Goal: Task Accomplishment & Management: Manage account settings

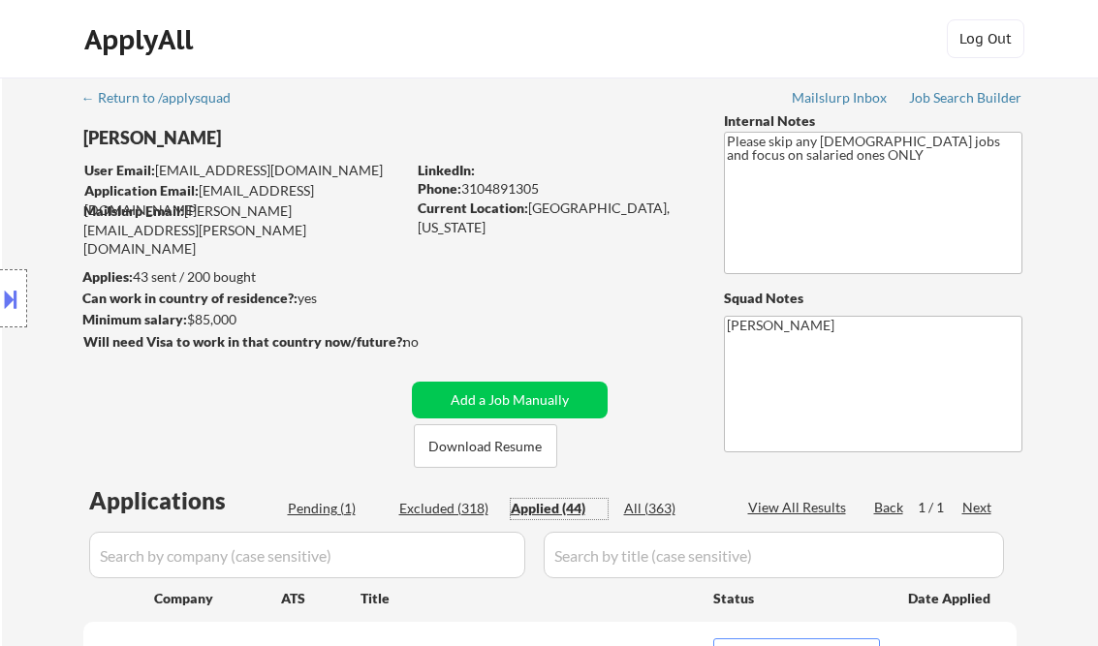
select select ""applied""
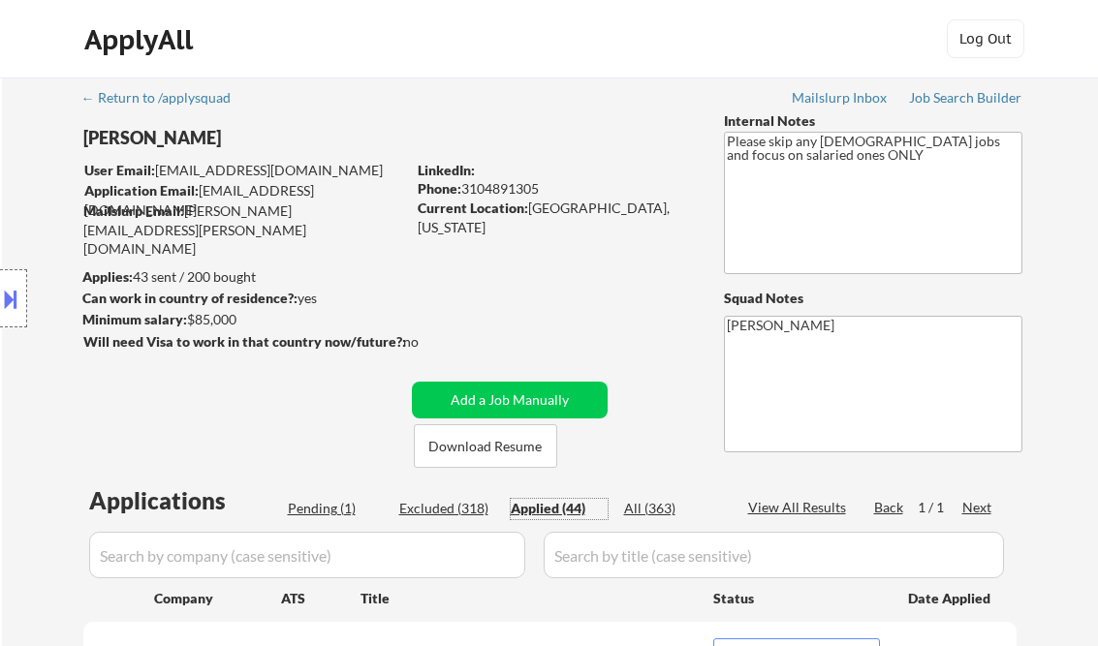
select select ""applied""
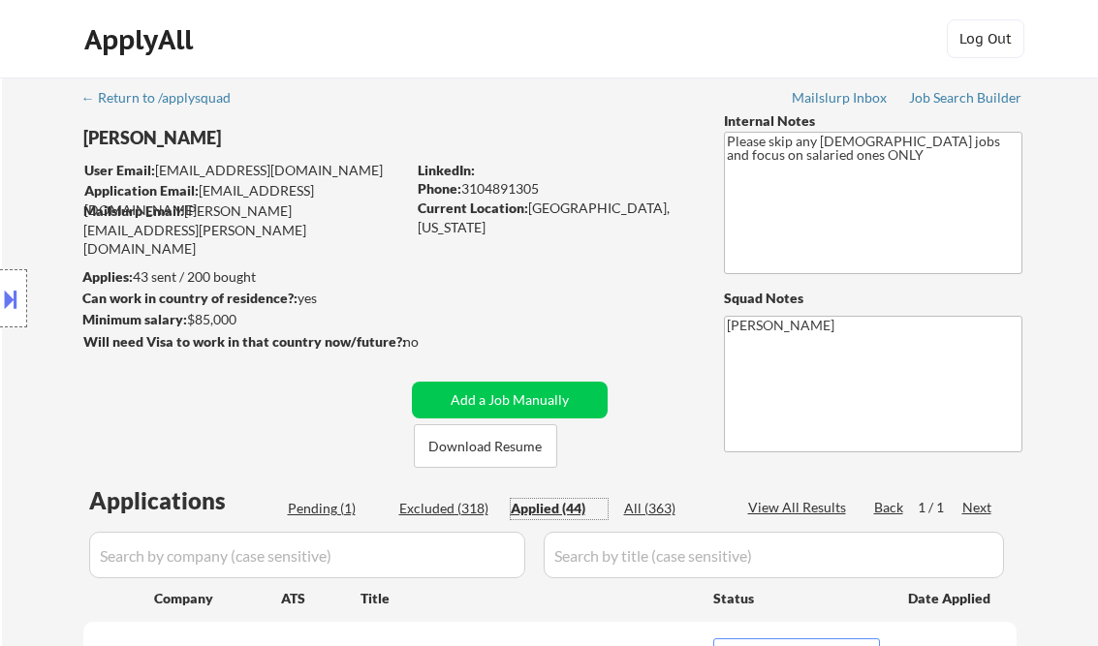
select select ""applied""
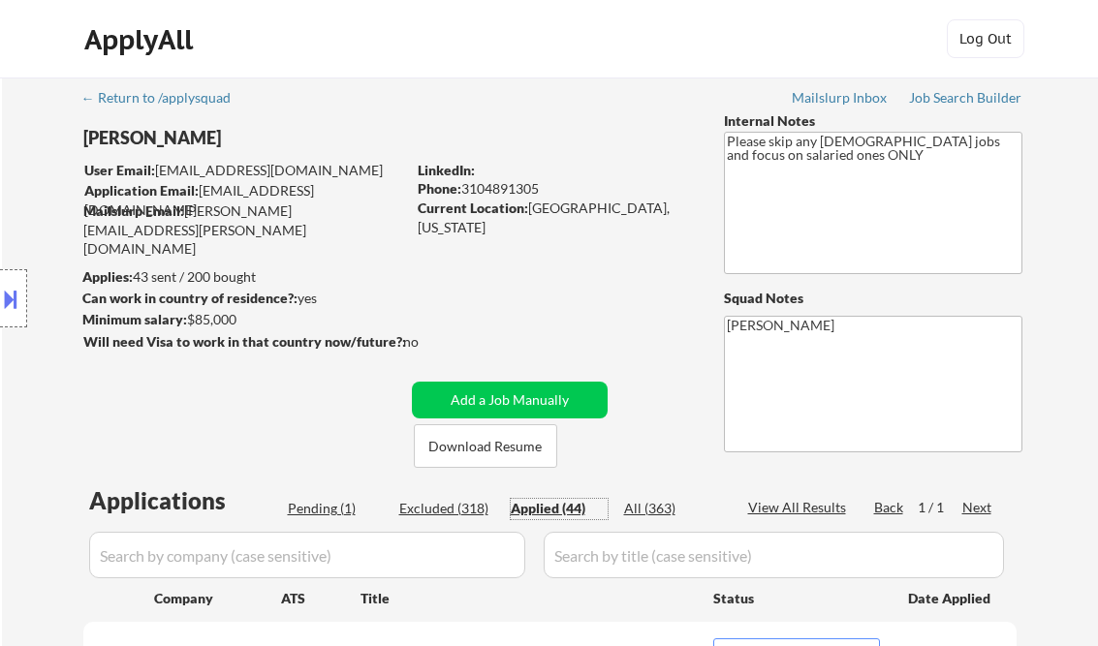
select select ""applied""
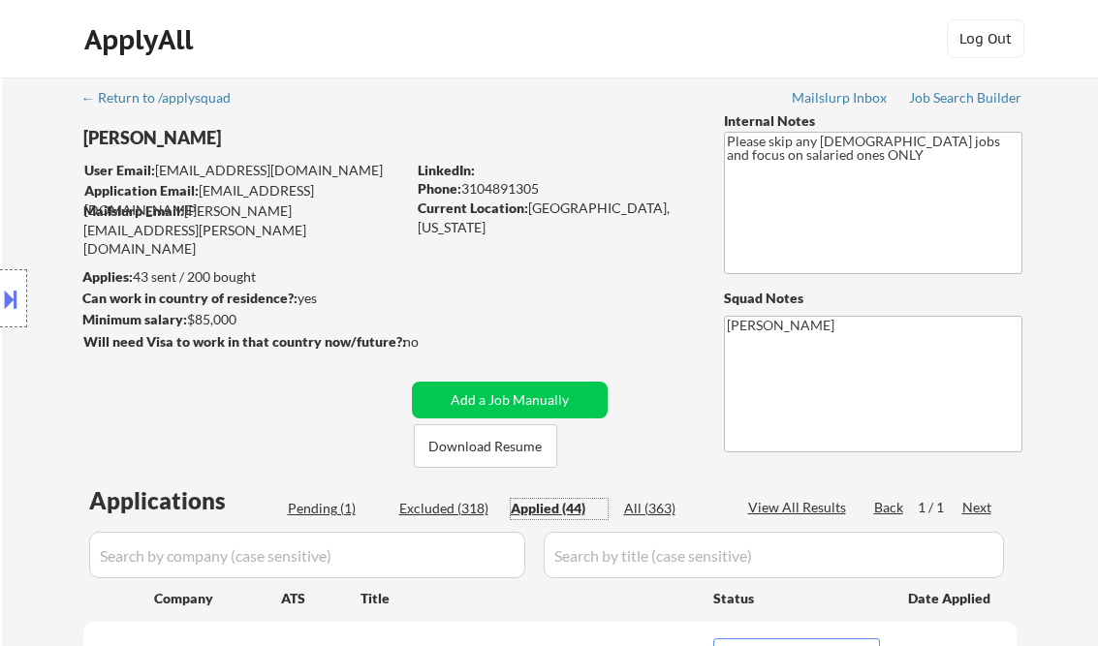
select select ""applied""
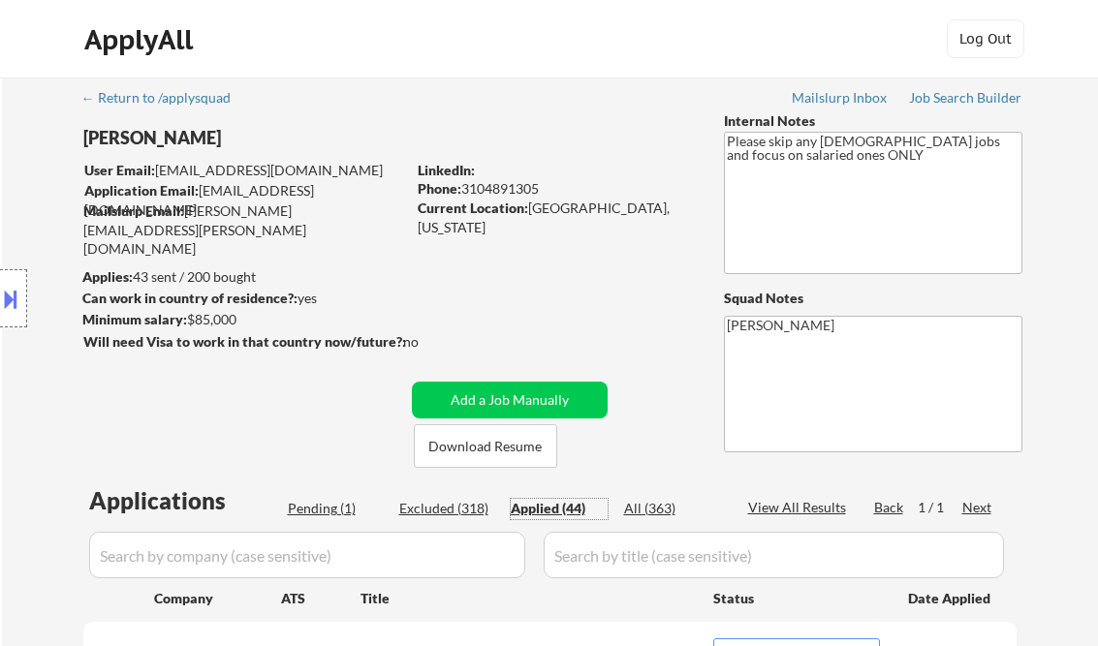
select select ""applied""
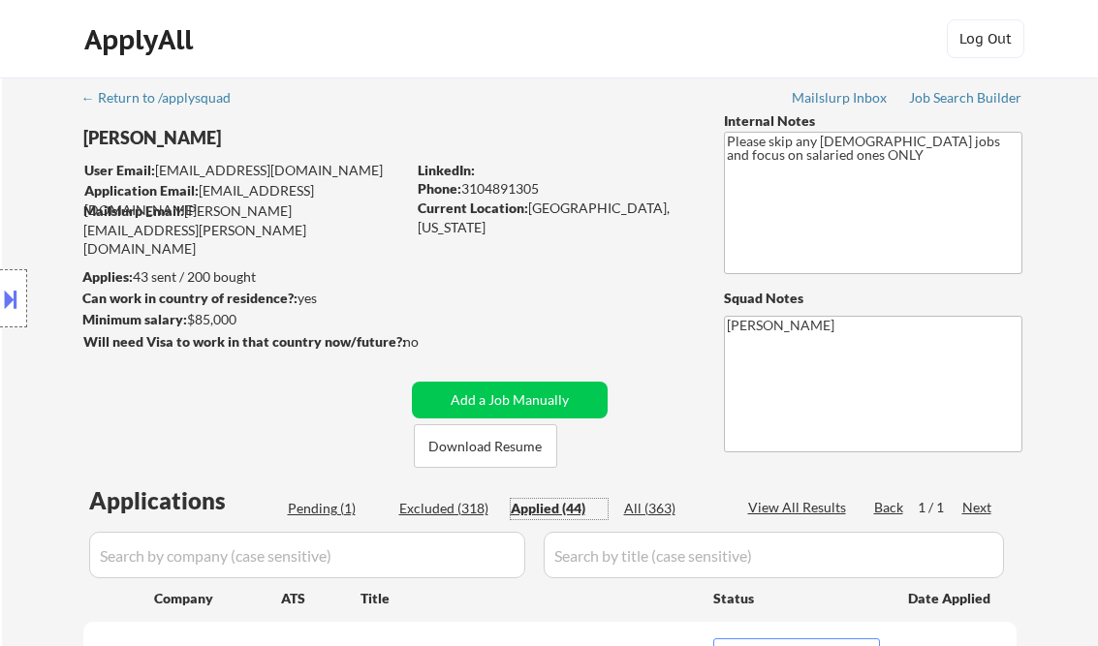
select select ""applied""
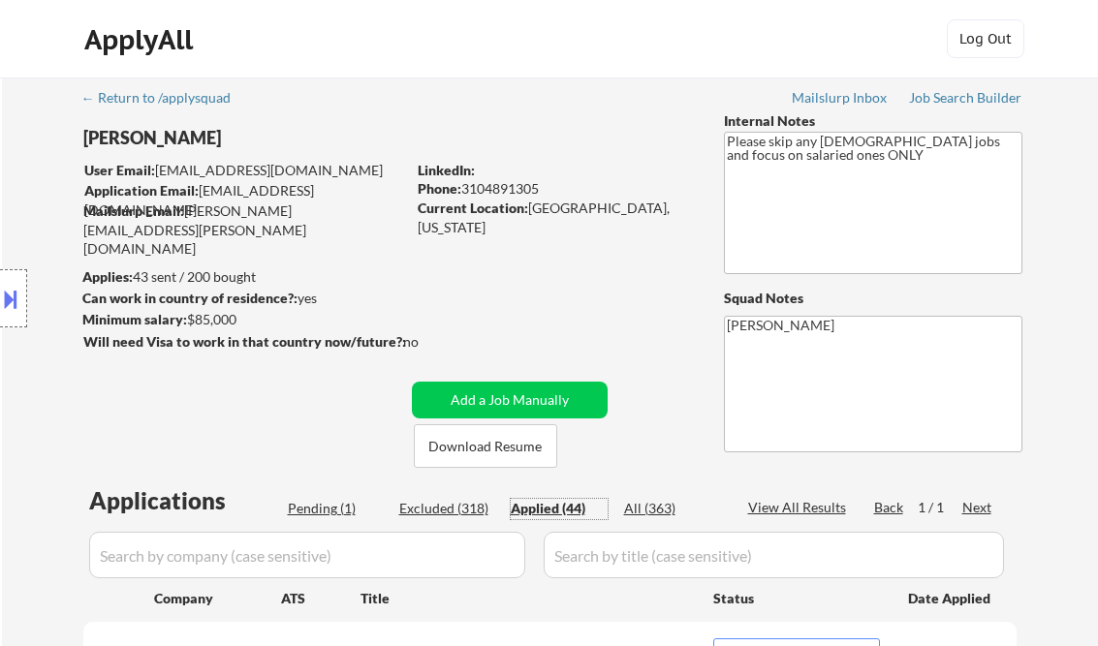
select select ""applied""
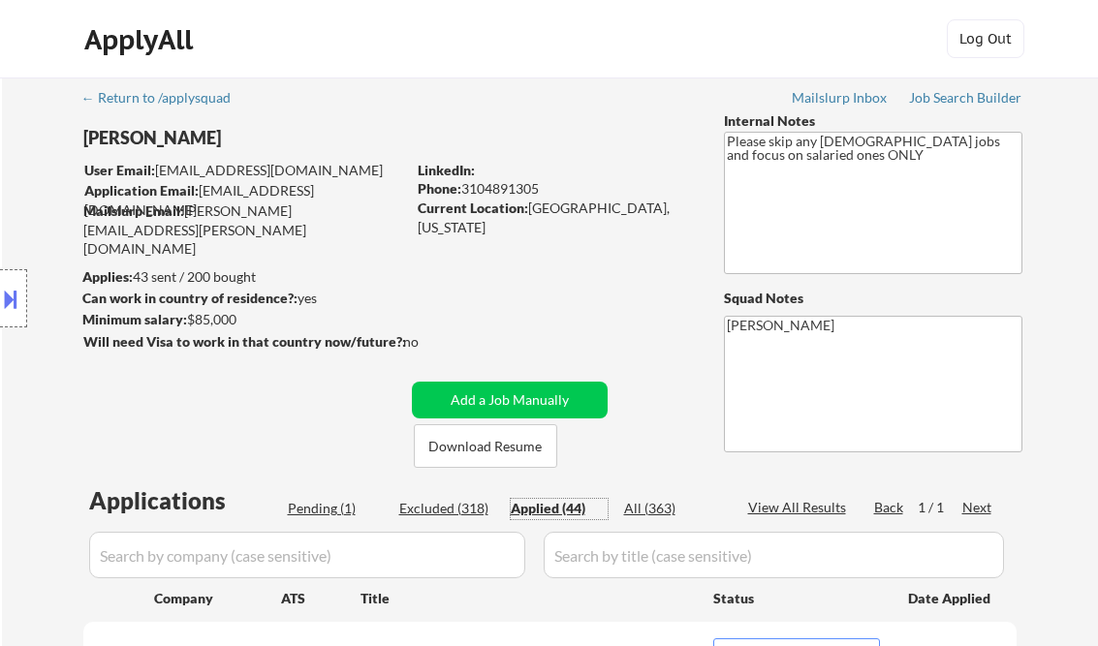
select select ""applied""
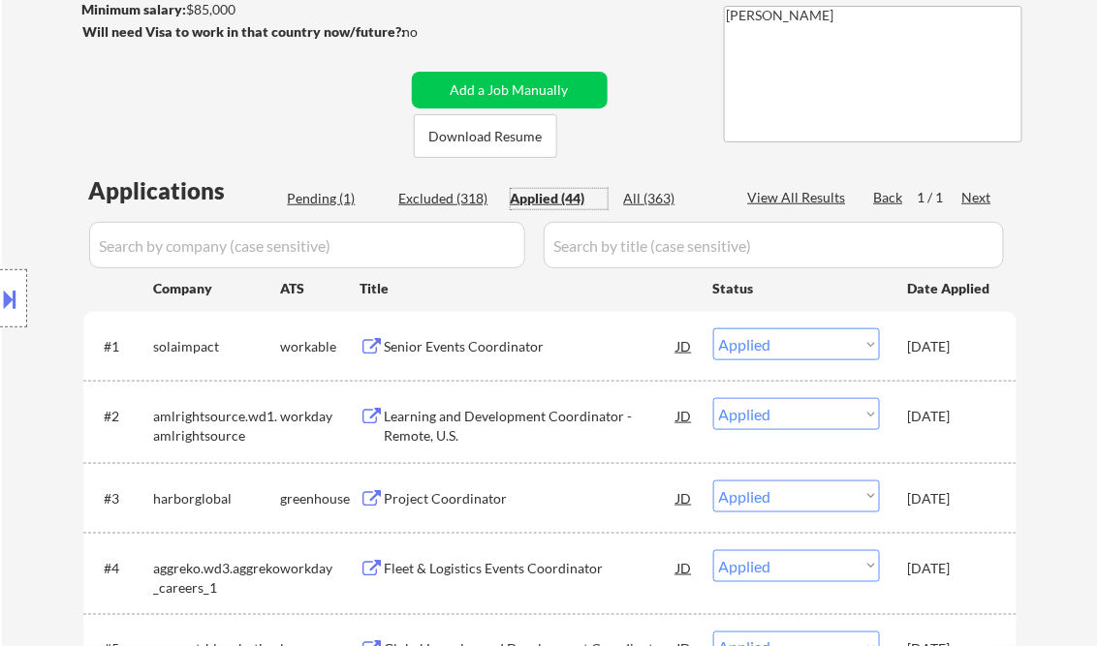
scroll to position [310, 0]
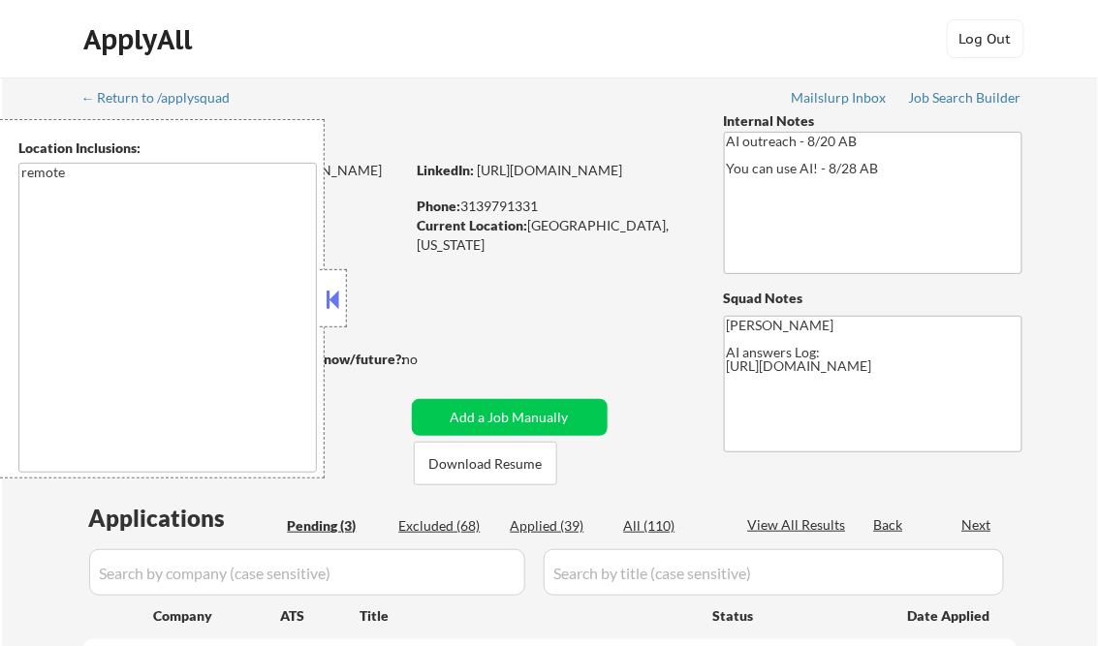
select select ""pending""
click at [335, 291] on button at bounding box center [333, 299] width 21 height 29
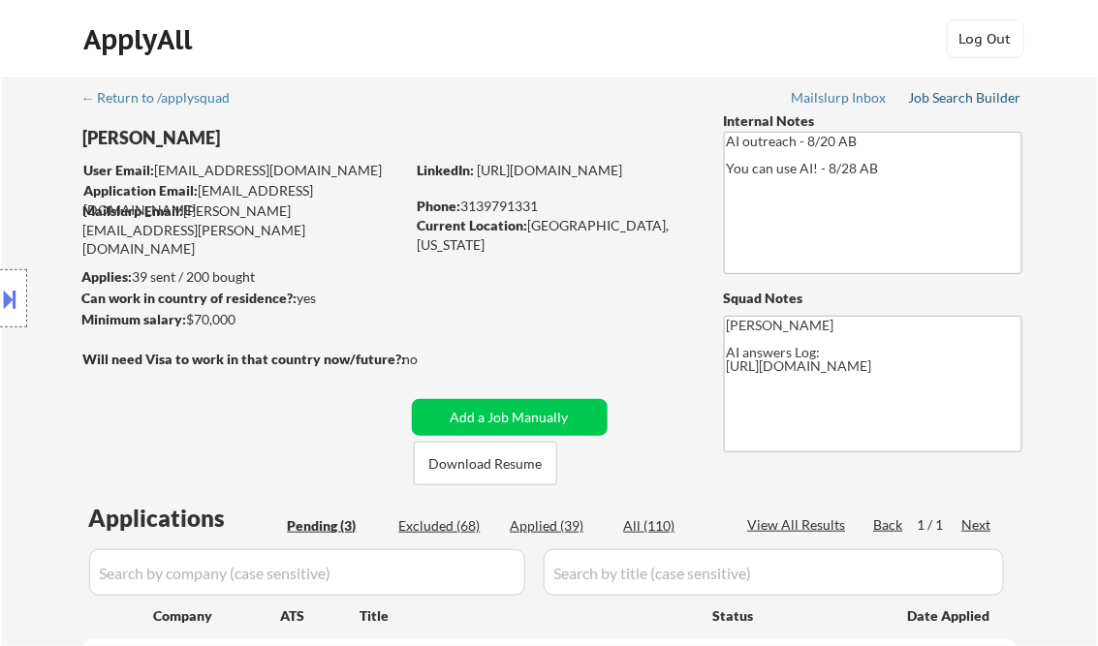
click at [939, 100] on div "Job Search Builder" at bounding box center [965, 98] width 113 height 14
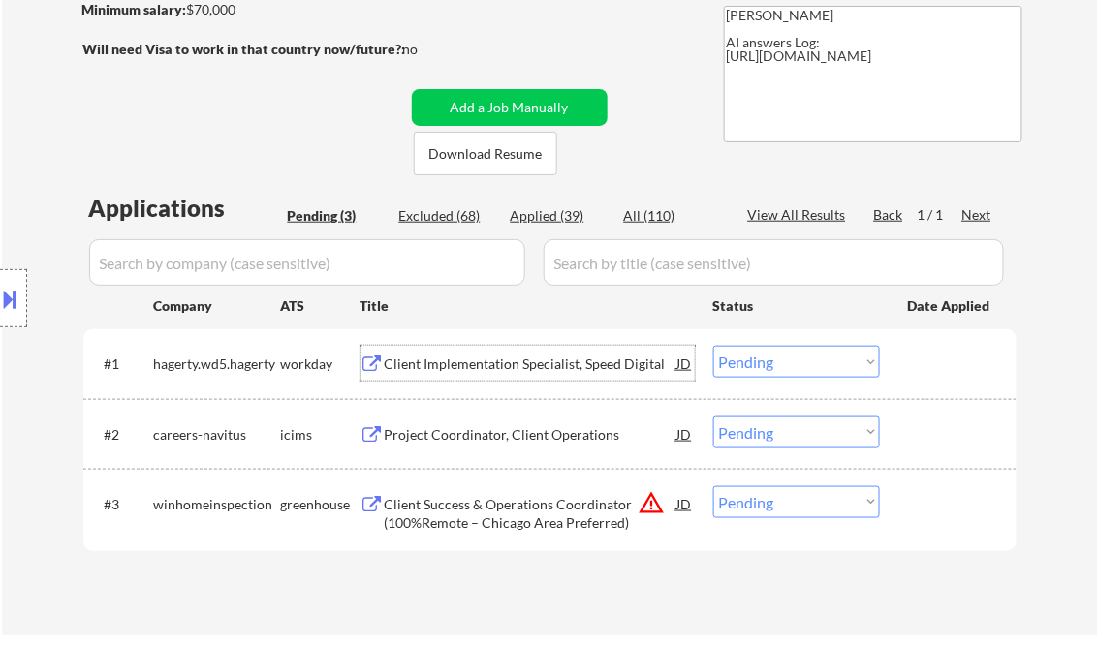
click at [526, 364] on div "Client Implementation Specialist, Speed Digital" at bounding box center [531, 364] width 293 height 19
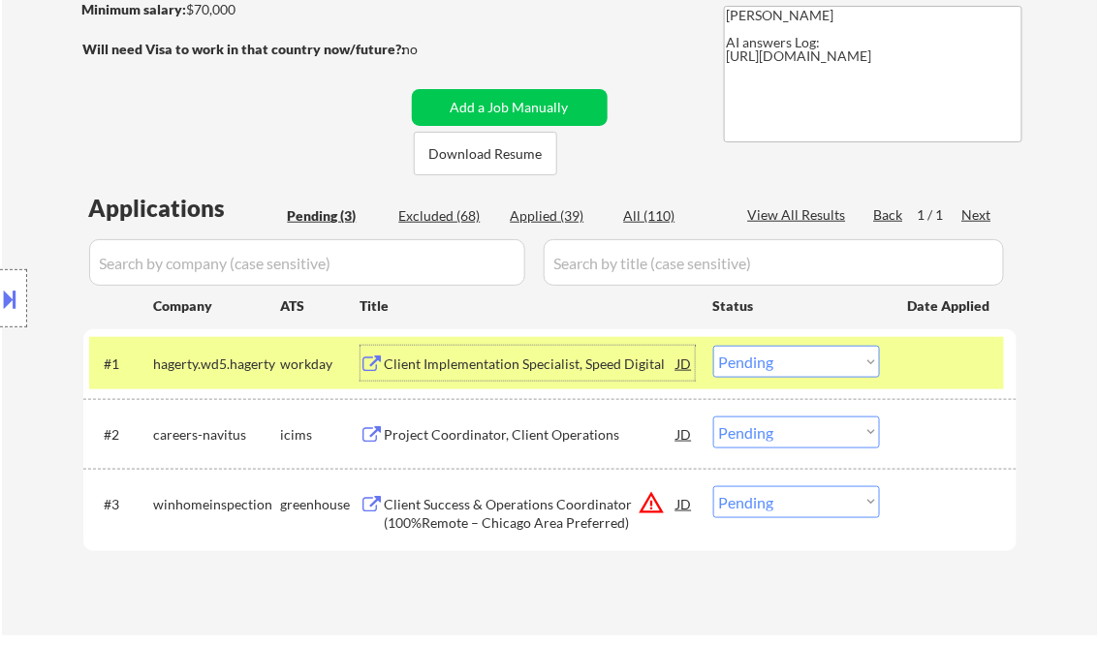
click at [535, 368] on div "Client Implementation Specialist, Speed Digital" at bounding box center [531, 364] width 293 height 19
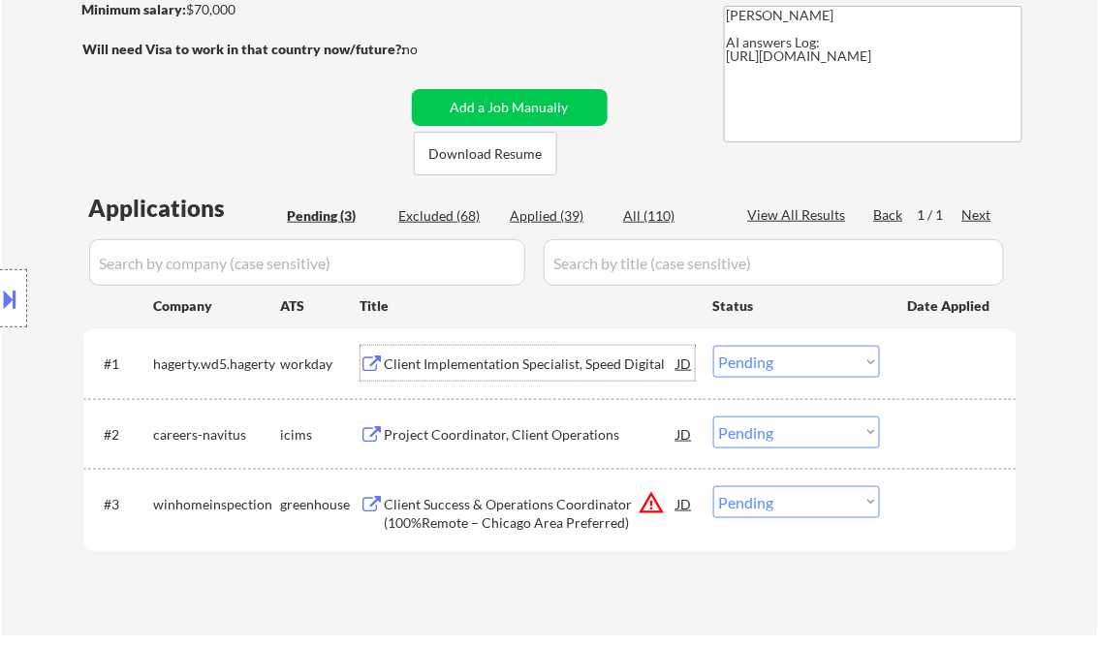
click at [779, 369] on select "Choose an option... Pending Applied Excluded (Questions) Excluded (Expired) Exc…" at bounding box center [796, 362] width 167 height 32
click at [713, 346] on select "Choose an option... Pending Applied Excluded (Questions) Excluded (Expired) Exc…" at bounding box center [796, 362] width 167 height 32
click at [448, 434] on div "Project Coordinator, Client Operations" at bounding box center [531, 434] width 293 height 19
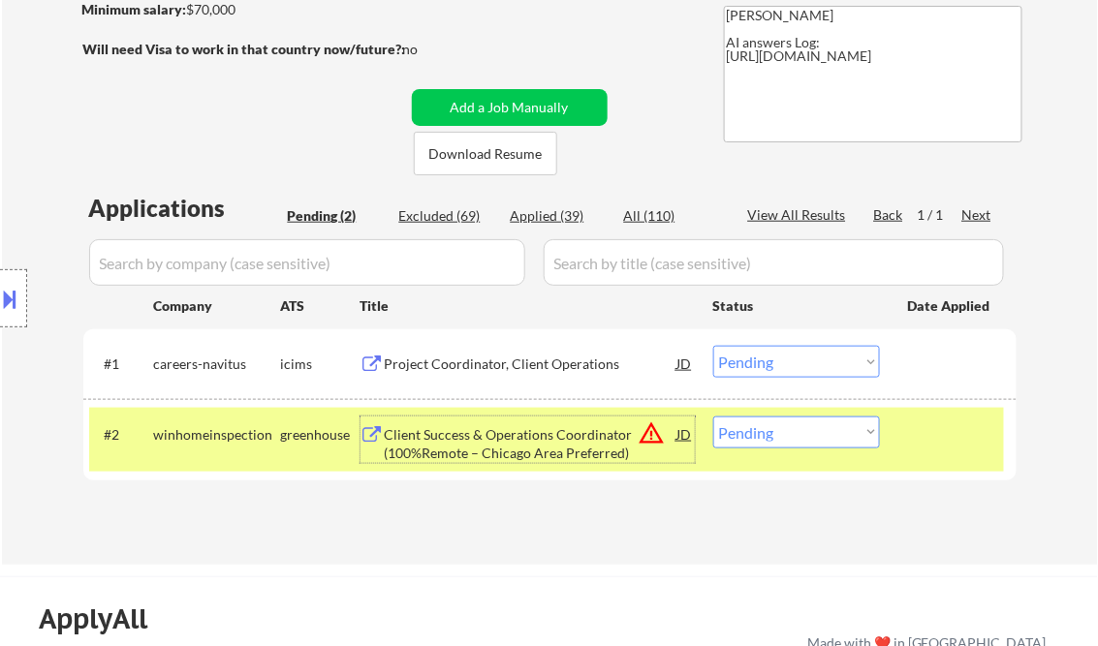
drag, startPoint x: 762, startPoint y: 368, endPoint x: 785, endPoint y: 375, distance: 23.3
click at [762, 368] on select "Choose an option... Pending Applied Excluded (Questions) Excluded (Expired) Exc…" at bounding box center [796, 362] width 167 height 32
click at [713, 346] on select "Choose an option... Pending Applied Excluded (Questions) Excluded (Expired) Exc…" at bounding box center [796, 362] width 167 height 32
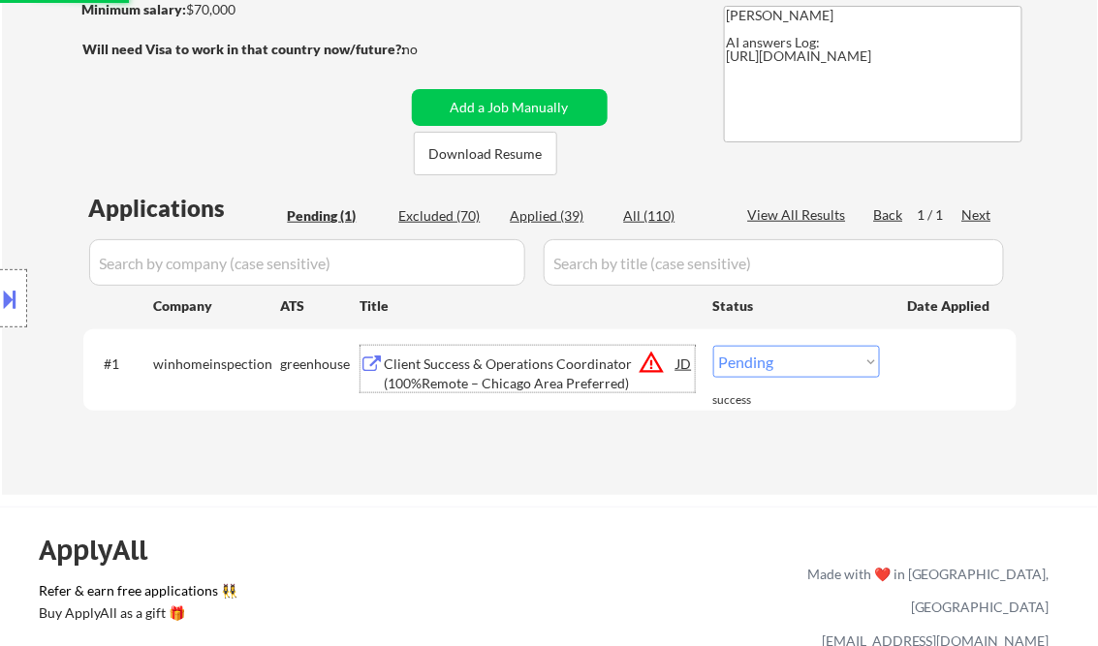
click at [475, 357] on div "Client Success & Operations Coordinator (100%Remote – Chicago Area Preferred)" at bounding box center [531, 374] width 293 height 38
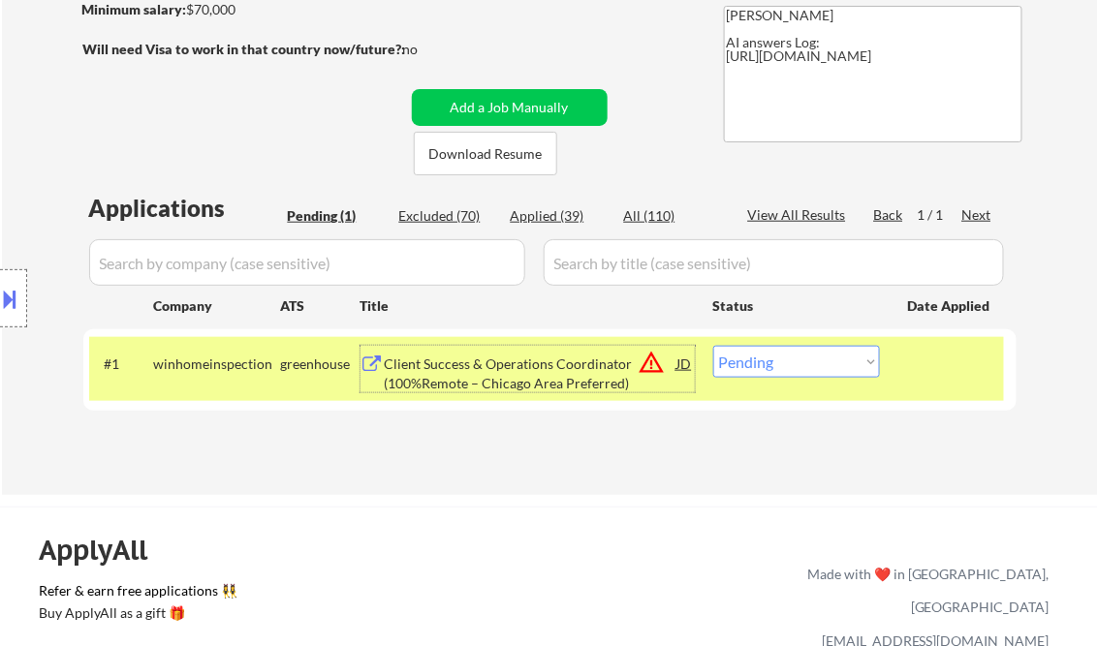
click at [13, 294] on button at bounding box center [10, 299] width 21 height 32
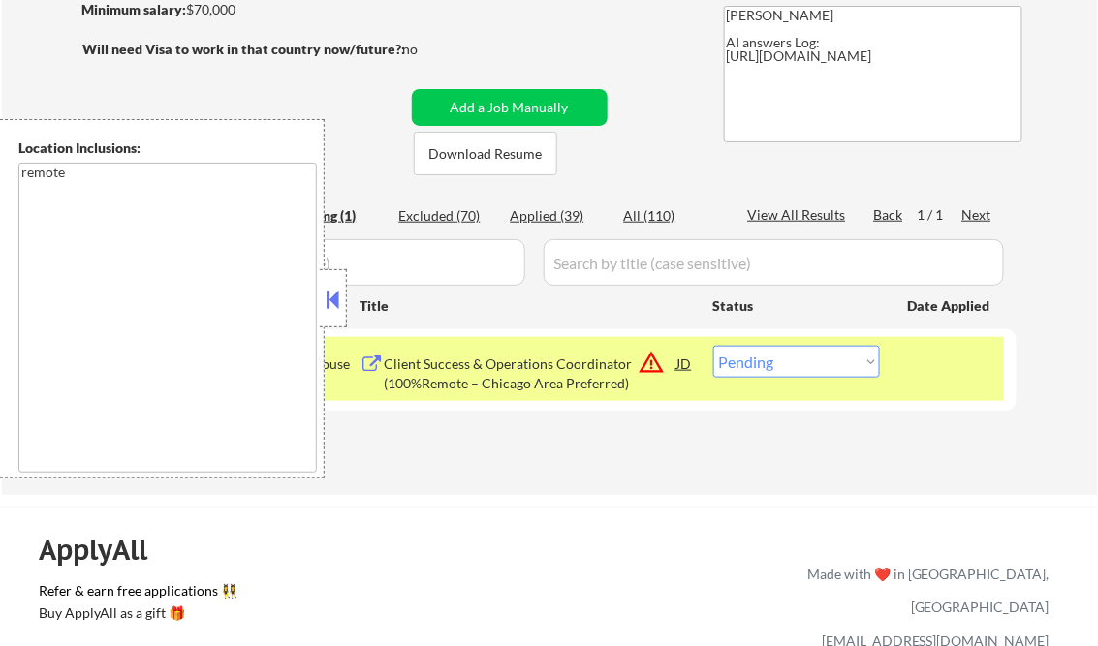
click at [333, 302] on button at bounding box center [333, 299] width 21 height 29
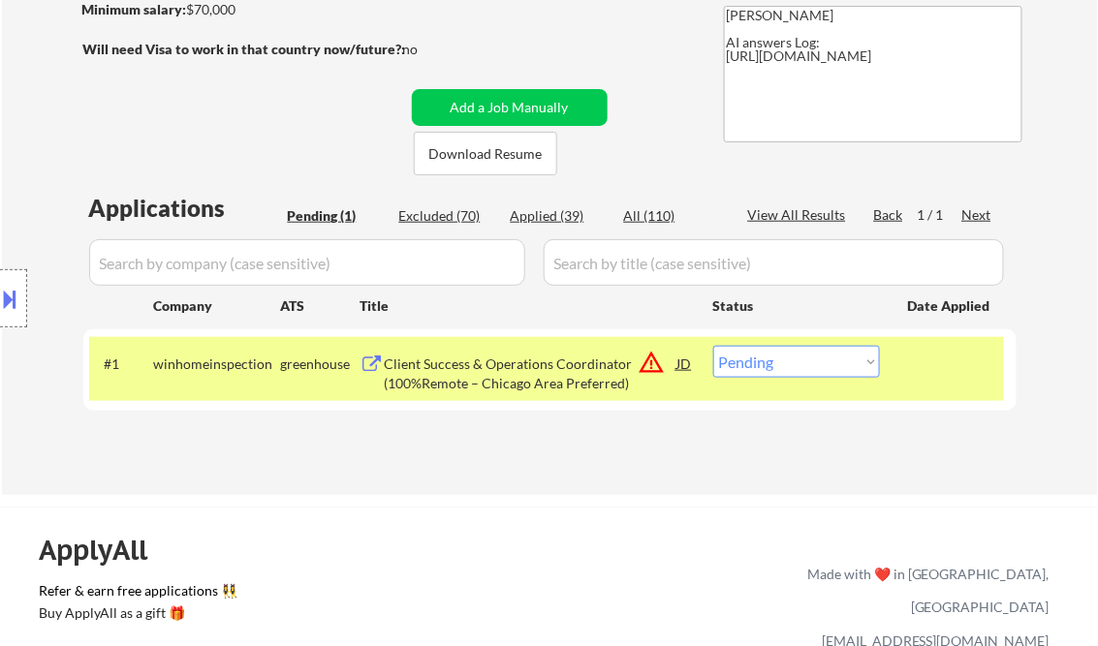
click at [831, 379] on div "#1 winhomeinspection greenhouse Client Success & Operations Coordinator (100%Re…" at bounding box center [546, 369] width 915 height 64
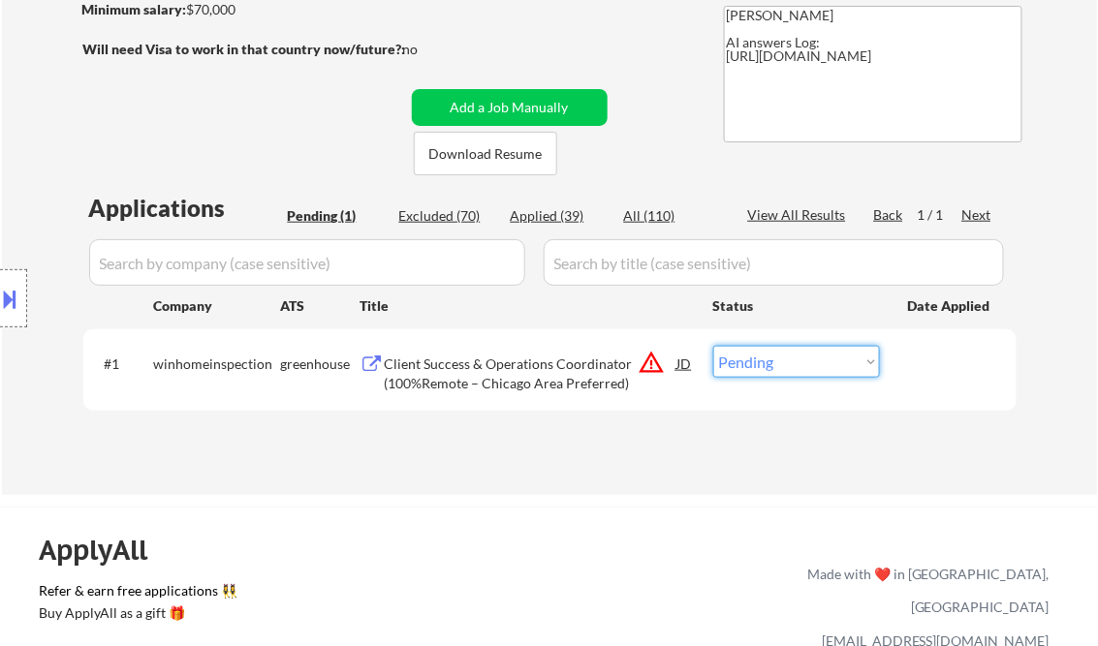
drag, startPoint x: 820, startPoint y: 366, endPoint x: 837, endPoint y: 376, distance: 19.9
click at [822, 368] on select "Choose an option... Pending Applied Excluded (Questions) Excluded (Expired) Exc…" at bounding box center [796, 362] width 167 height 32
select select ""excluded__location_""
click at [713, 346] on select "Choose an option... Pending Applied Excluded (Questions) Excluded (Expired) Exc…" at bounding box center [796, 362] width 167 height 32
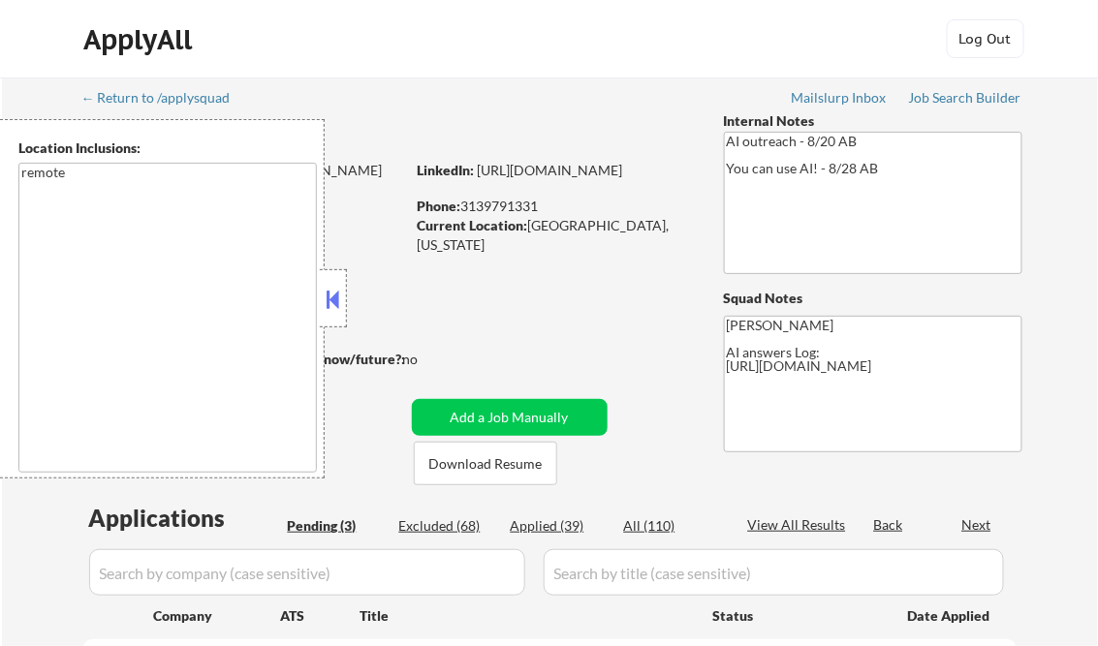
select select ""pending""
click at [335, 295] on button at bounding box center [333, 299] width 21 height 29
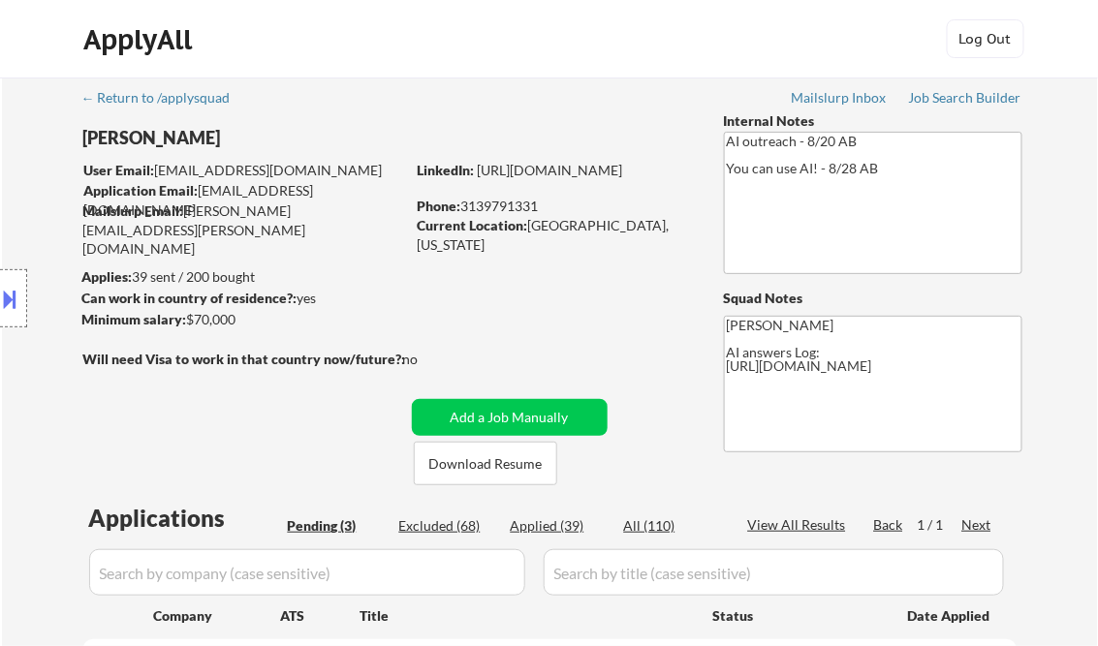
click at [534, 521] on div "Applied (39)" at bounding box center [559, 525] width 97 height 19
select select ""applied""
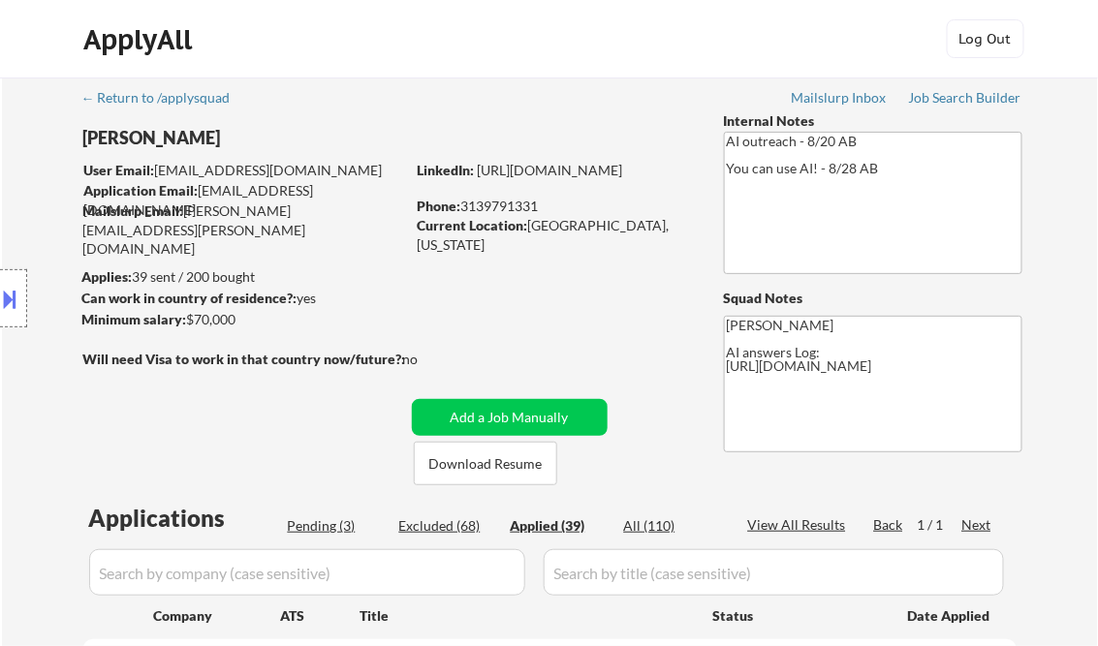
select select ""applied""
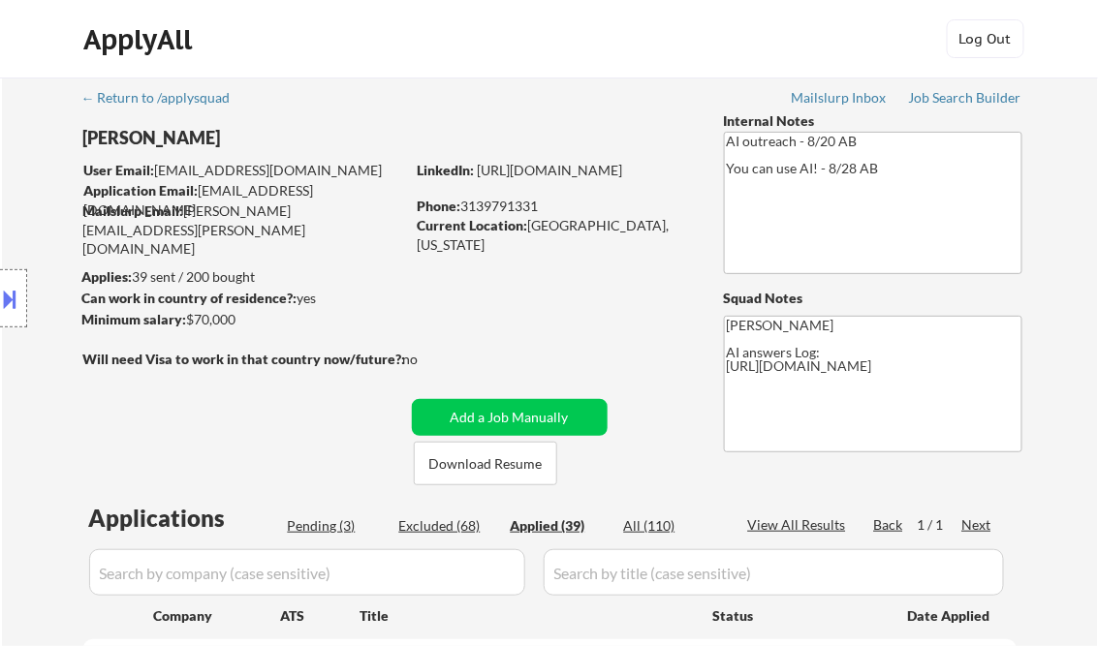
select select ""applied""
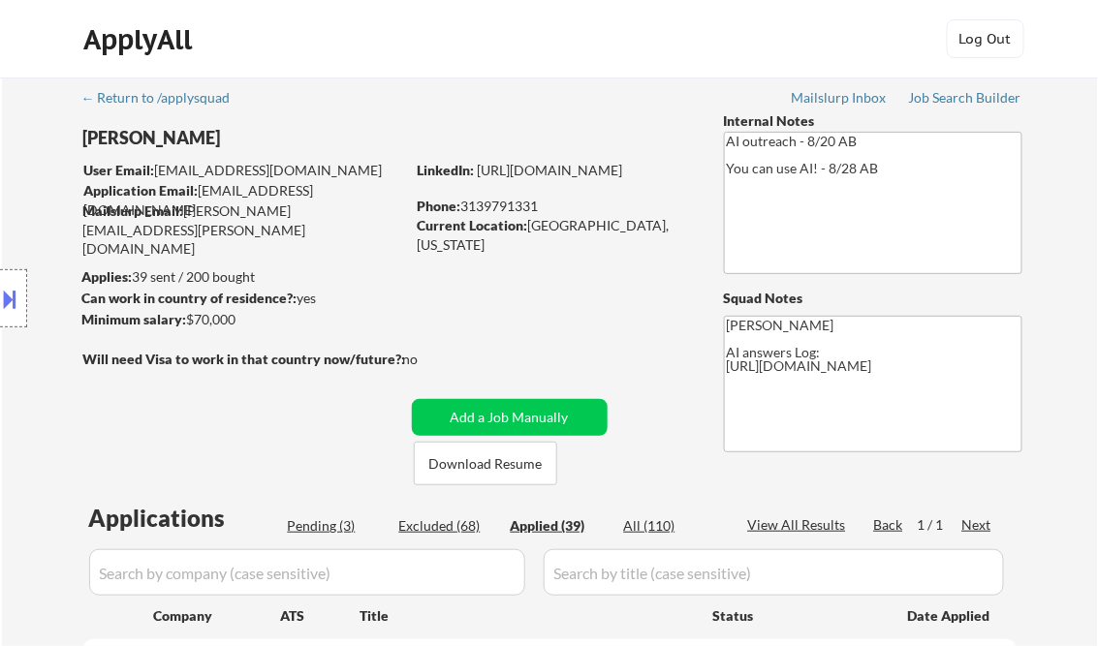
select select ""applied""
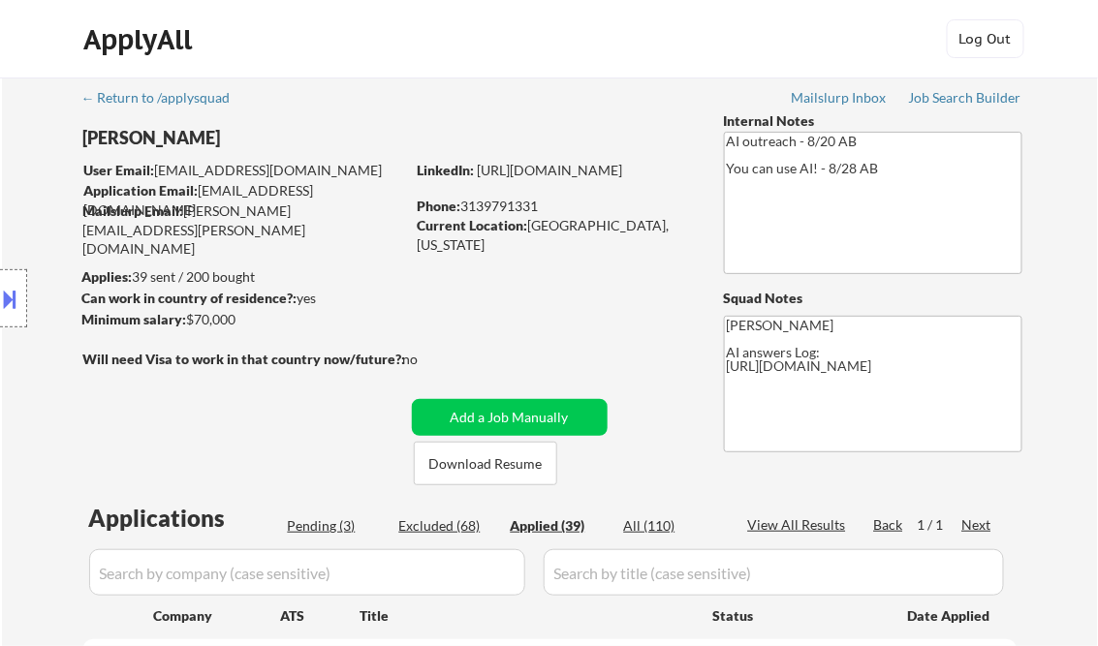
select select ""applied""
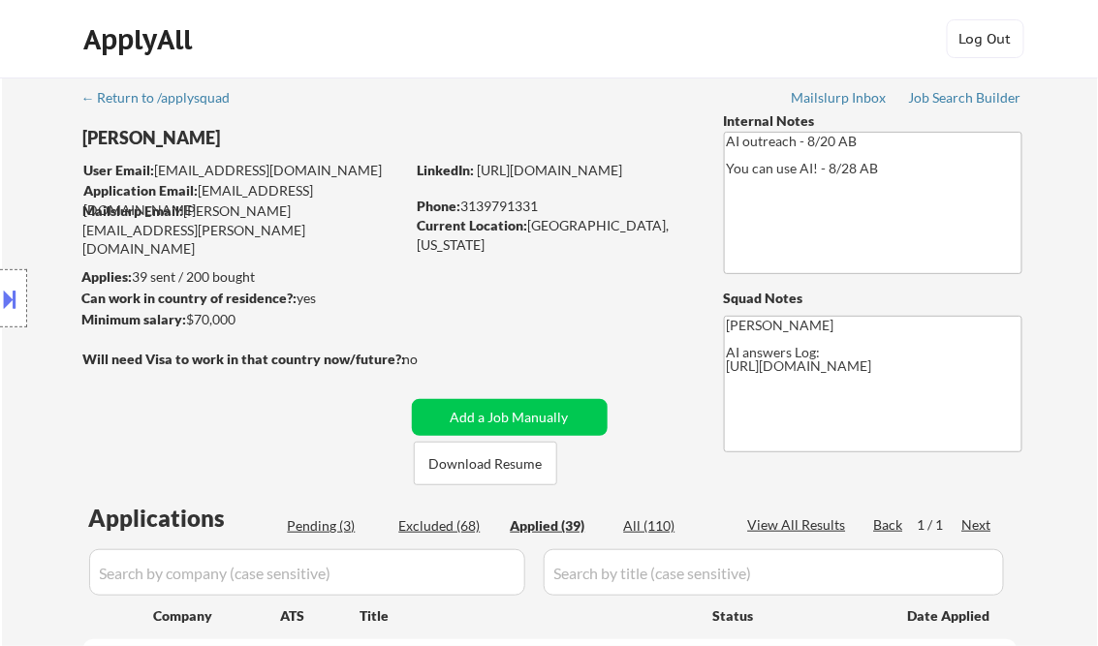
select select ""applied""
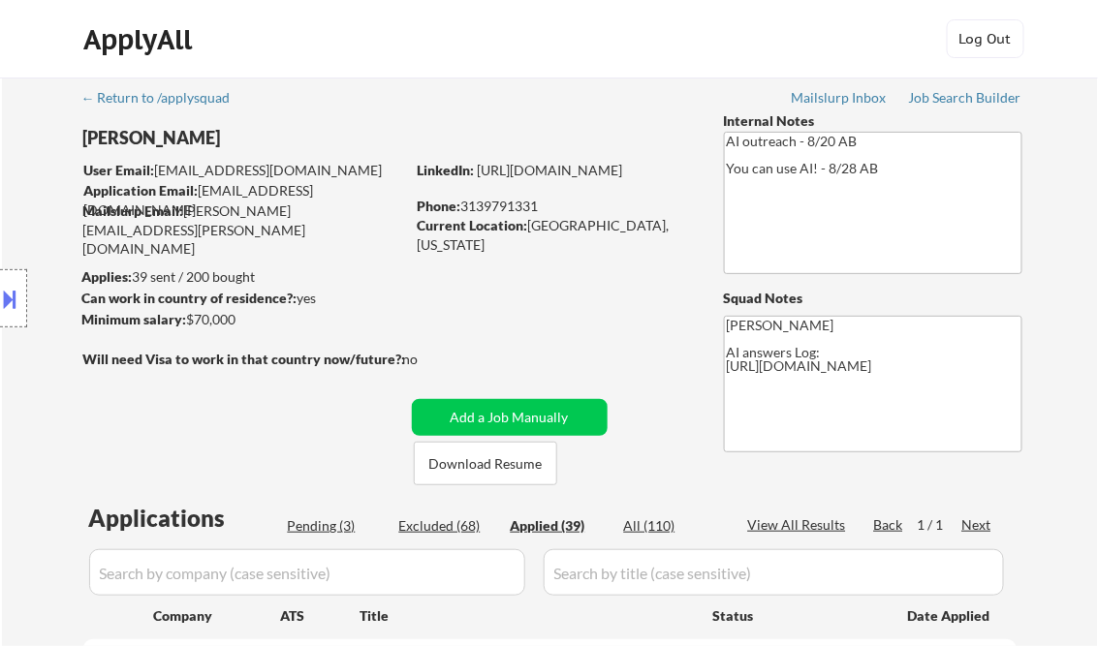
select select ""applied""
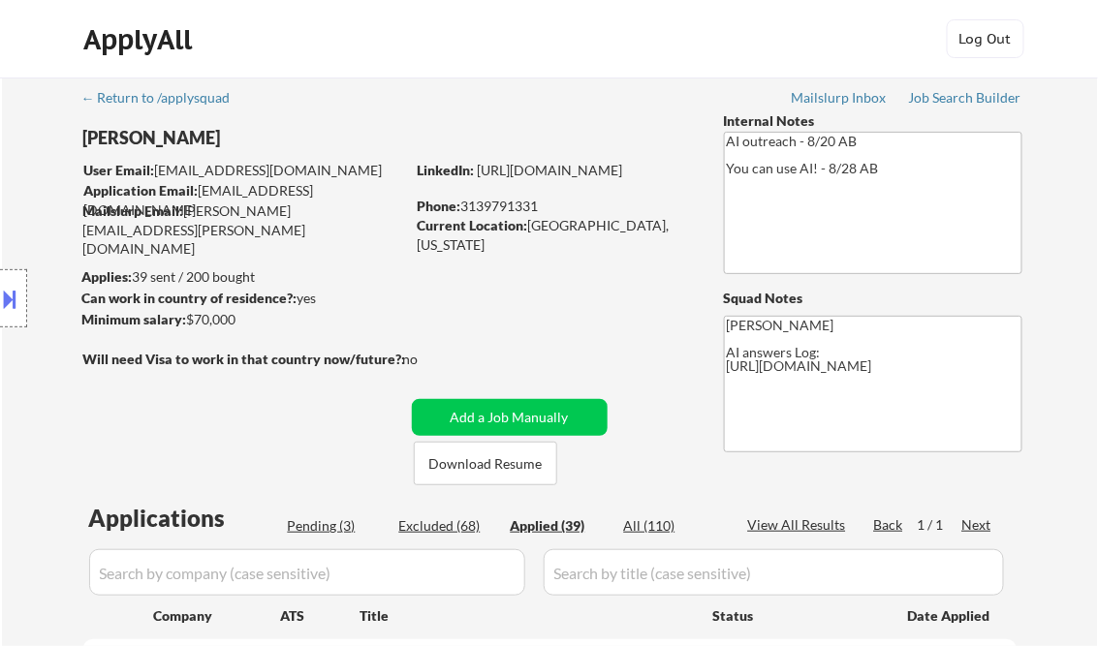
select select ""applied""
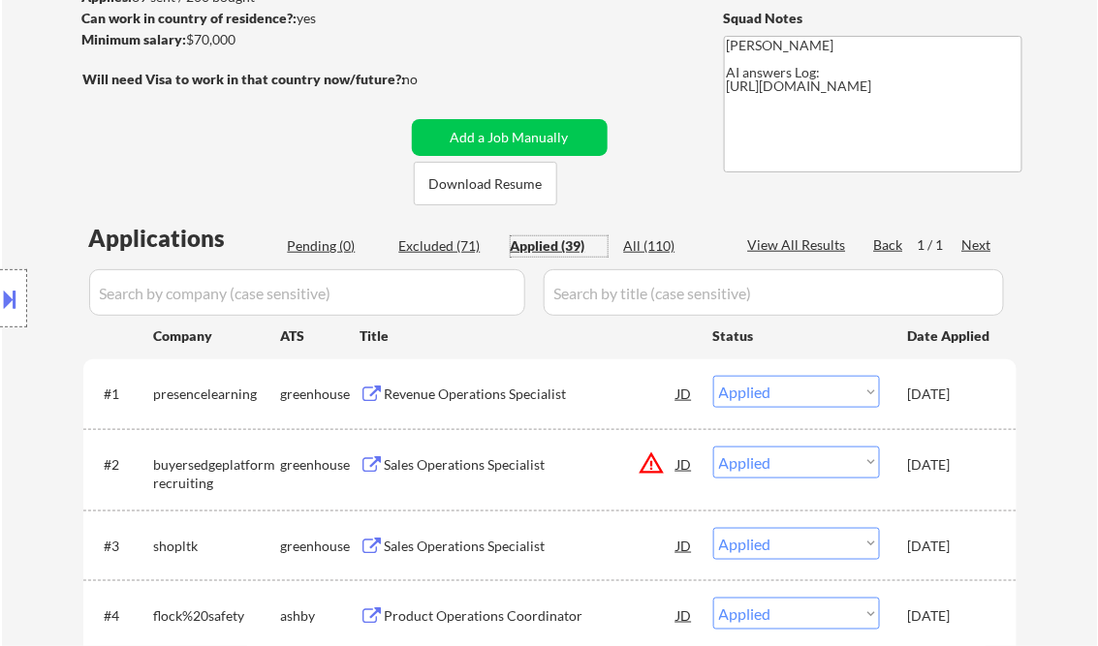
scroll to position [310, 0]
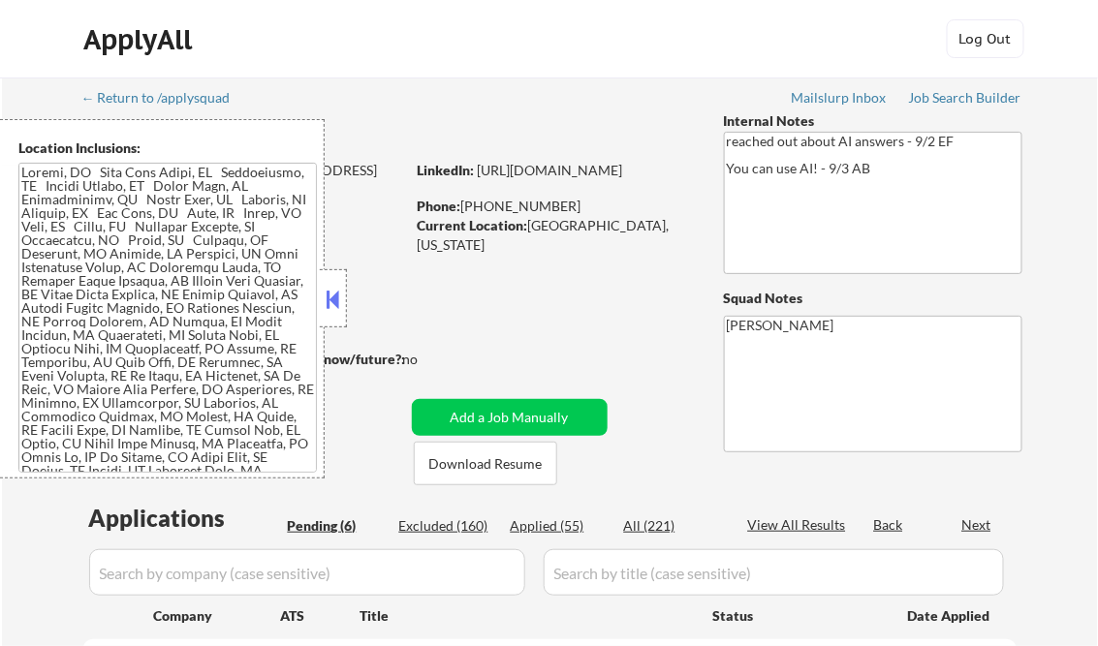
select select ""pending""
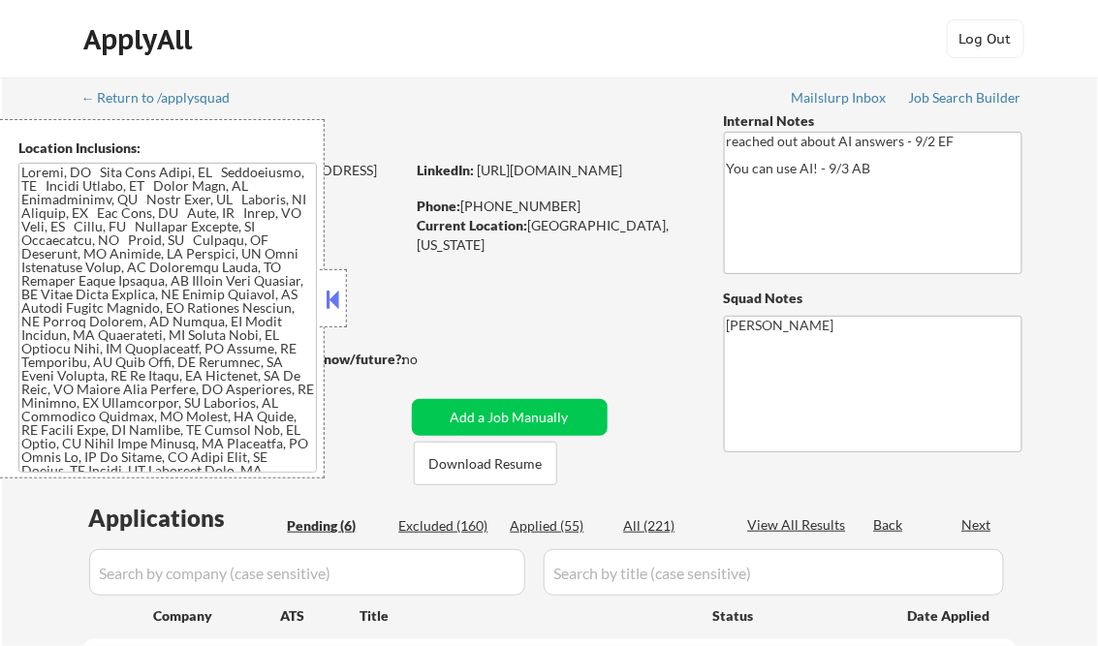
select select ""pending""
click at [331, 296] on button at bounding box center [333, 299] width 21 height 29
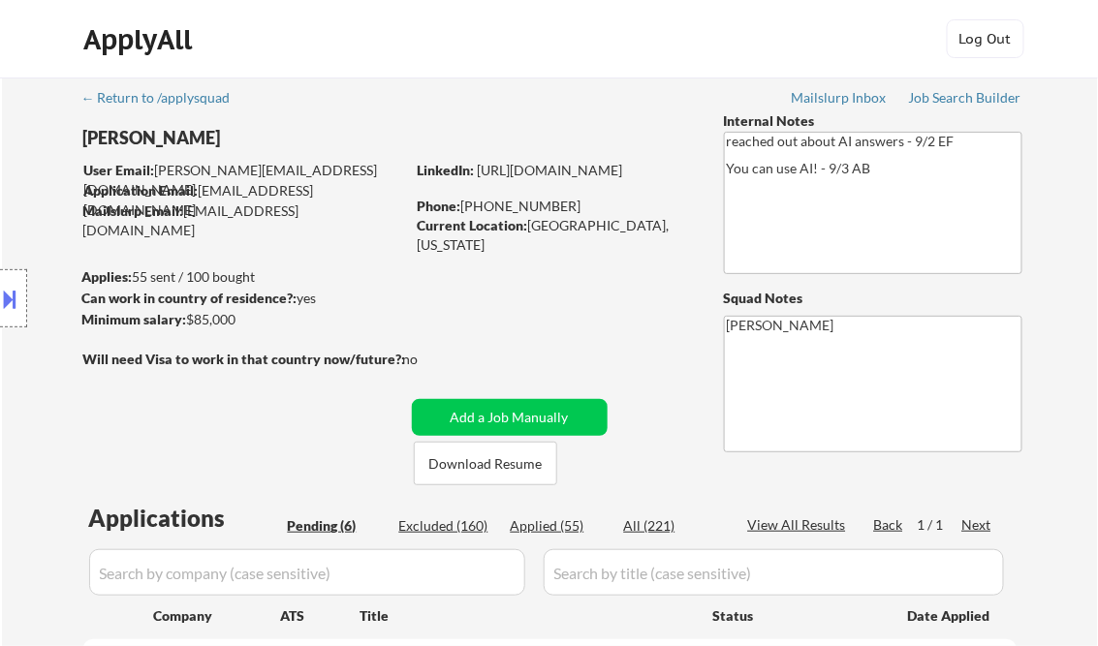
click at [967, 104] on div "Job Search Builder" at bounding box center [965, 98] width 113 height 14
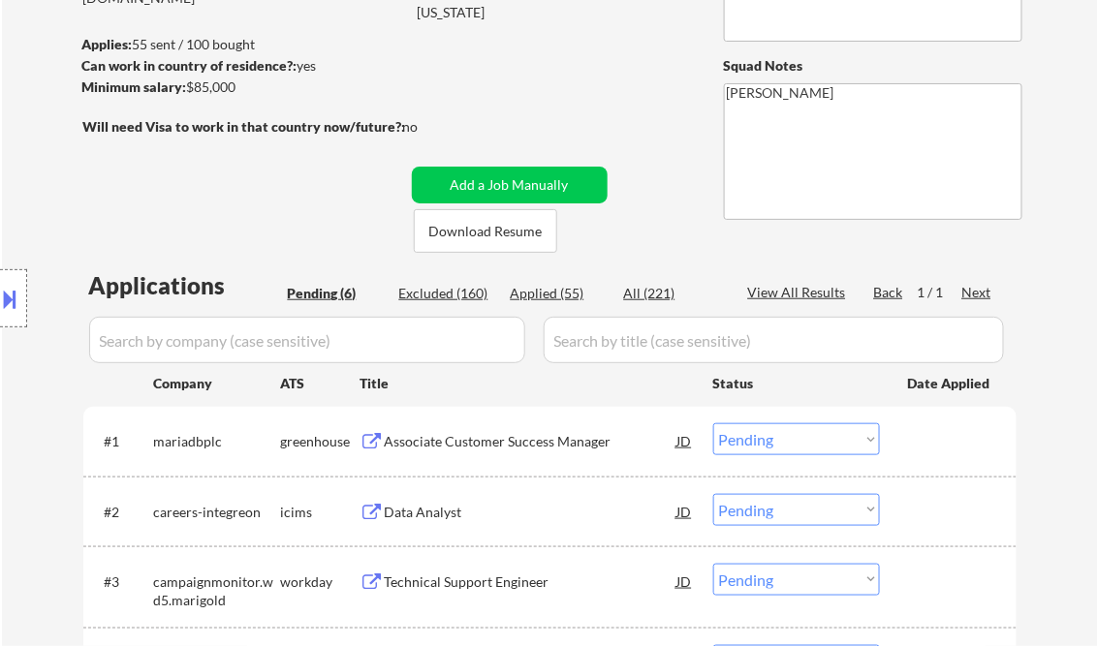
scroll to position [388, 0]
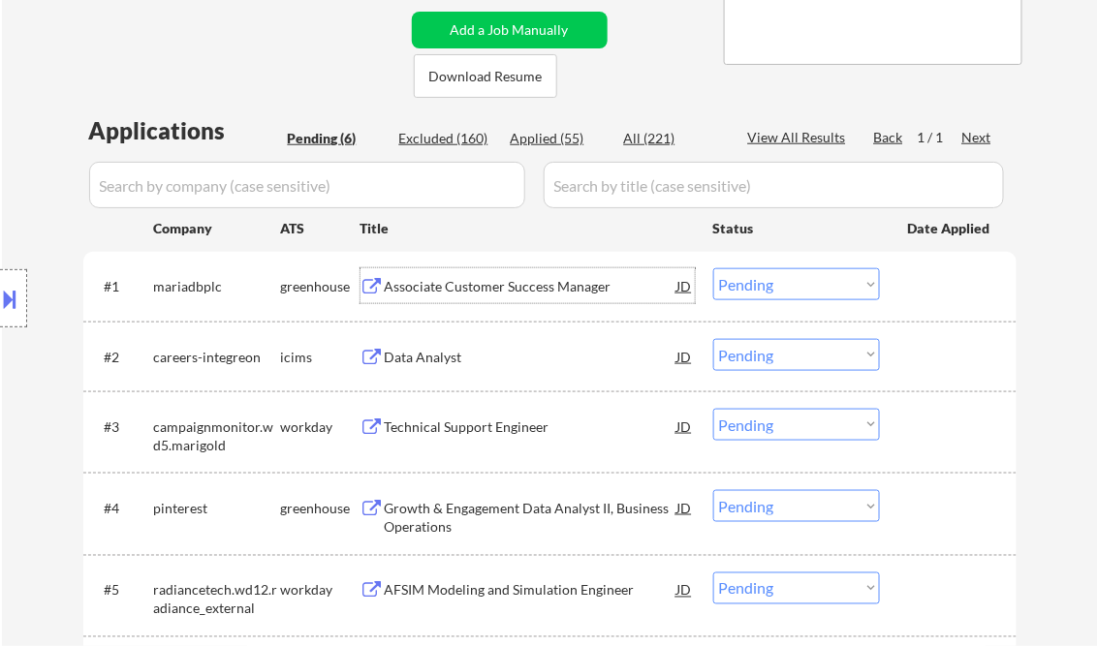
click at [489, 288] on div "Associate Customer Success Manager" at bounding box center [531, 286] width 293 height 19
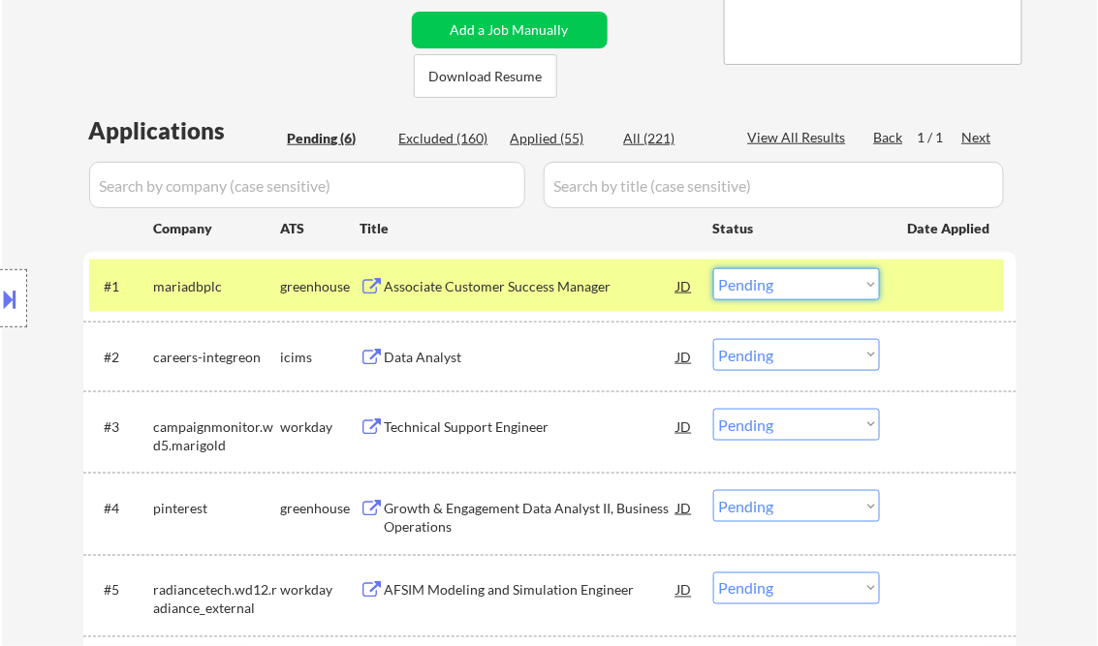
click at [824, 279] on select "Choose an option... Pending Applied Excluded (Questions) Excluded (Expired) Exc…" at bounding box center [796, 284] width 167 height 32
click at [713, 268] on select "Choose an option... Pending Applied Excluded (Questions) Excluded (Expired) Exc…" at bounding box center [796, 284] width 167 height 32
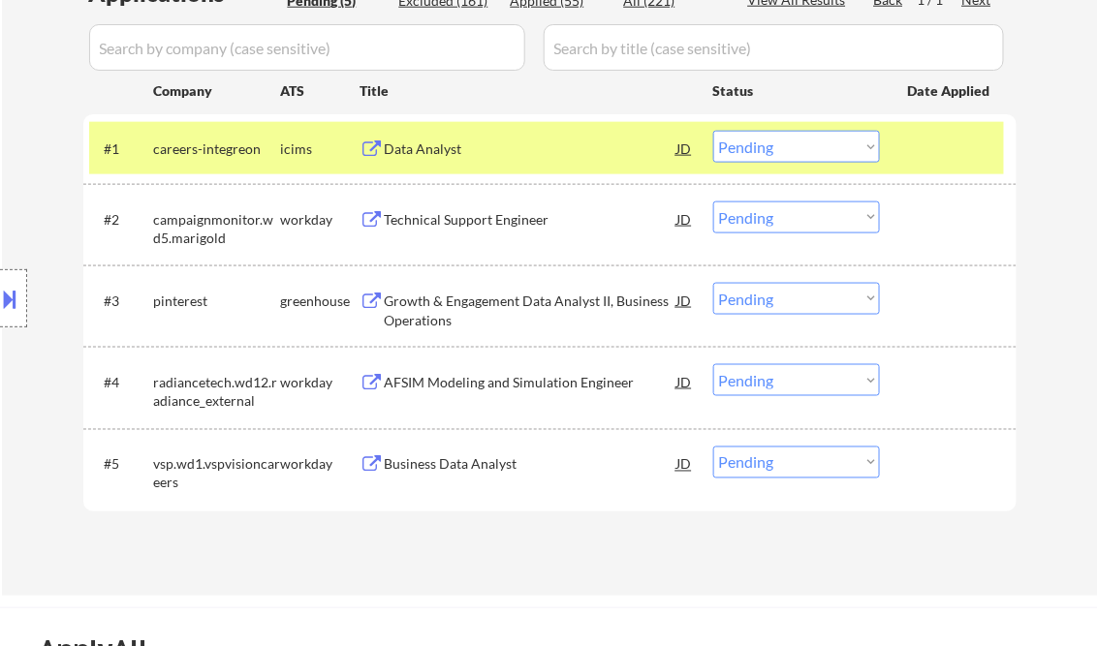
scroll to position [465, 0]
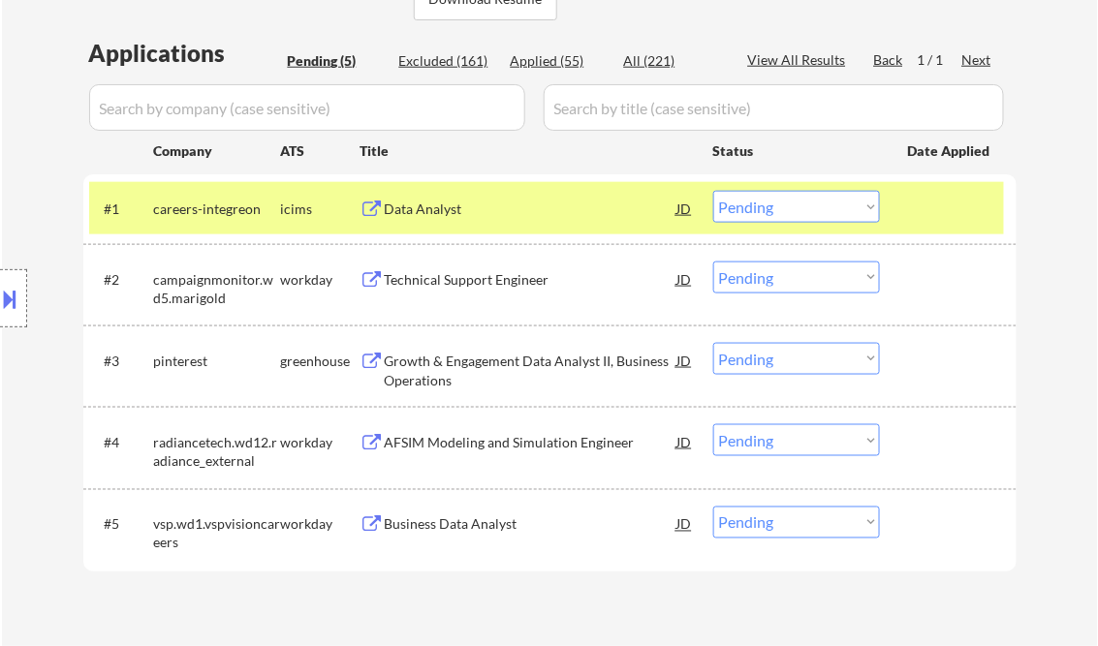
click at [458, 220] on div "Data Analyst" at bounding box center [531, 208] width 293 height 35
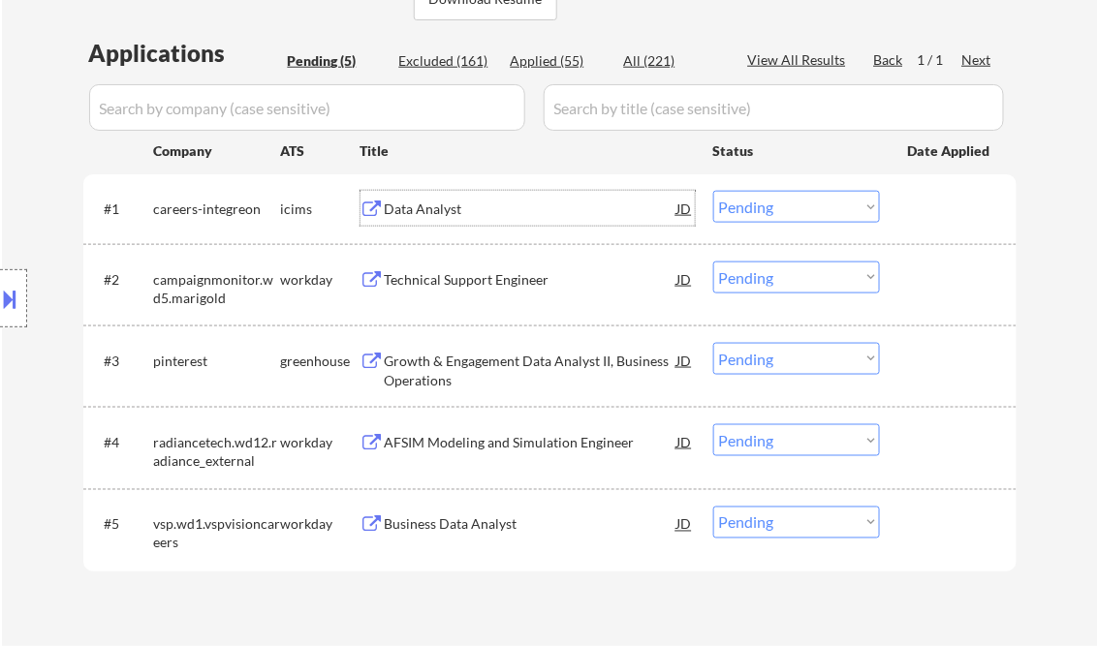
drag, startPoint x: 774, startPoint y: 198, endPoint x: 791, endPoint y: 202, distance: 17.2
click at [775, 198] on select "Choose an option... Pending Applied Excluded (Questions) Excluded (Expired) Exc…" at bounding box center [796, 207] width 167 height 32
click at [713, 191] on select "Choose an option... Pending Applied Excluded (Questions) Excluded (Expired) Exc…" at bounding box center [796, 207] width 167 height 32
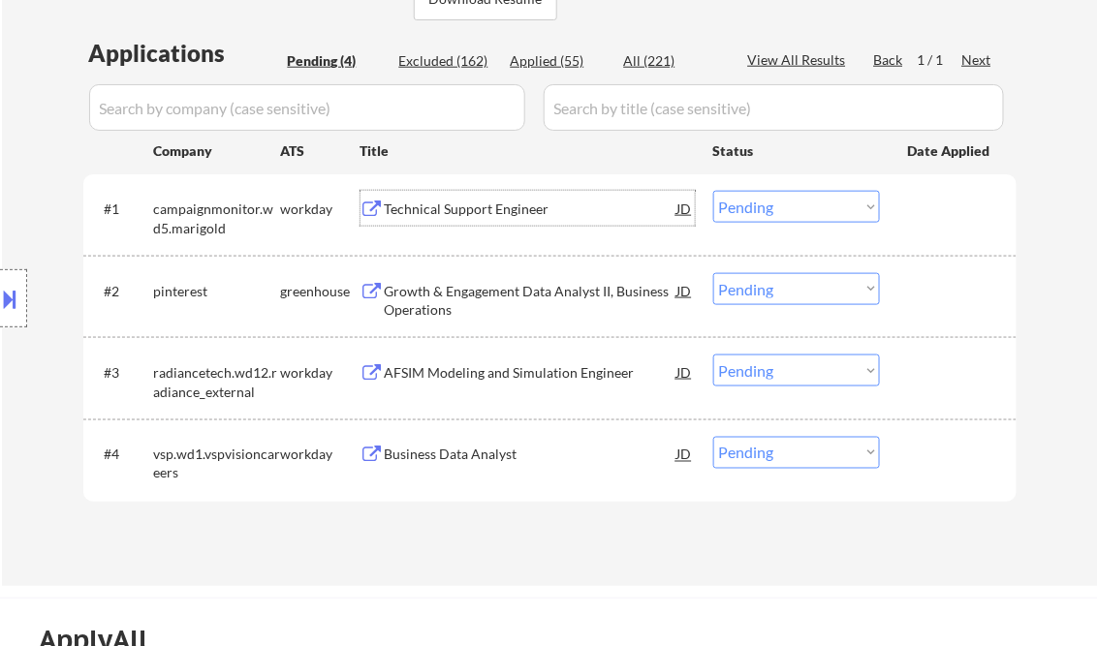
click at [479, 205] on div "Technical Support Engineer" at bounding box center [531, 209] width 293 height 19
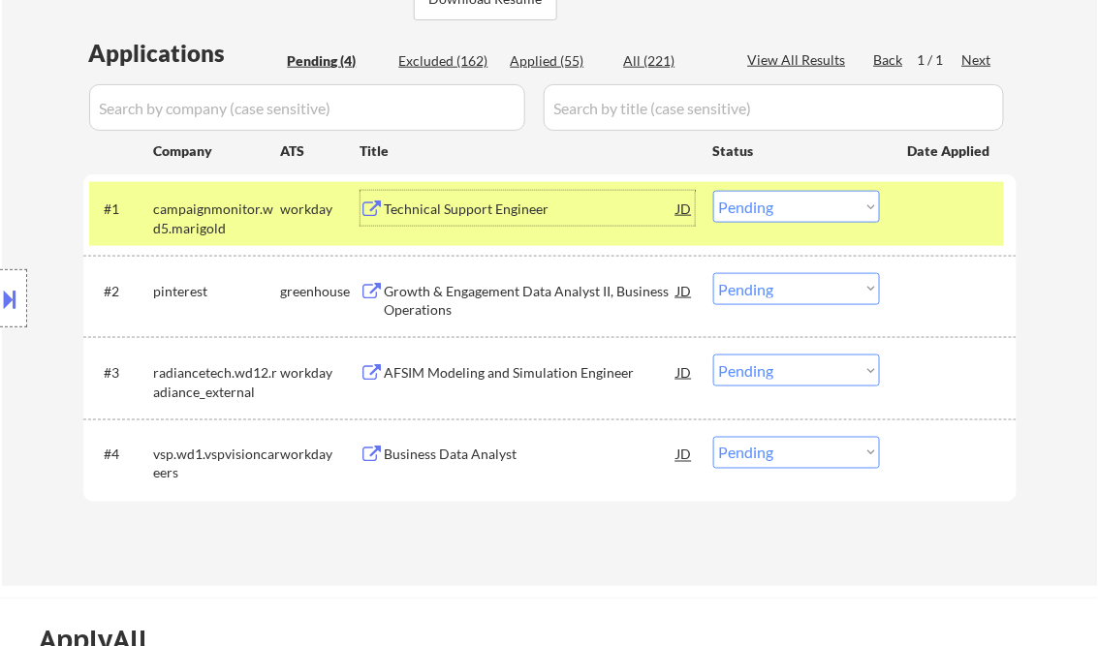
click at [766, 210] on select "Choose an option... Pending Applied Excluded (Questions) Excluded (Expired) Exc…" at bounding box center [796, 207] width 167 height 32
click at [713, 191] on select "Choose an option... Pending Applied Excluded (Questions) Excluded (Expired) Exc…" at bounding box center [796, 207] width 167 height 32
click at [533, 299] on div "Growth & Engagement Data Analyst II, Business Operations" at bounding box center [531, 301] width 293 height 38
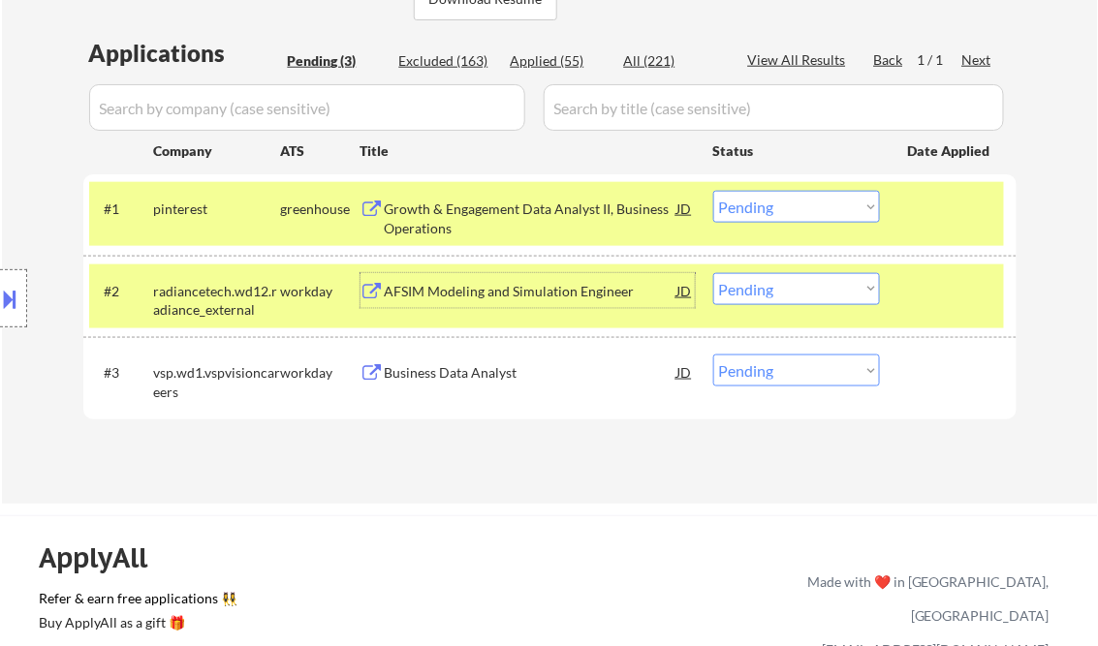
click at [765, 209] on select "Choose an option... Pending Applied Excluded (Questions) Excluded (Expired) Exc…" at bounding box center [796, 207] width 167 height 32
click at [713, 191] on select "Choose an option... Pending Applied Excluded (Questions) Excluded (Expired) Exc…" at bounding box center [796, 207] width 167 height 32
click at [521, 297] on div "AFSIM Modeling and Simulation Engineer" at bounding box center [531, 291] width 293 height 19
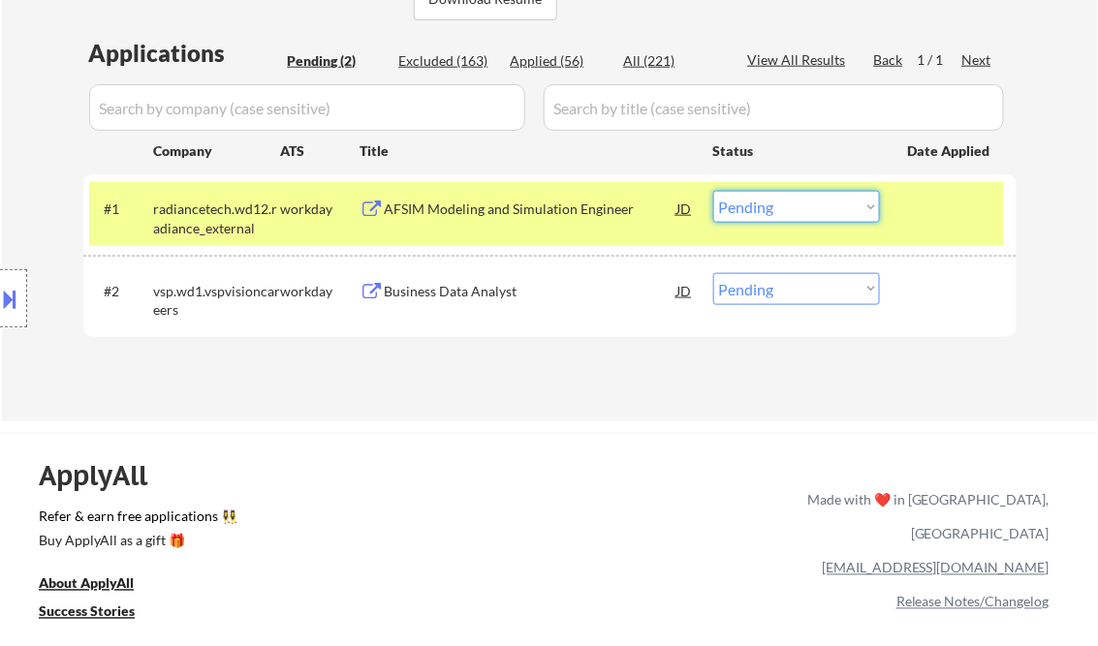
drag, startPoint x: 827, startPoint y: 201, endPoint x: 833, endPoint y: 219, distance: 19.3
click at [827, 201] on select "Choose an option... Pending Applied Excluded (Questions) Excluded (Expired) Exc…" at bounding box center [796, 207] width 167 height 32
click at [713, 191] on select "Choose an option... Pending Applied Excluded (Questions) Excluded (Expired) Exc…" at bounding box center [796, 207] width 167 height 32
click at [450, 274] on div "Business Data Analyst" at bounding box center [531, 290] width 293 height 35
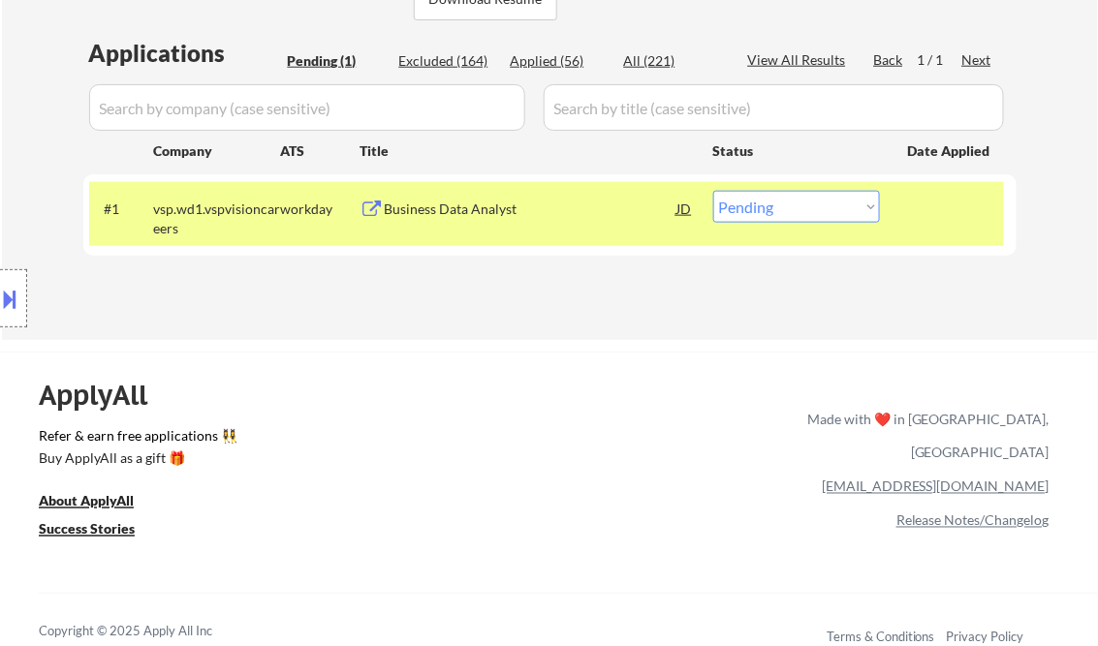
click at [802, 209] on select "Choose an option... Pending Applied Excluded (Questions) Excluded (Expired) Exc…" at bounding box center [796, 207] width 167 height 32
select select ""excluded__expired_""
click at [713, 191] on select "Choose an option... Pending Applied Excluded (Questions) Excluded (Expired) Exc…" at bounding box center [796, 207] width 167 height 32
select select ""excluded__expired_""
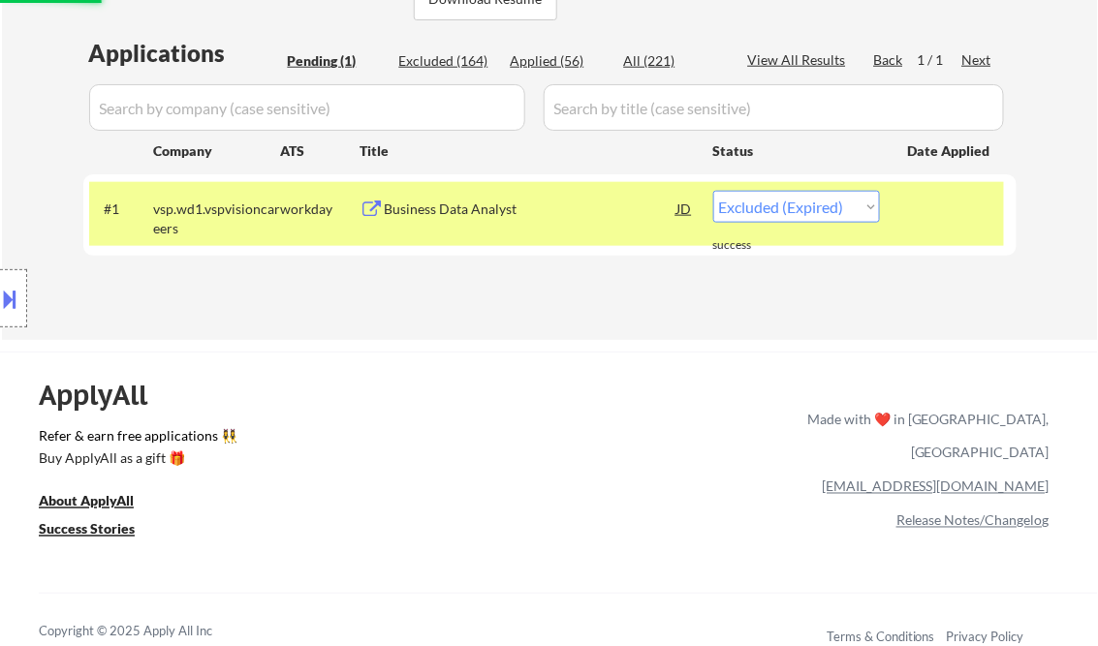
select select ""excluded__expired_""
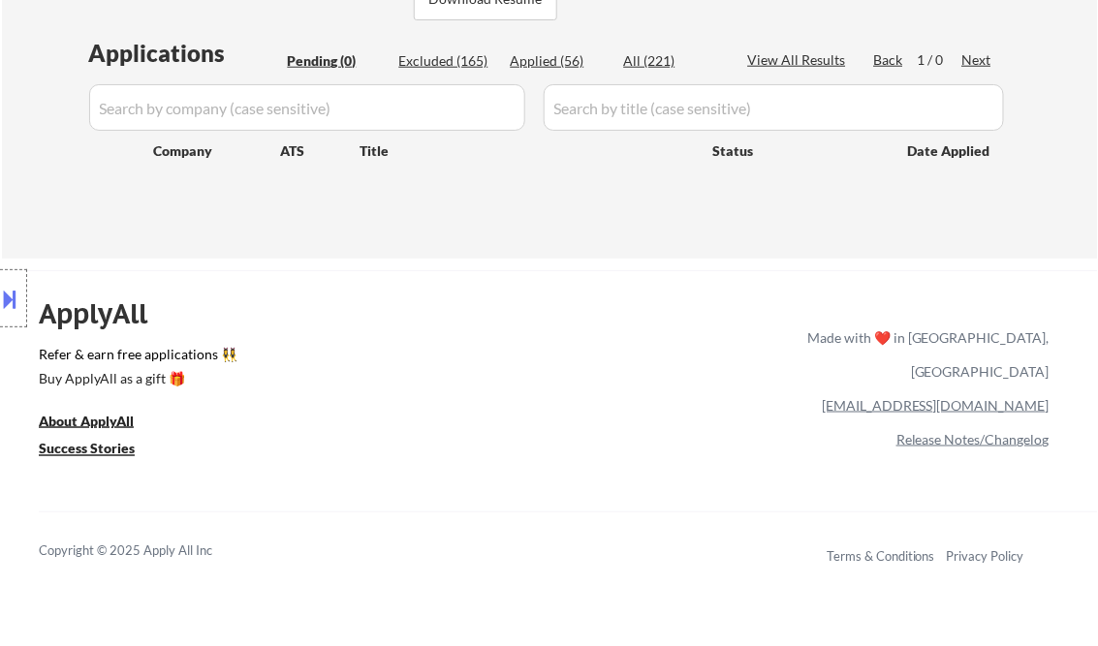
click at [477, 61] on div "Excluded (165)" at bounding box center [447, 60] width 97 height 19
select select ""excluded__expired_""
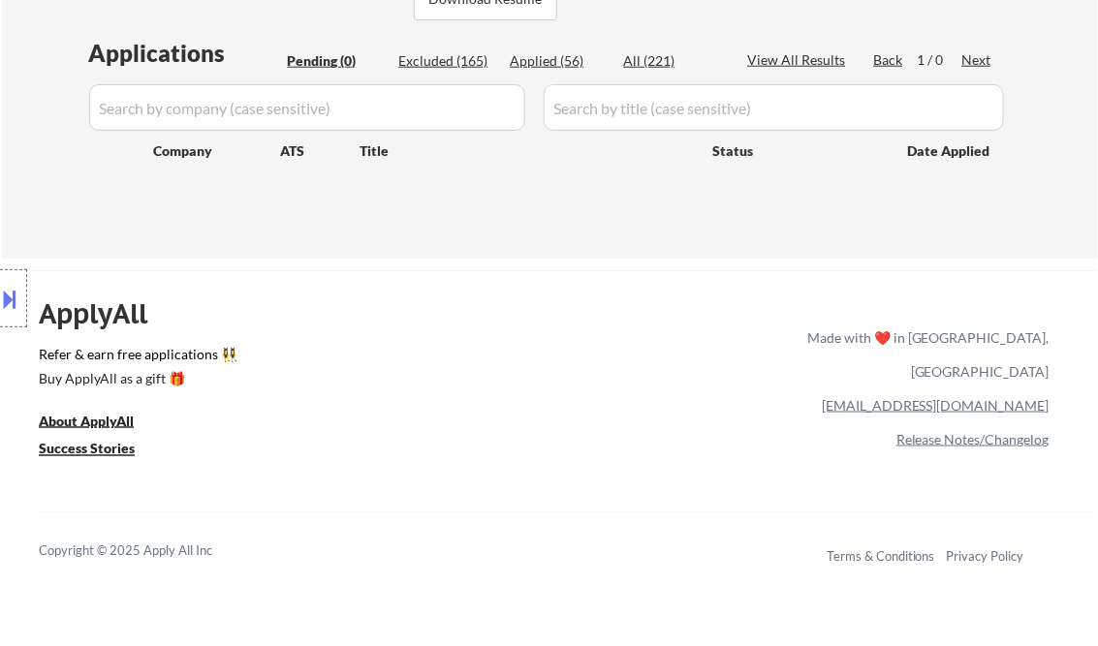
select select ""excluded__expired_""
select select ""excluded__bad_match_""
select select ""excluded__location_""
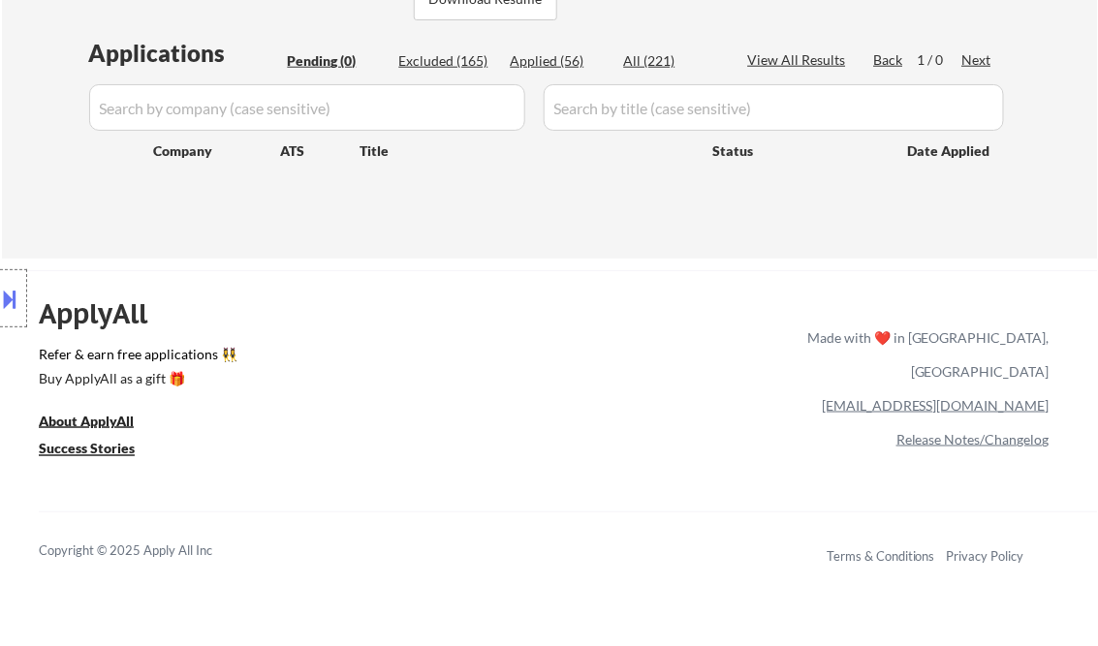
select select ""excluded""
select select ""excluded__salary_""
select select ""excluded__location_""
select select ""excluded__salary_""
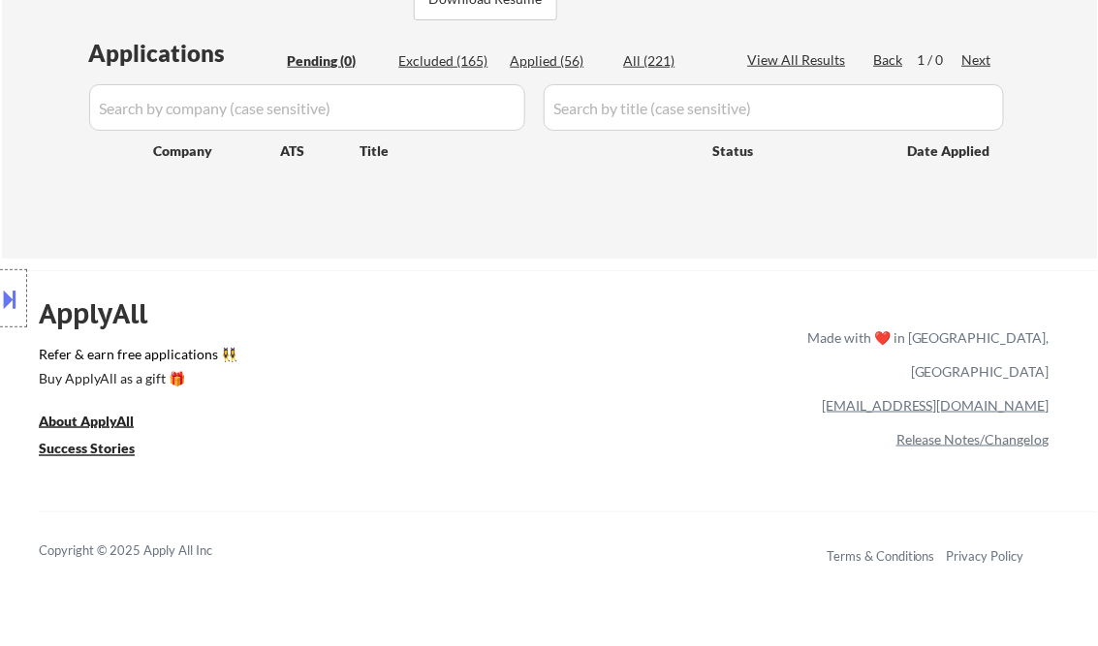
select select ""excluded__expired_""
select select ""excluded""
select select ""excluded__expired_""
select select ""excluded__salary_""
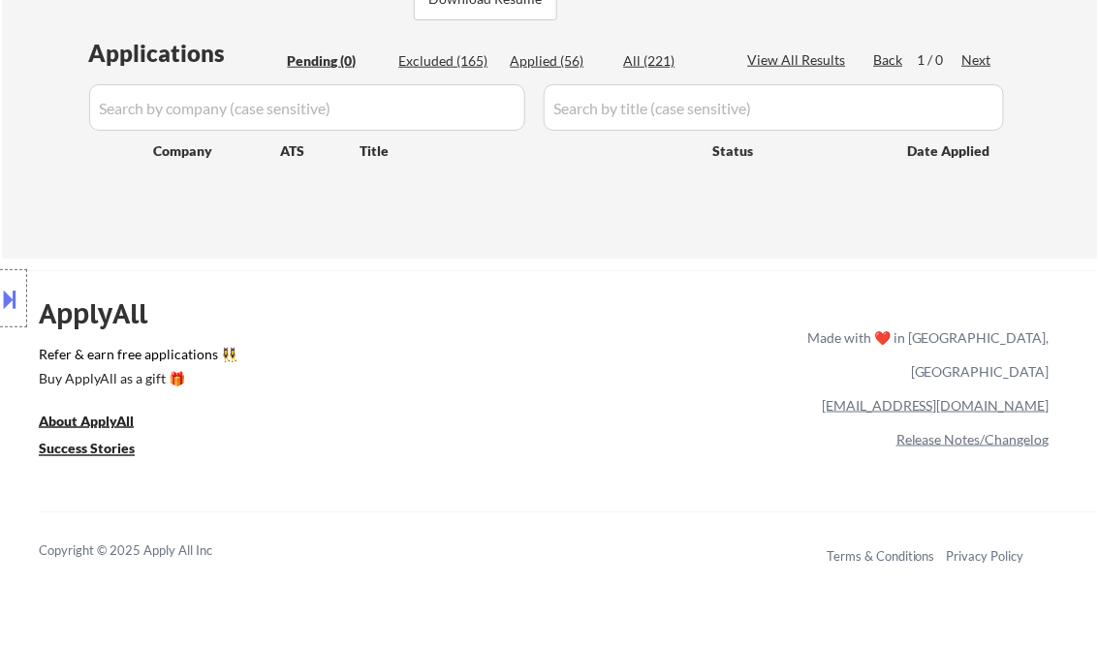
select select ""excluded__expired_""
select select ""excluded__bad_match_""
select select ""excluded__salary_""
select select ""excluded__expired_""
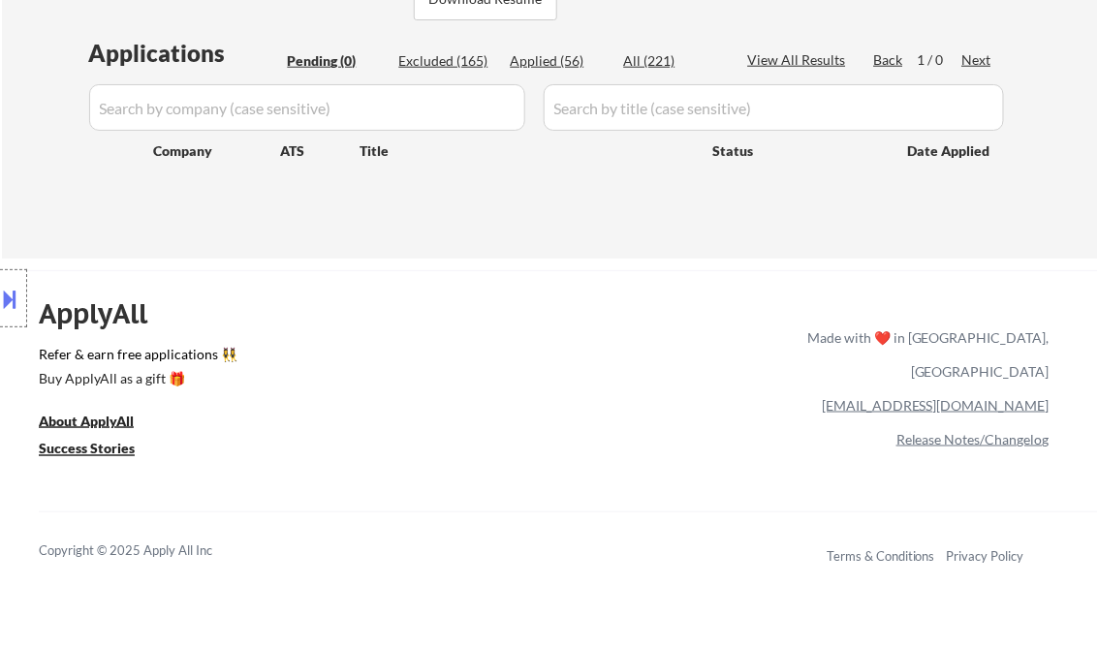
select select ""excluded__expired_""
select select ""excluded__salary_""
select select ""excluded__expired_""
select select ""excluded__location_""
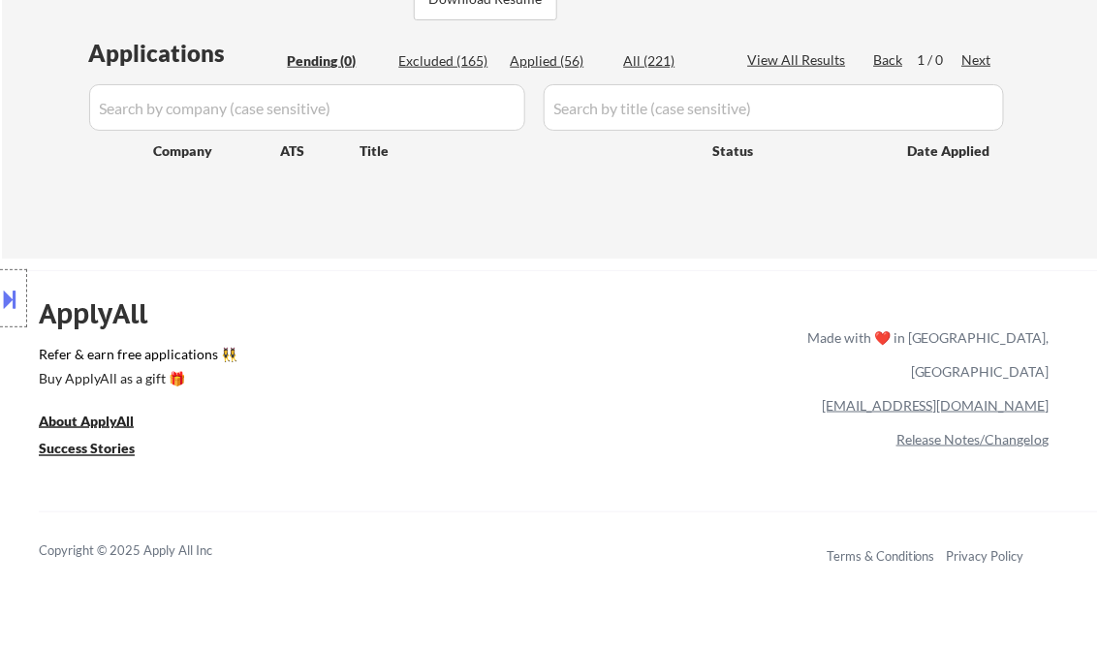
select select ""excluded__location_""
select select ""excluded__expired_""
select select ""excluded""
select select ""excluded__expired_""
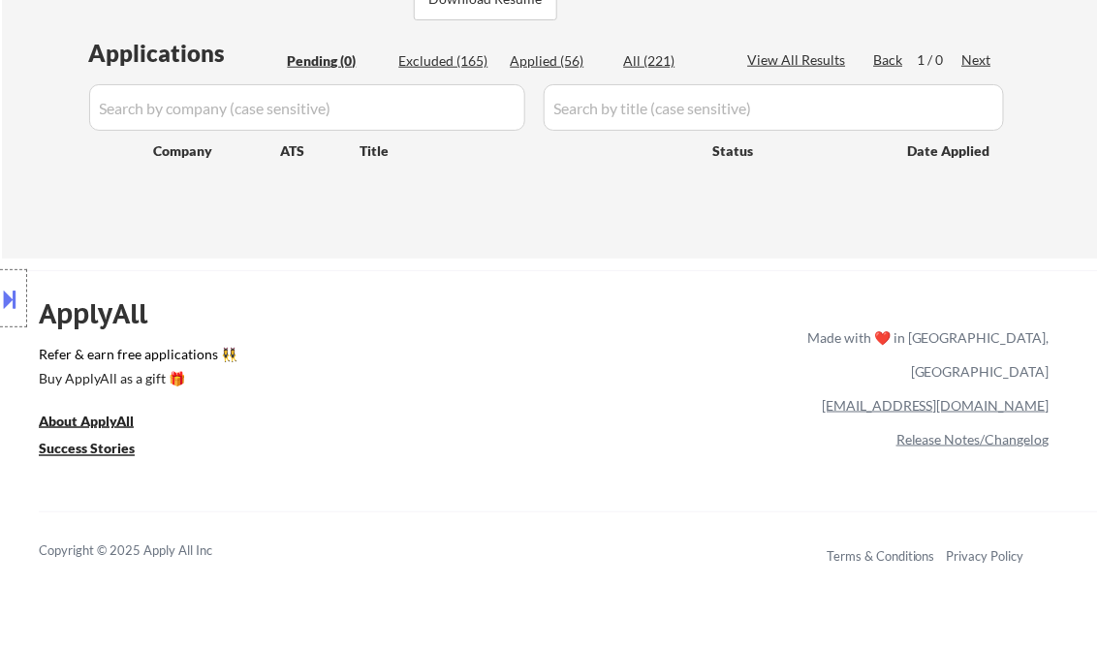
select select ""excluded__location_""
select select ""excluded__bad_match_""
select select ""excluded__location_""
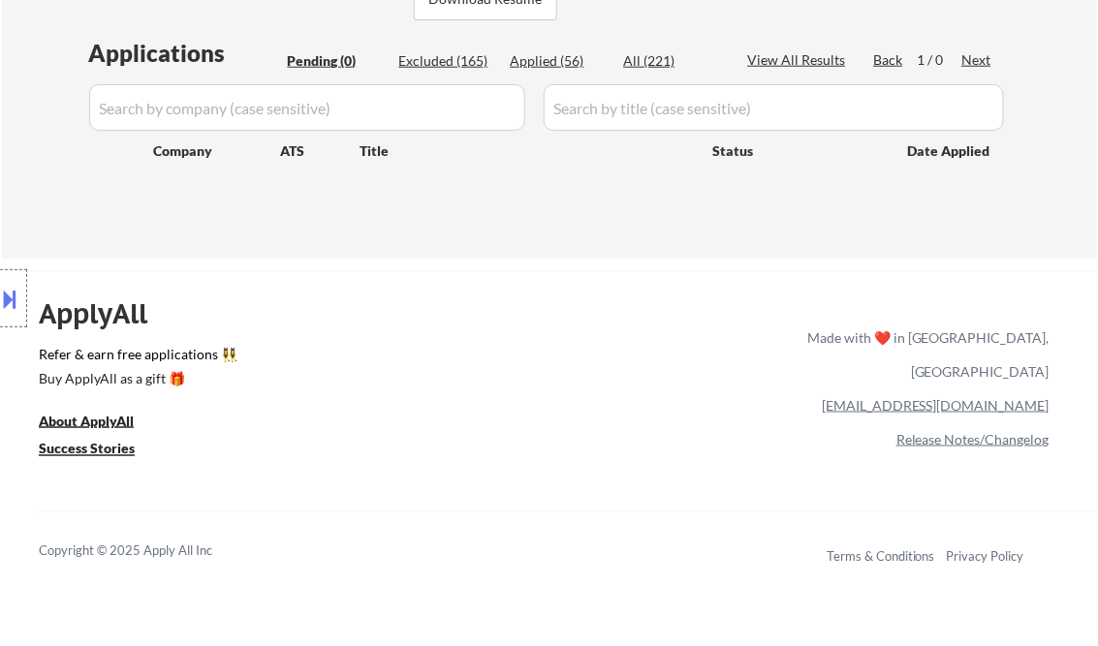
select select ""excluded""
select select ""excluded__salary_""
select select ""excluded__expired_""
select select ""excluded__bad_match_""
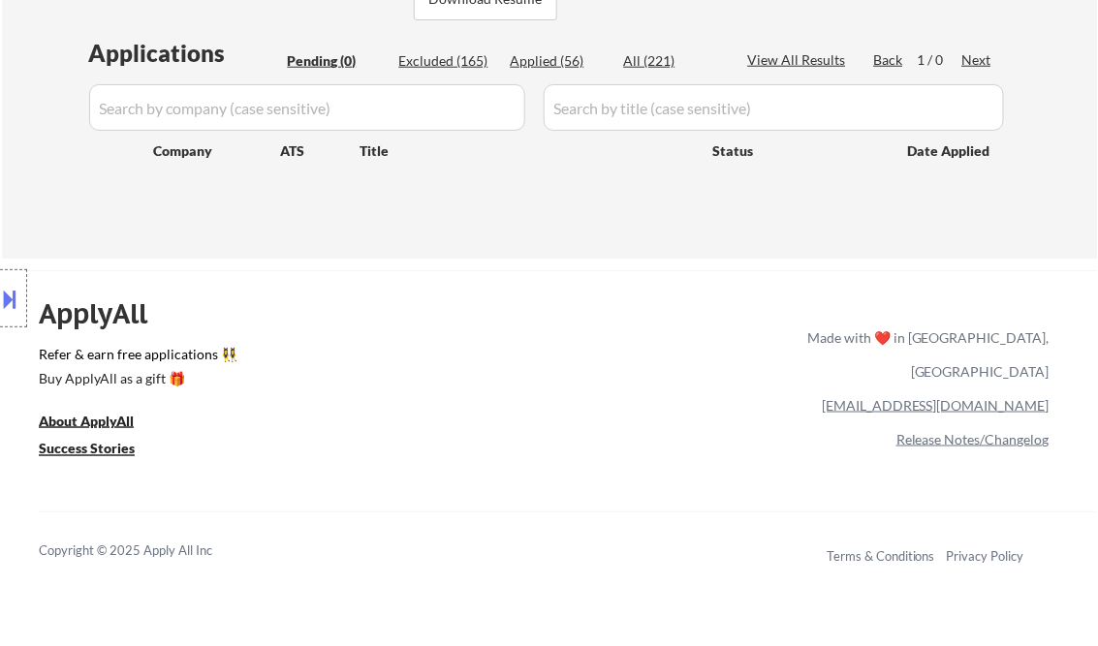
select select ""excluded""
select select ""excluded__expired_""
select select ""excluded__other_""
select select ""excluded__bad_match_""
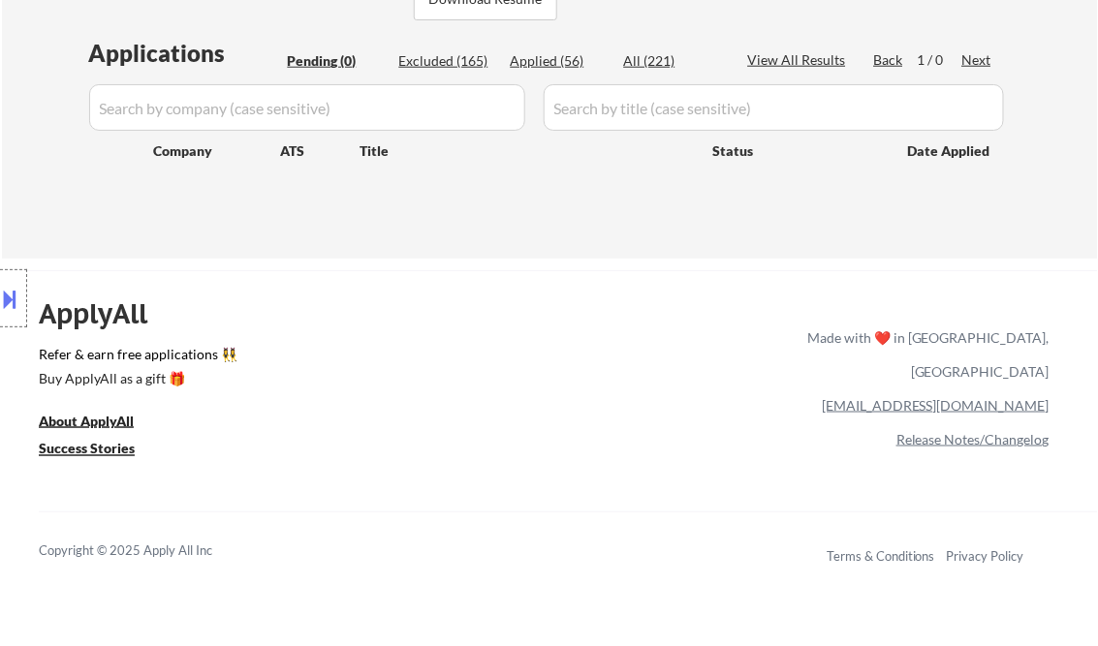
select select ""excluded__expired_""
select select ""excluded__other_""
select select ""excluded__expired_""
select select ""excluded__bad_match_""
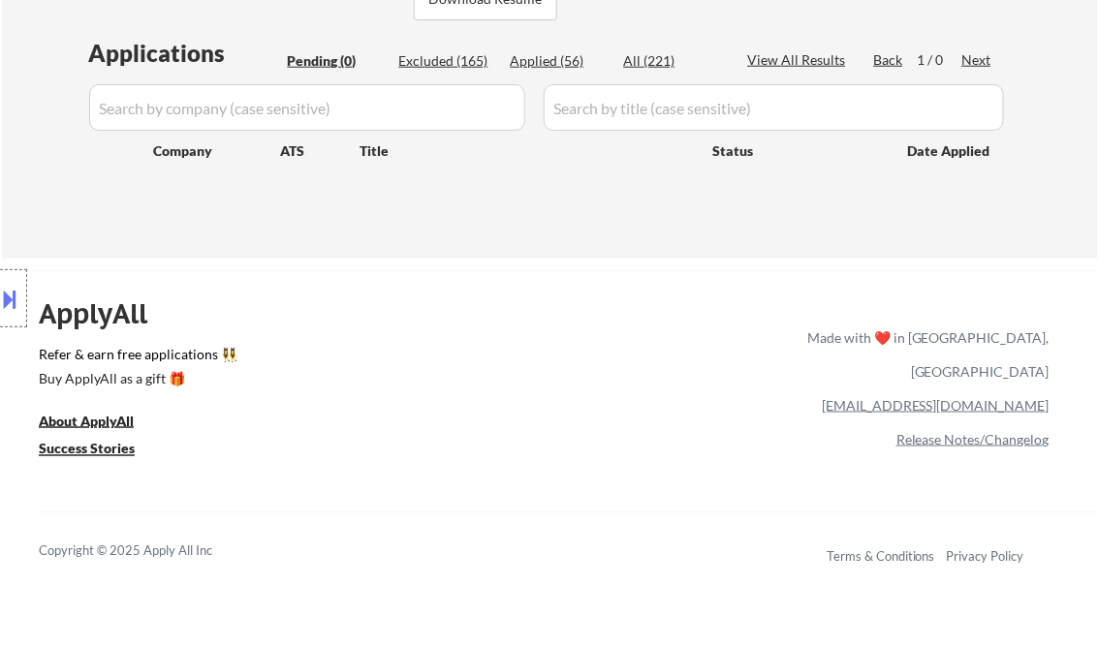
select select ""excluded""
select select ""excluded__bad_match_""
select select ""excluded""
select select ""excluded__expired_""
select select ""excluded__location_""
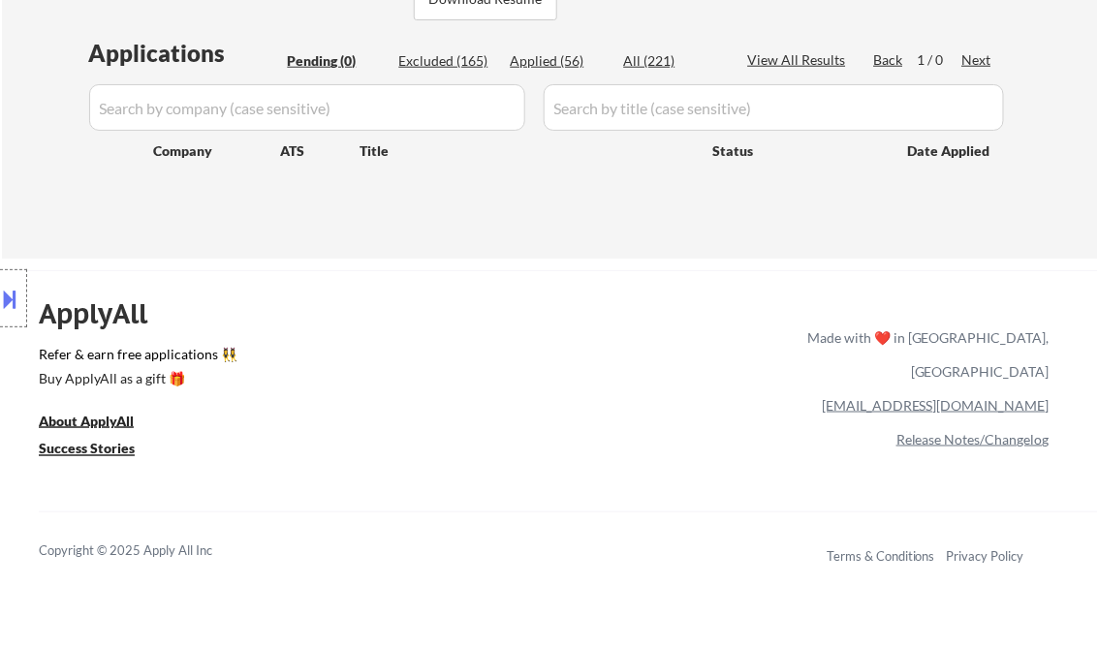
select select ""excluded__location_""
select select ""excluded__salary_""
select select ""excluded__location_""
select select ""excluded__salary_""
select select ""excluded__bad_match_""
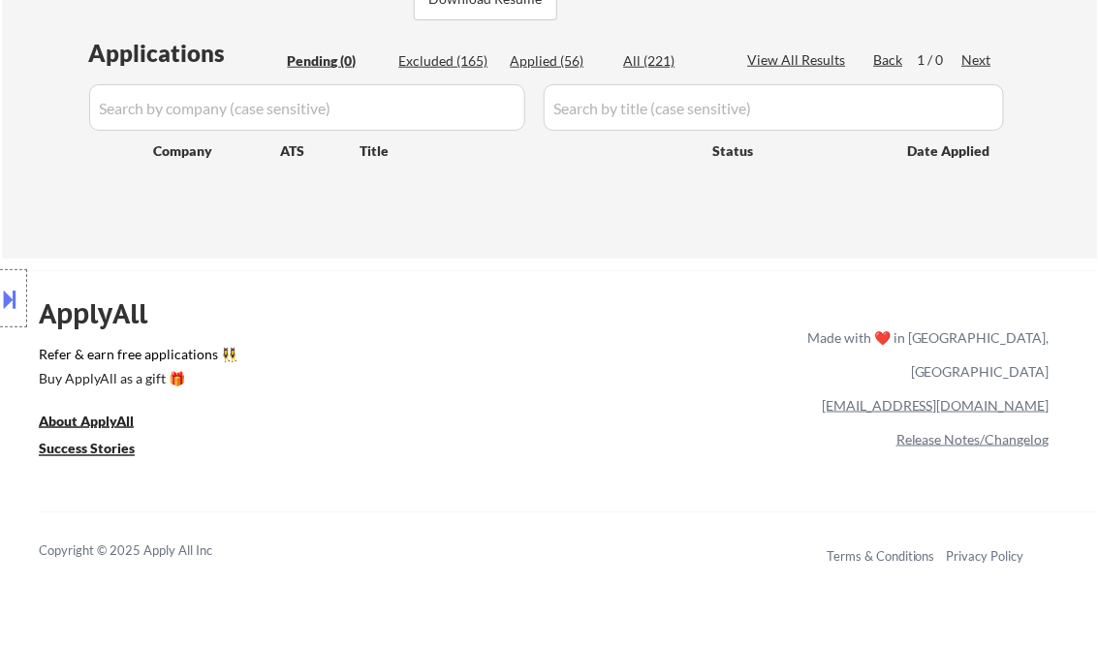
select select ""excluded__other_""
select select ""excluded__expired_""
select select ""excluded__bad_match_""
select select ""excluded__expired_""
select select ""excluded__bad_match_""
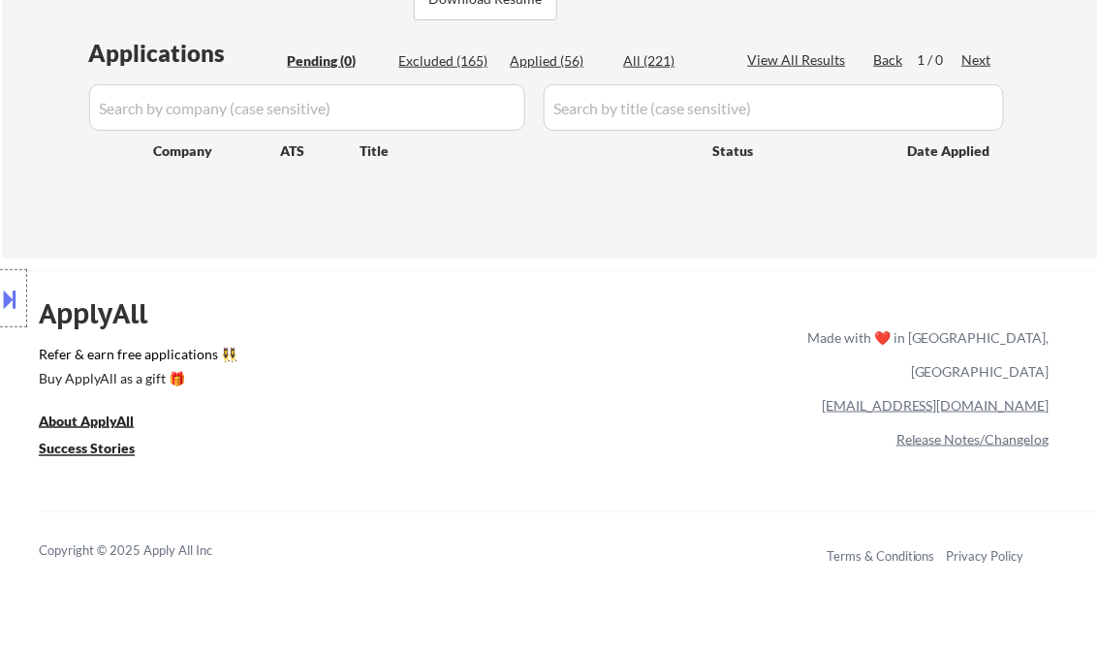
select select ""excluded__salary_""
select select ""excluded__expired_""
select select ""excluded__bad_match_""
select select ""excluded__expired_""
select select ""excluded__bad_match_""
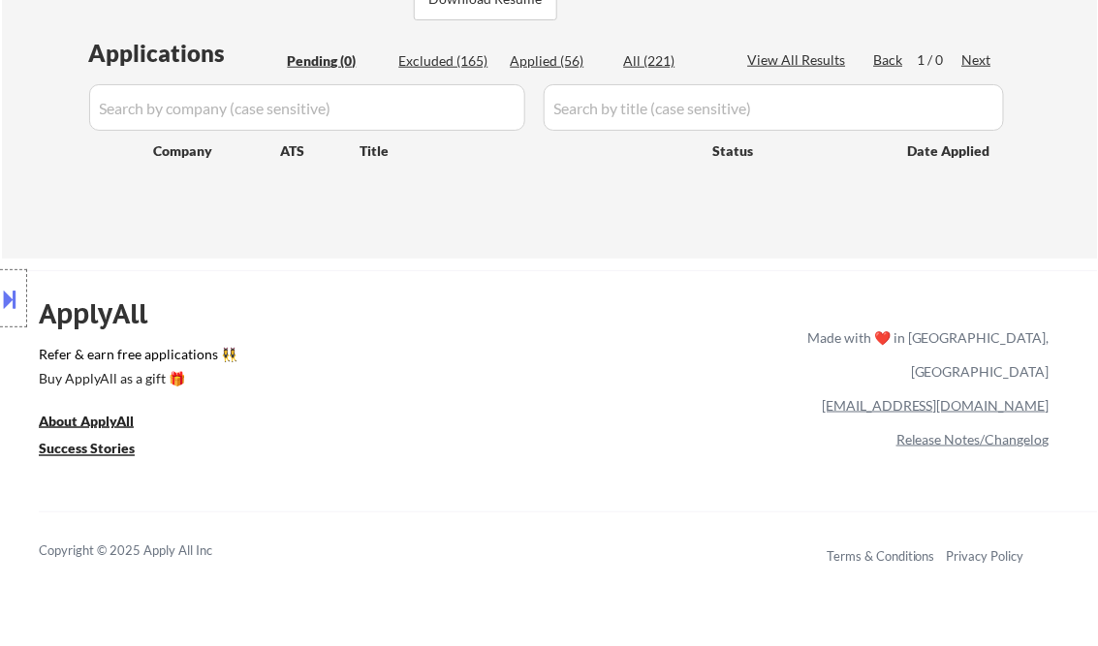
select select ""excluded__bad_match_""
select select ""excluded__expired_""
select select ""excluded__bad_match_""
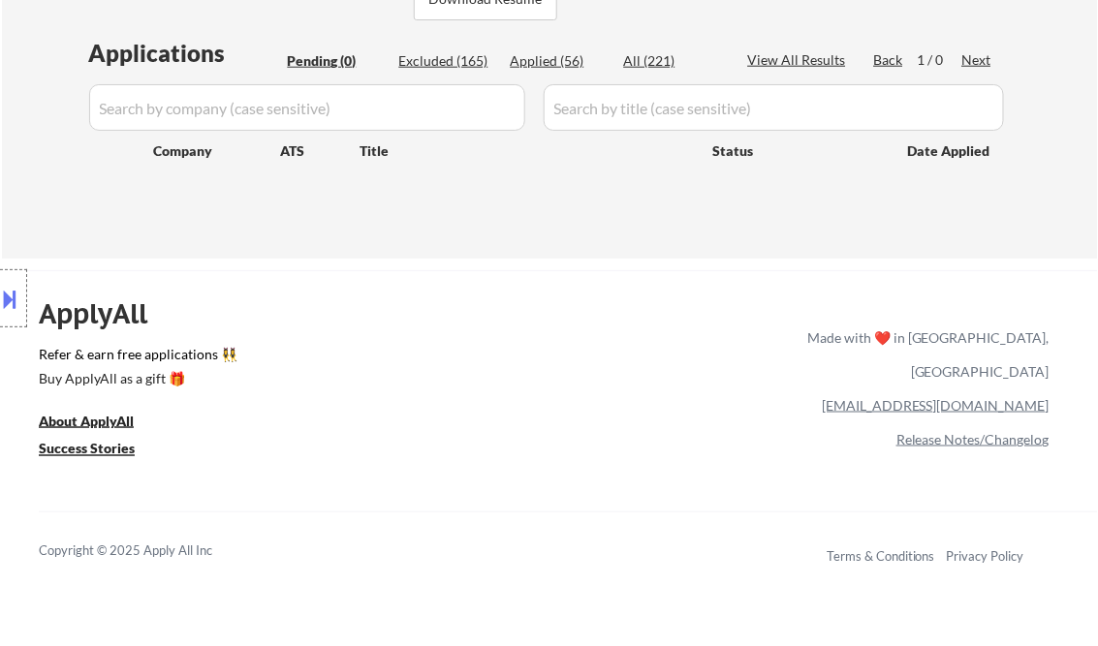
select select ""excluded__bad_match_""
select select ""excluded__expired_""
select select ""excluded__bad_match_""
select select ""excluded__expired_""
select select ""excluded__salary_""
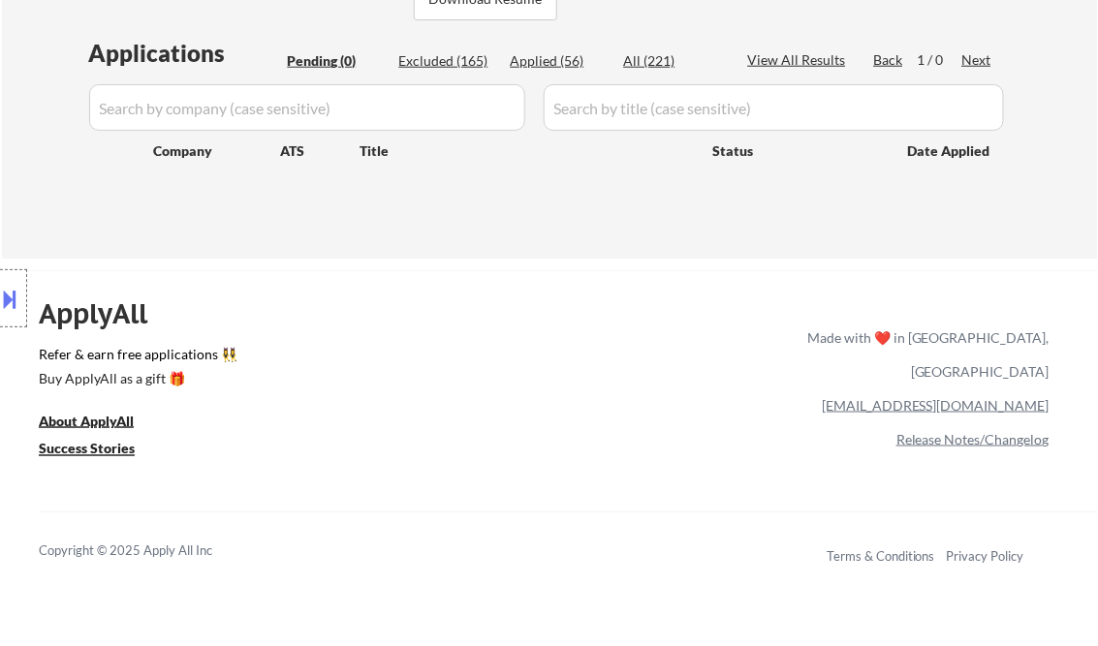
select select ""excluded""
select select ""excluded__expired_""
select select ""excluded__location_""
select select ""excluded""
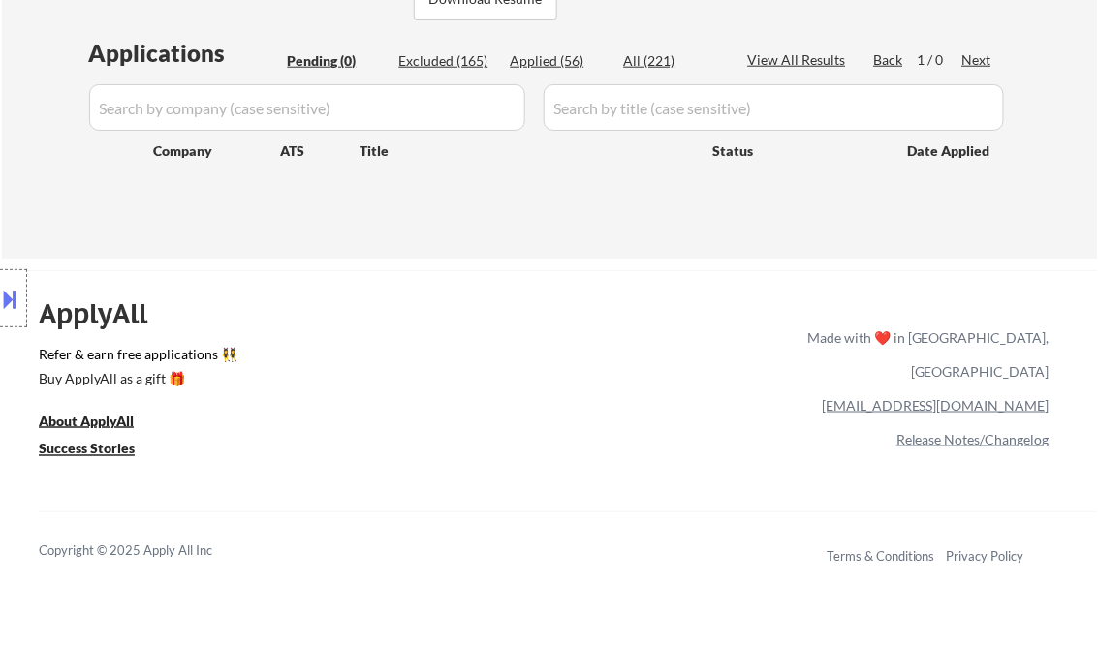
select select ""excluded__expired_""
select select ""excluded__bad_match_""
select select ""excluded__expired_""
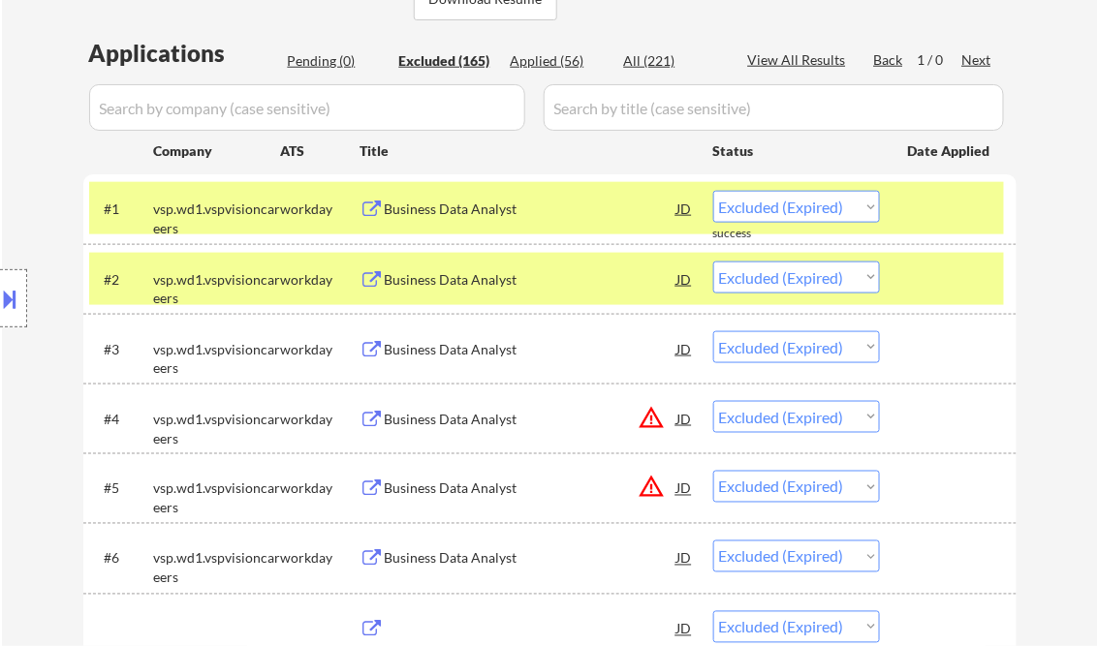
select select ""excluded__bad_match_""
click at [791, 54] on div "View All Results" at bounding box center [800, 59] width 104 height 19
select select ""excluded__bad_match_""
select select ""excluded__expired_""
select select ""excluded""
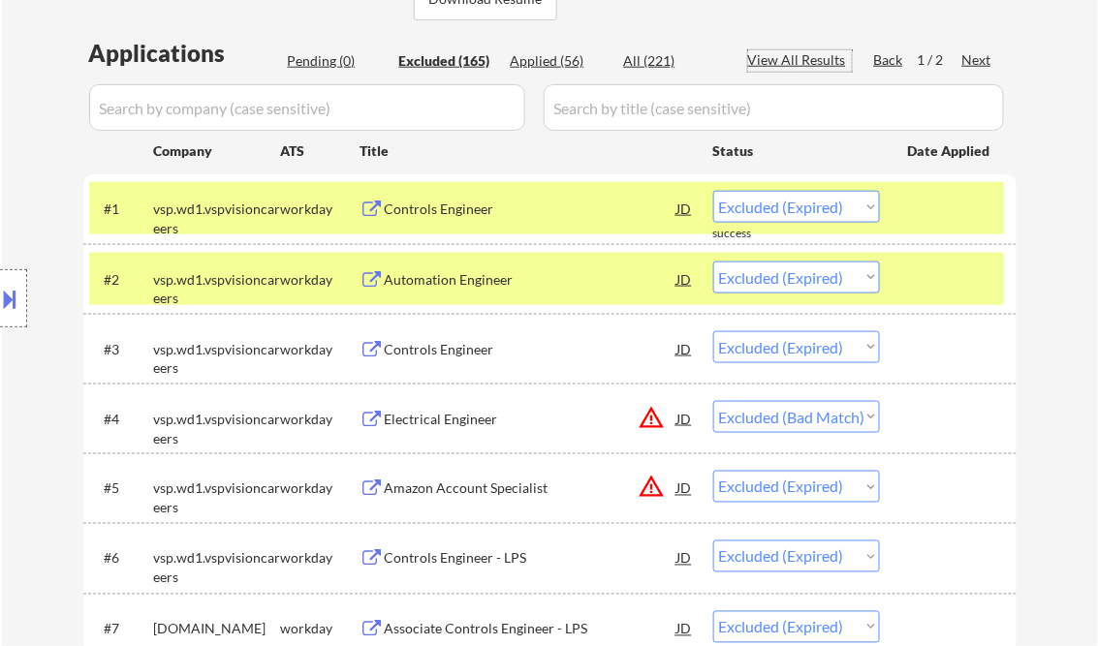
select select ""excluded__bad_match_""
select select ""excluded__other_""
select select ""excluded__salary_""
select select ""excluded__bad_match_""
select select ""excluded__location_""
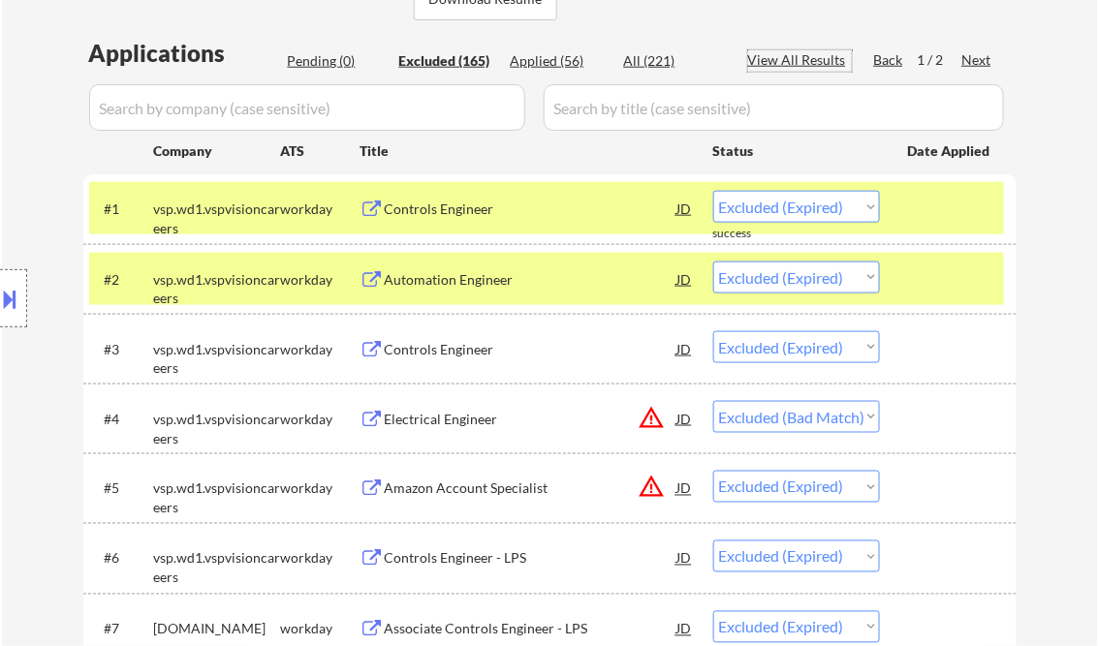
select select ""excluded__expired_""
select select ""excluded__bad_match_""
select select ""excluded__location_""
select select ""excluded__expired_""
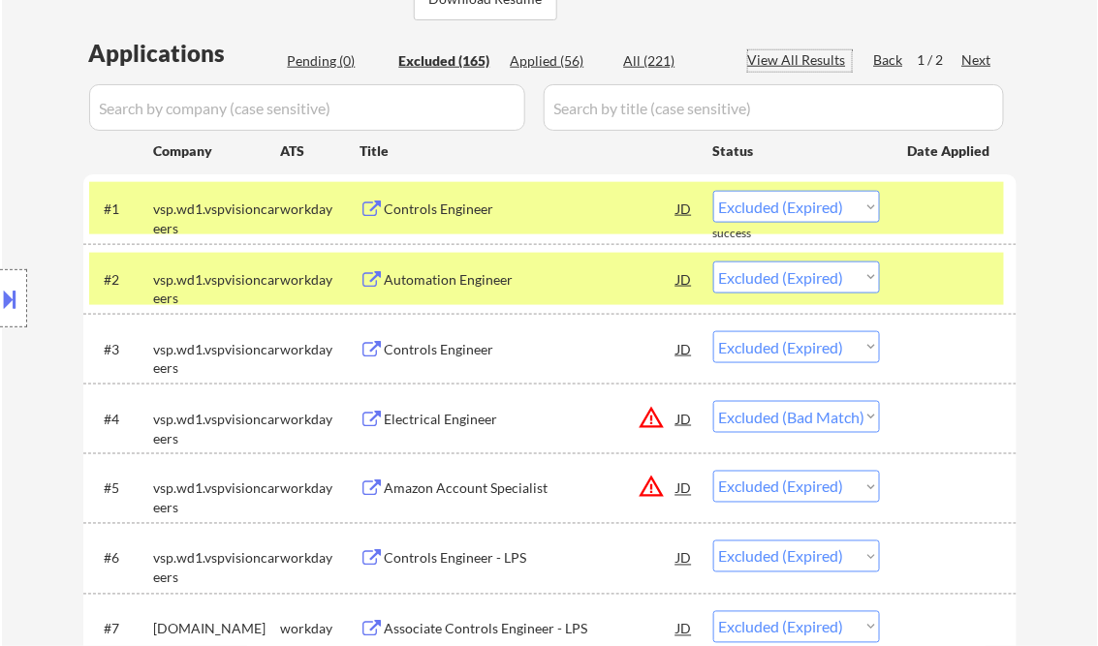
select select ""excluded__expired_""
select select ""excluded__bad_match_""
select select ""excluded__expired_""
select select ""excluded__bad_match_""
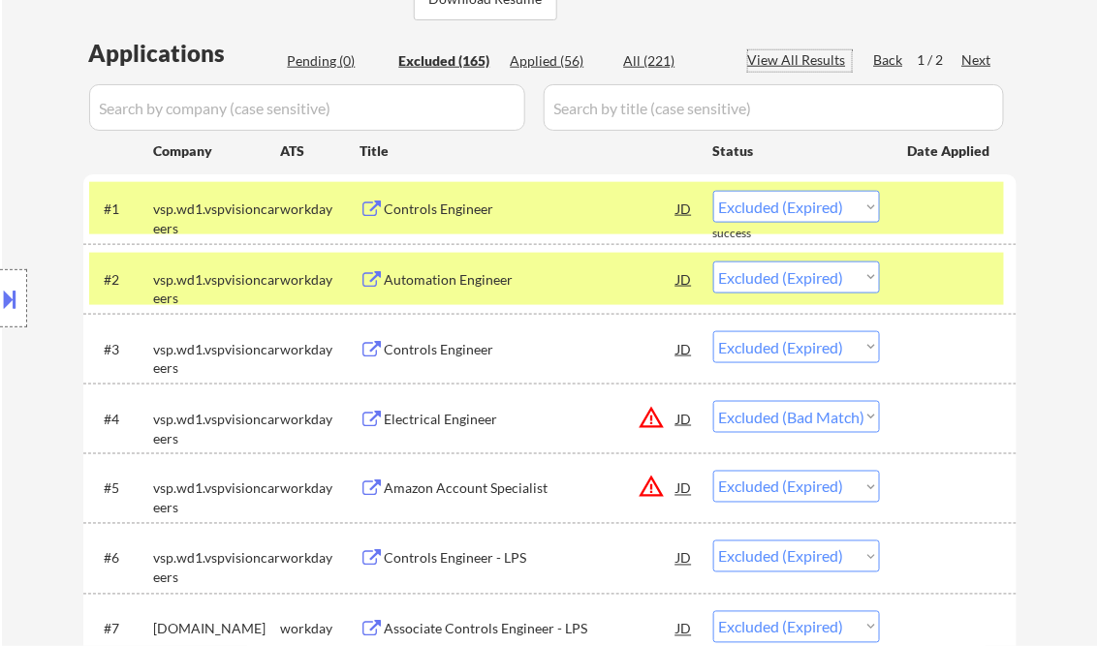
select select ""excluded__bad_match_""
select select ""excluded__expired_""
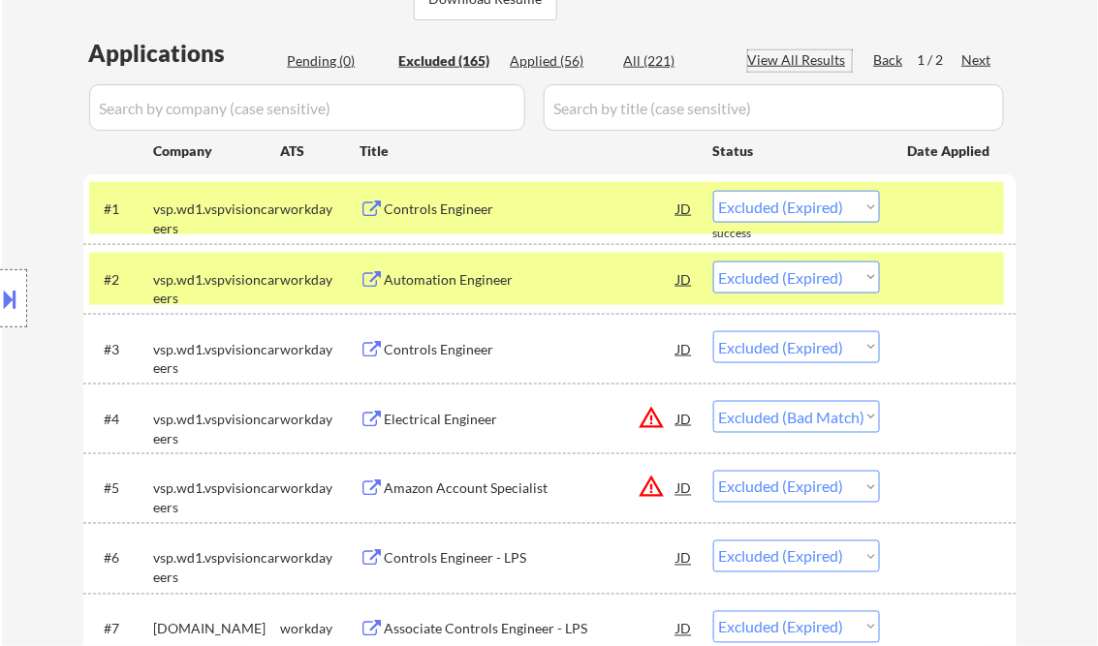
select select ""excluded__bad_match_""
select select ""excluded__expired_""
select select ""excluded__bad_match_""
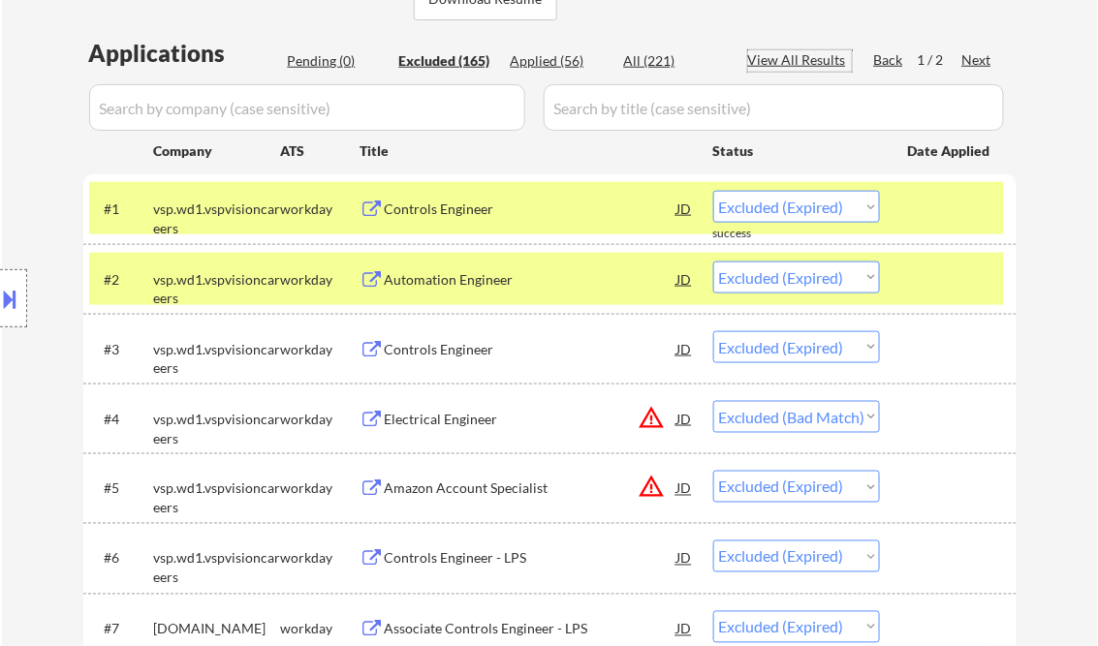
select select ""excluded__bad_match_""
select select ""excluded__expired_""
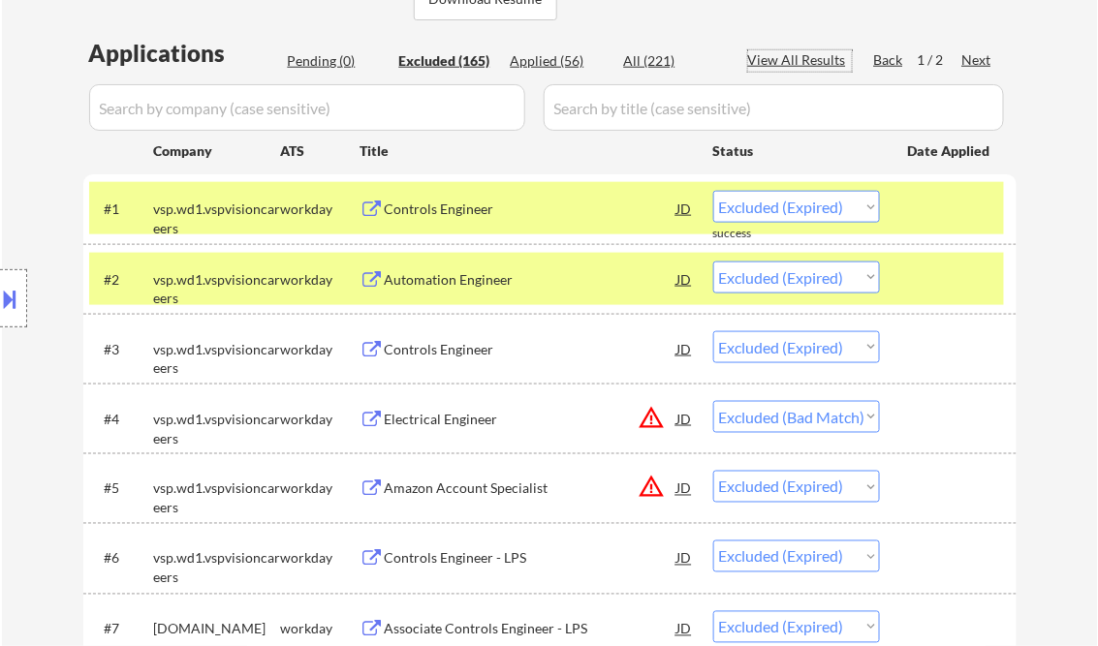
select select ""excluded__expired_""
select select ""excluded__bad_match_""
select select ""excluded__other_""
select select ""excluded__bad_match_""
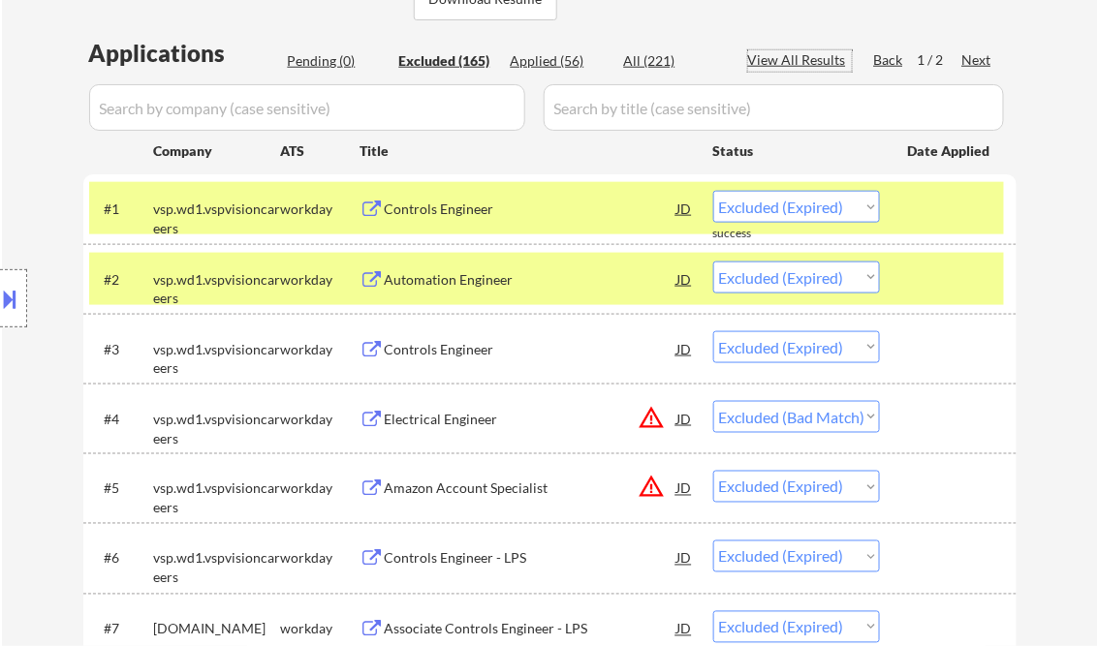
select select ""excluded__bad_match_""
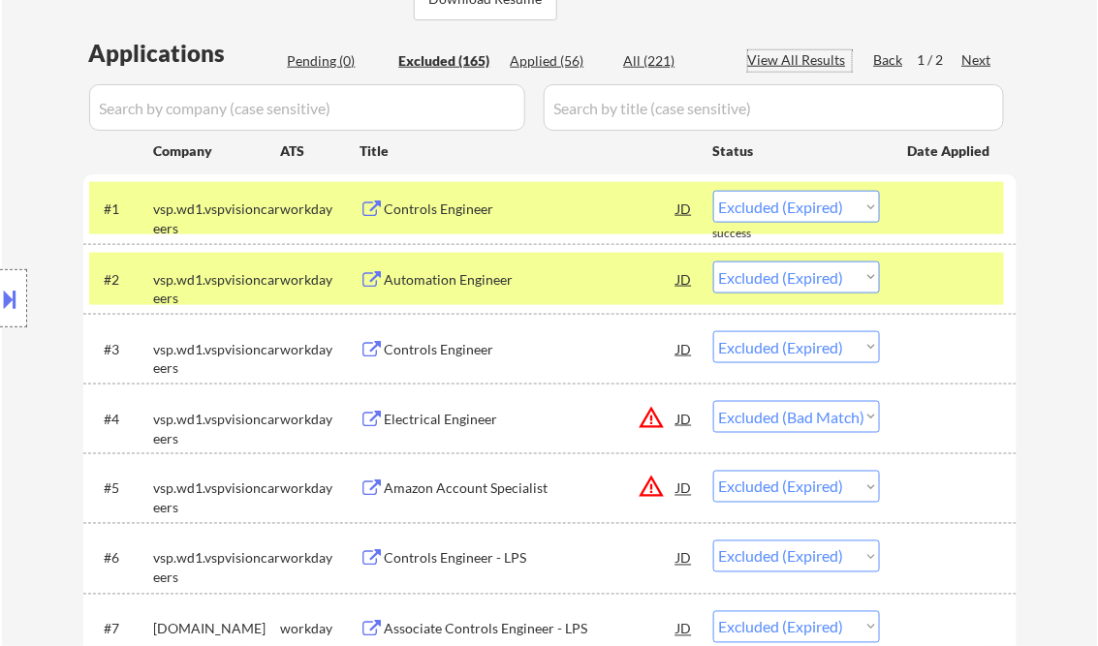
select select ""excluded__expired_""
select select ""excluded__location_""
select select ""excluded__bad_match_""
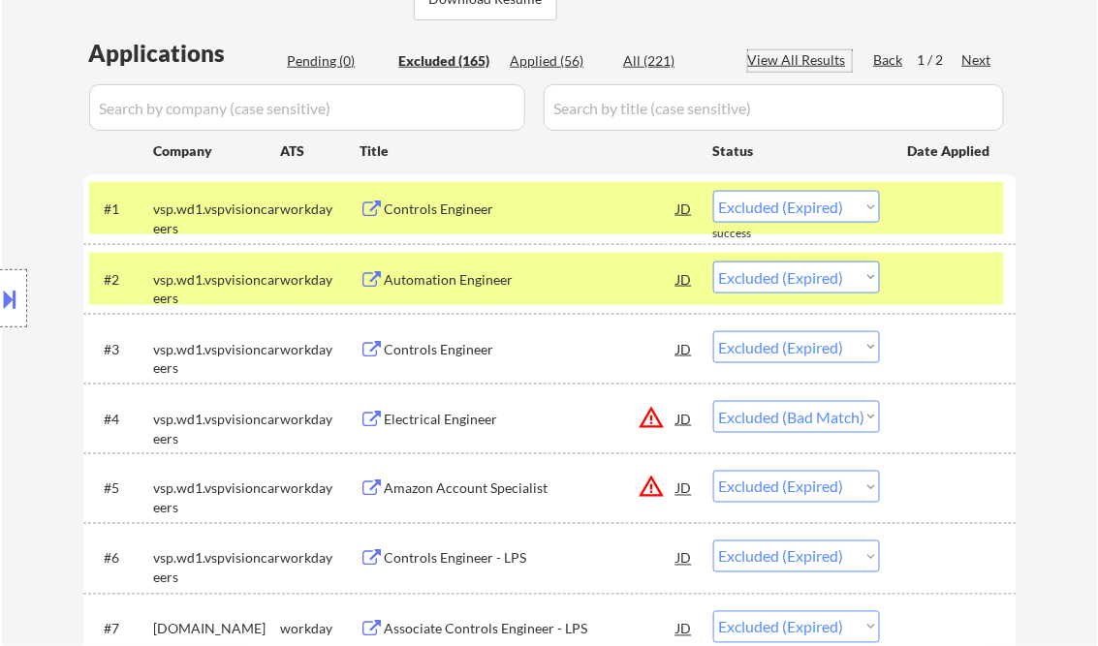
select select ""excluded__bad_match_""
select select ""excluded__expired_""
select select ""excluded__bad_match_""
select select ""excluded__location_""
select select ""excluded__bad_match_""
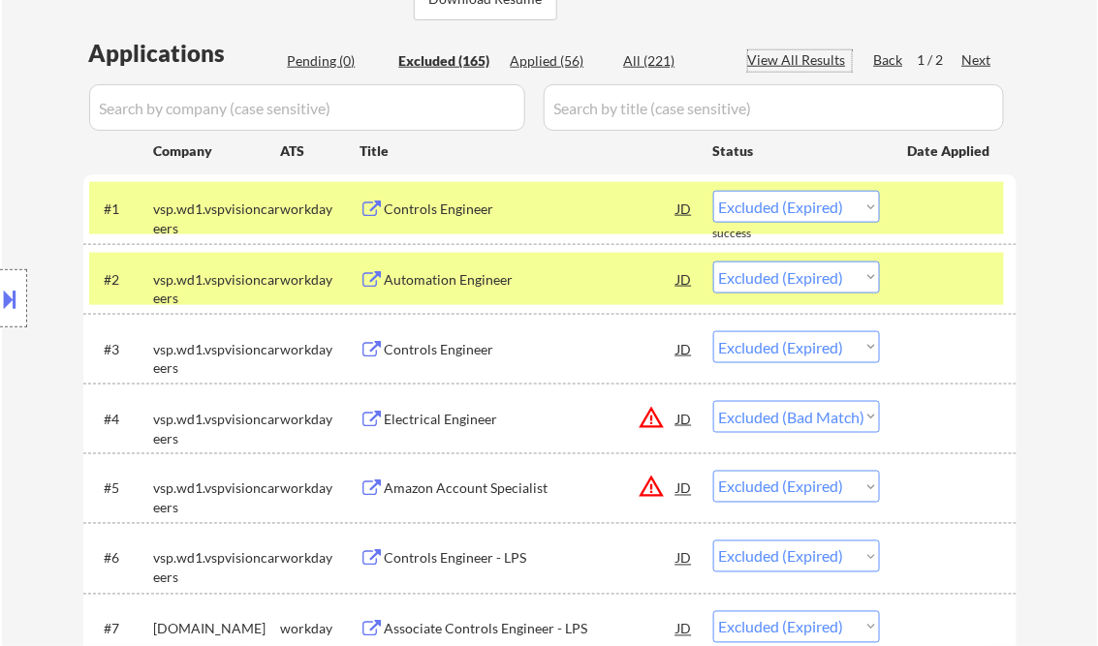
select select ""excluded""
select select ""excluded__bad_match_""
select select ""excluded__location_""
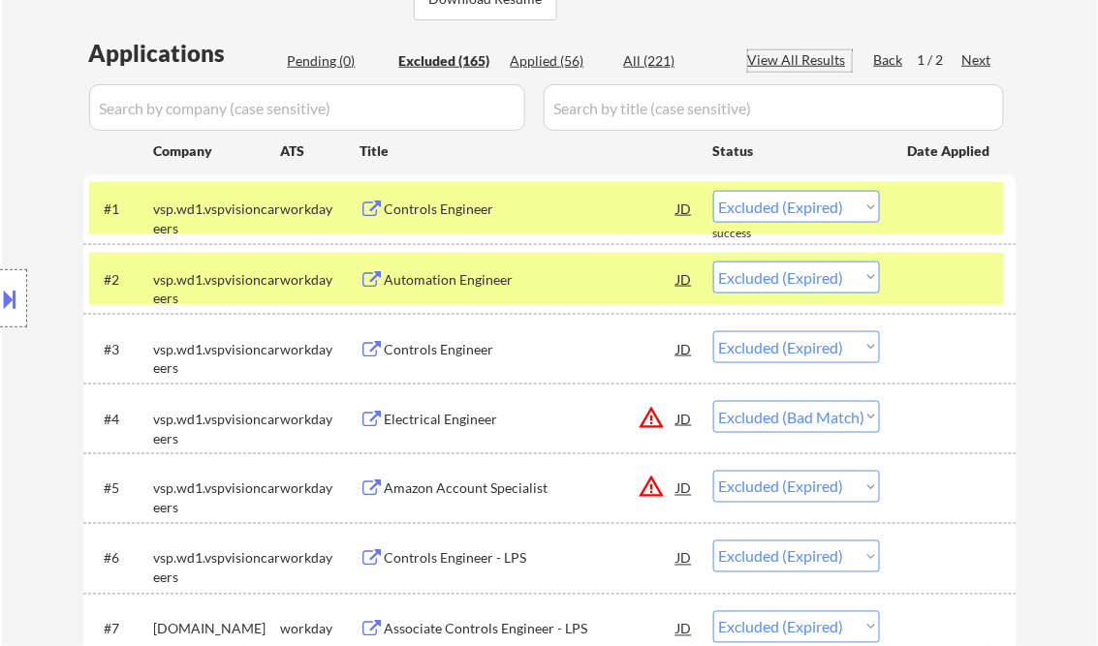
select select ""excluded__other_""
select select ""excluded__bad_match_""
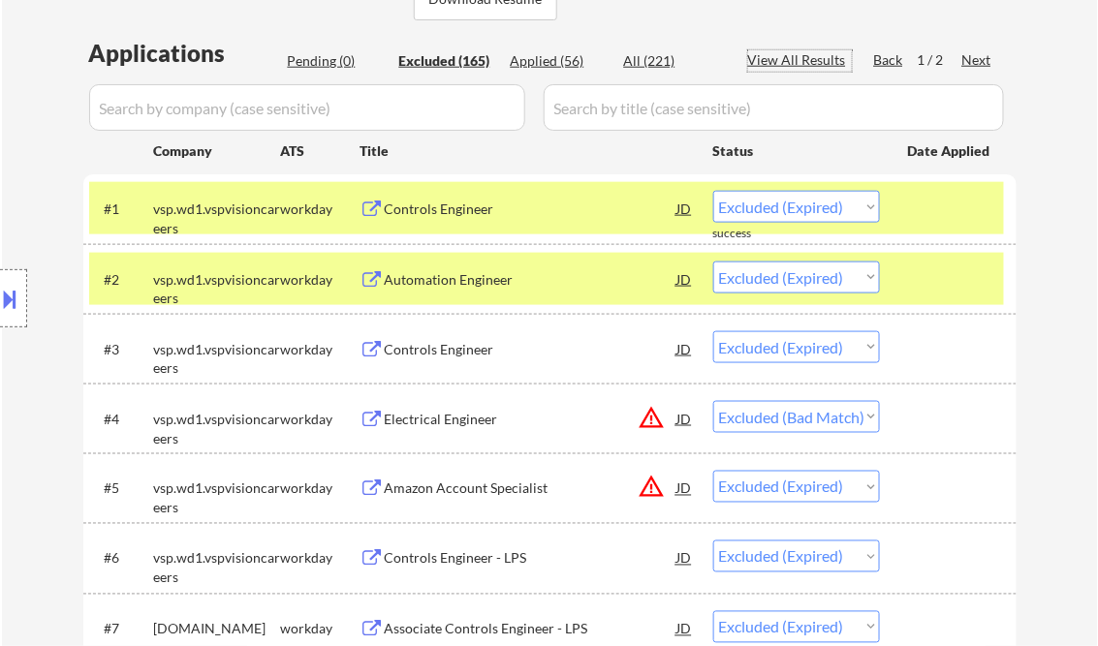
select select ""excluded__location_""
select select ""excluded__bad_match_""
click at [795, 53] on div "Paginate Results" at bounding box center [800, 59] width 104 height 19
click at [795, 53] on div "View All Results" at bounding box center [800, 59] width 104 height 19
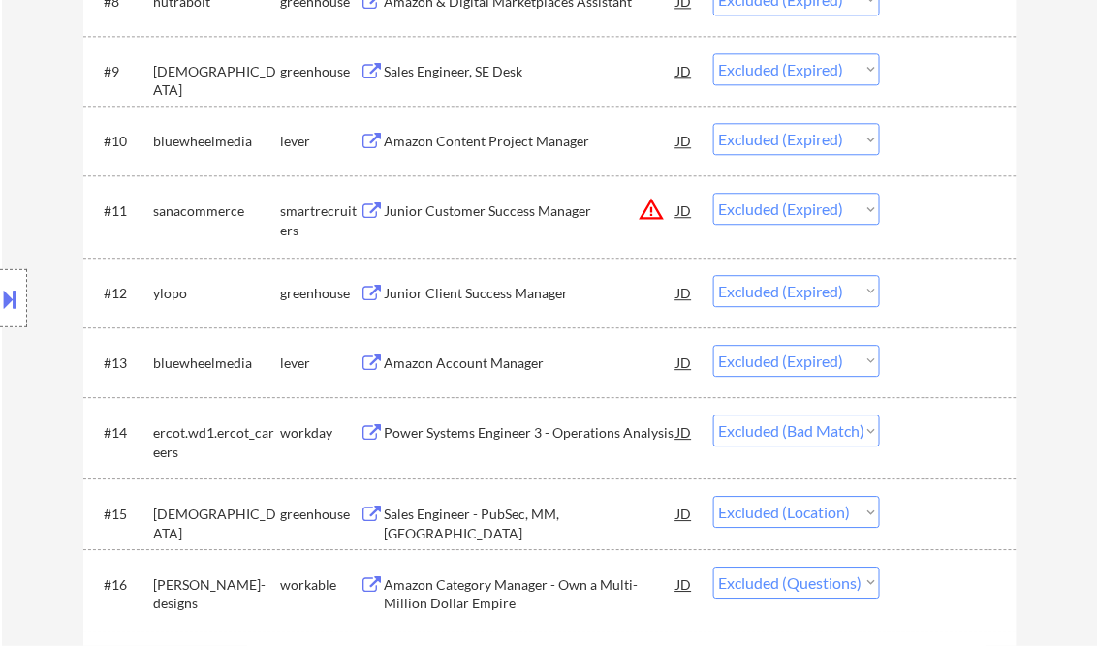
scroll to position [1318, 0]
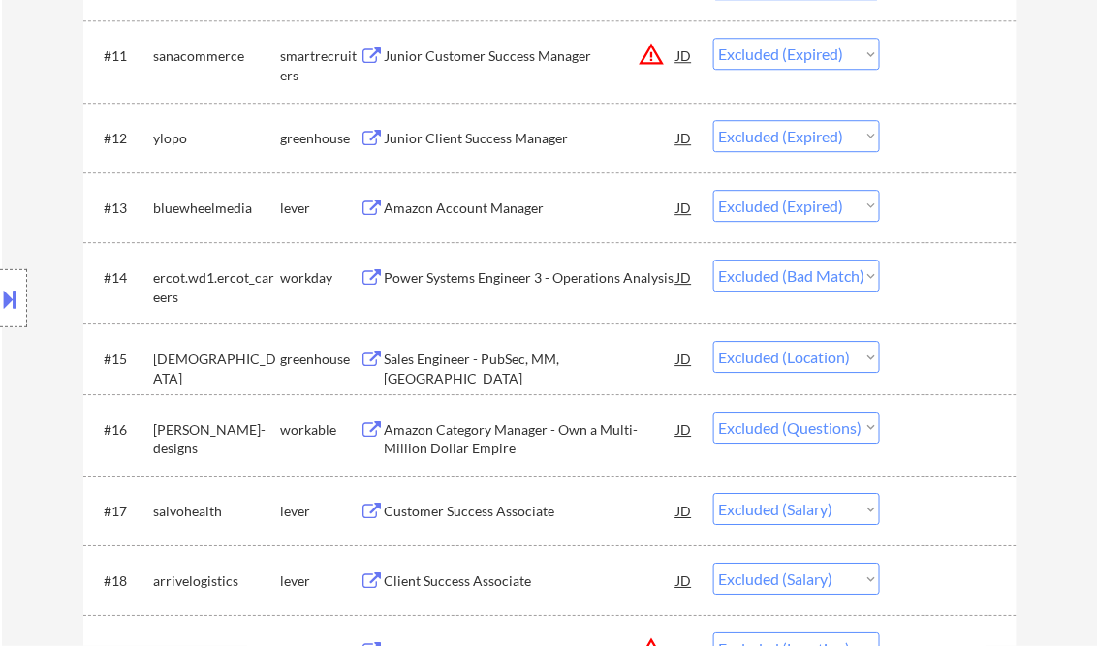
click at [847, 434] on select "Choose an option... Pending Applied Excluded (Questions) Excluded (Expired) Exc…" at bounding box center [796, 428] width 167 height 32
select select ""pending""
click at [713, 412] on select "Choose an option... Pending Applied Excluded (Questions) Excluded (Expired) Exc…" at bounding box center [796, 428] width 167 height 32
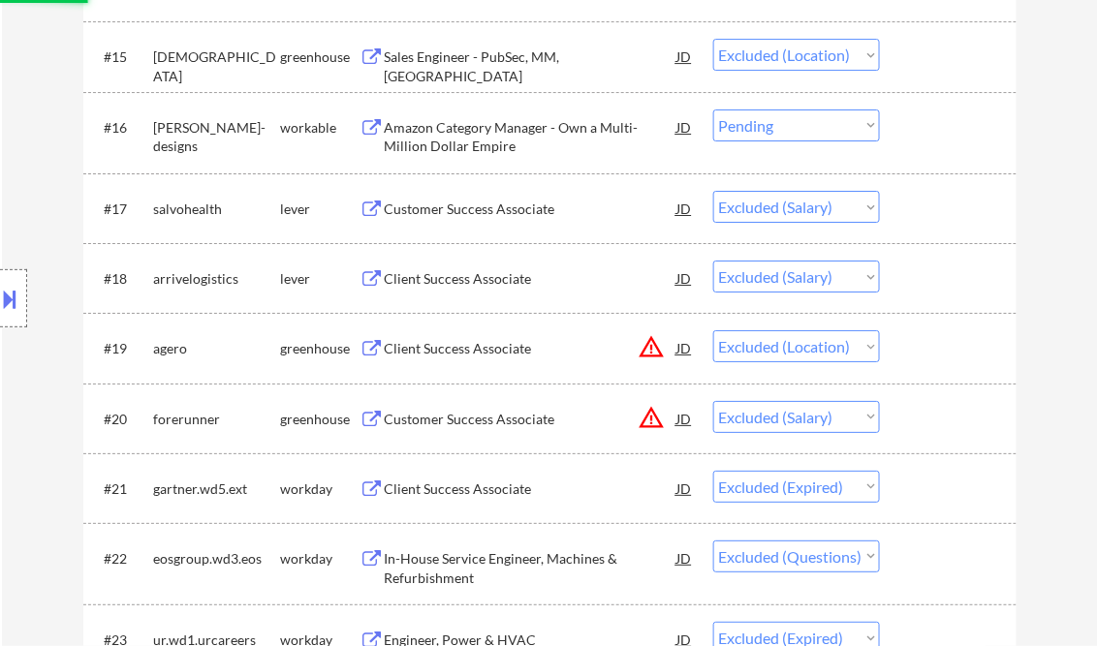
scroll to position [1705, 0]
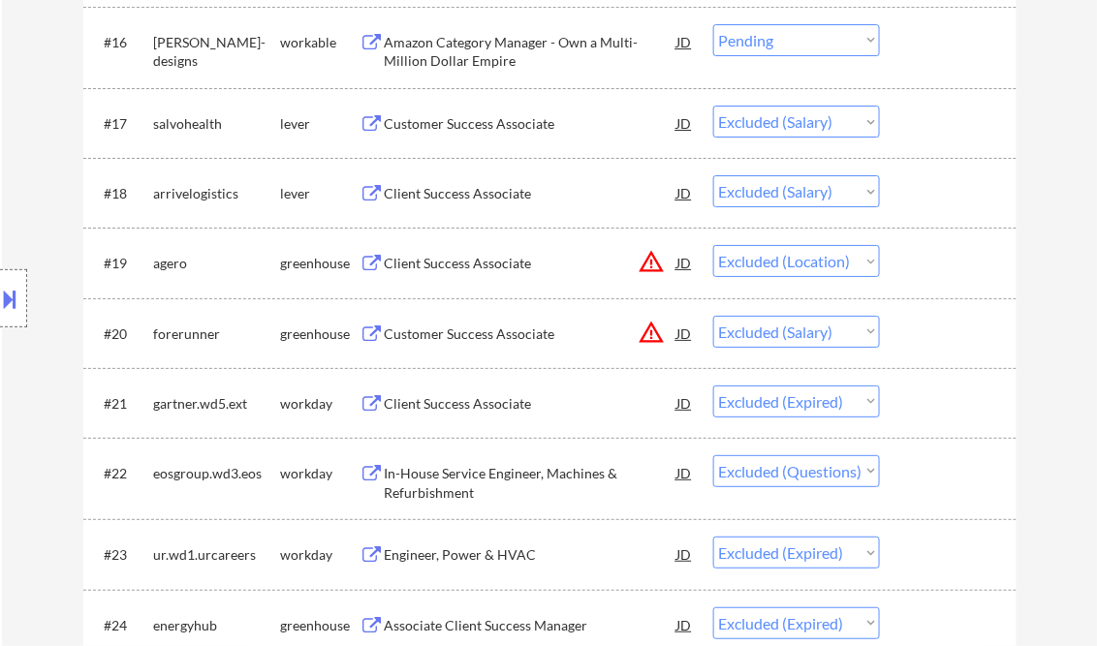
click at [864, 471] on select "Choose an option... Pending Applied Excluded (Questions) Excluded (Expired) Exc…" at bounding box center [796, 471] width 167 height 32
select select ""pending""
click at [713, 455] on select "Choose an option... Pending Applied Excluded (Questions) Excluded (Expired) Exc…" at bounding box center [796, 471] width 167 height 32
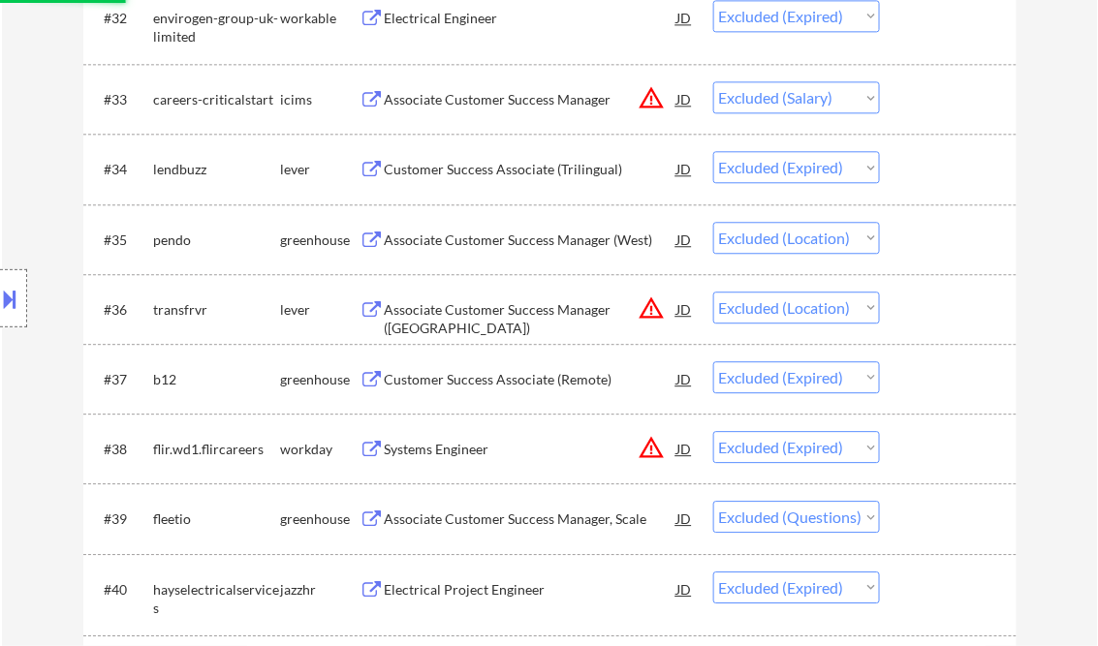
scroll to position [3023, 0]
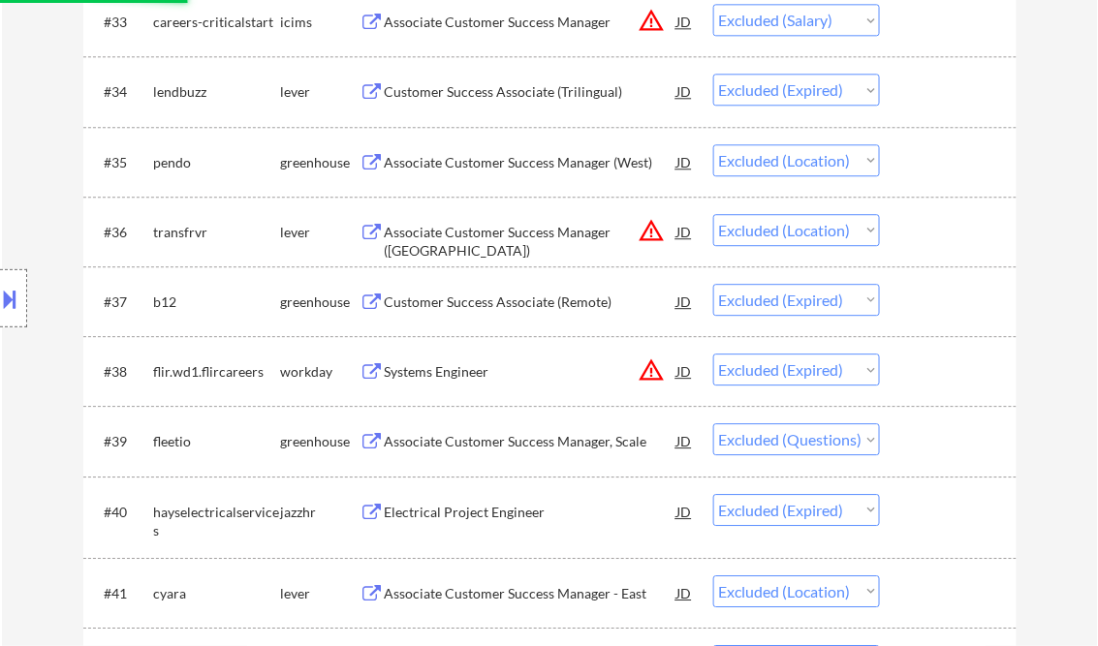
click at [870, 436] on select "Choose an option... Pending Applied Excluded (Questions) Excluded (Expired) Exc…" at bounding box center [796, 439] width 167 height 32
select select ""pending""
click at [713, 423] on select "Choose an option... Pending Applied Excluded (Questions) Excluded (Expired) Exc…" at bounding box center [796, 439] width 167 height 32
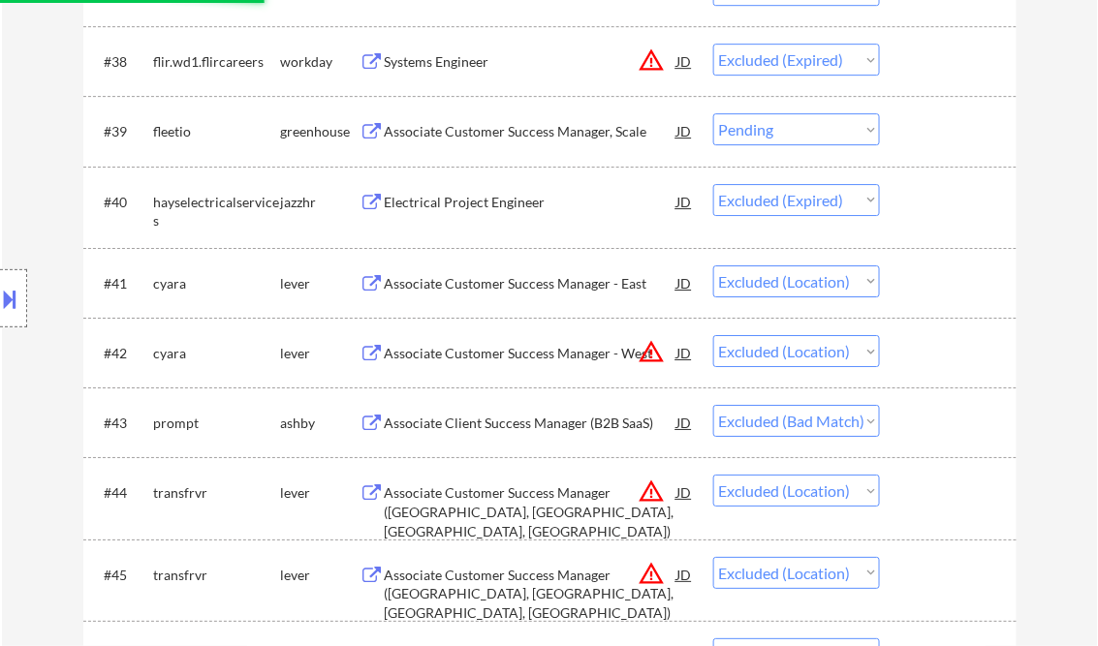
scroll to position [3565, 0]
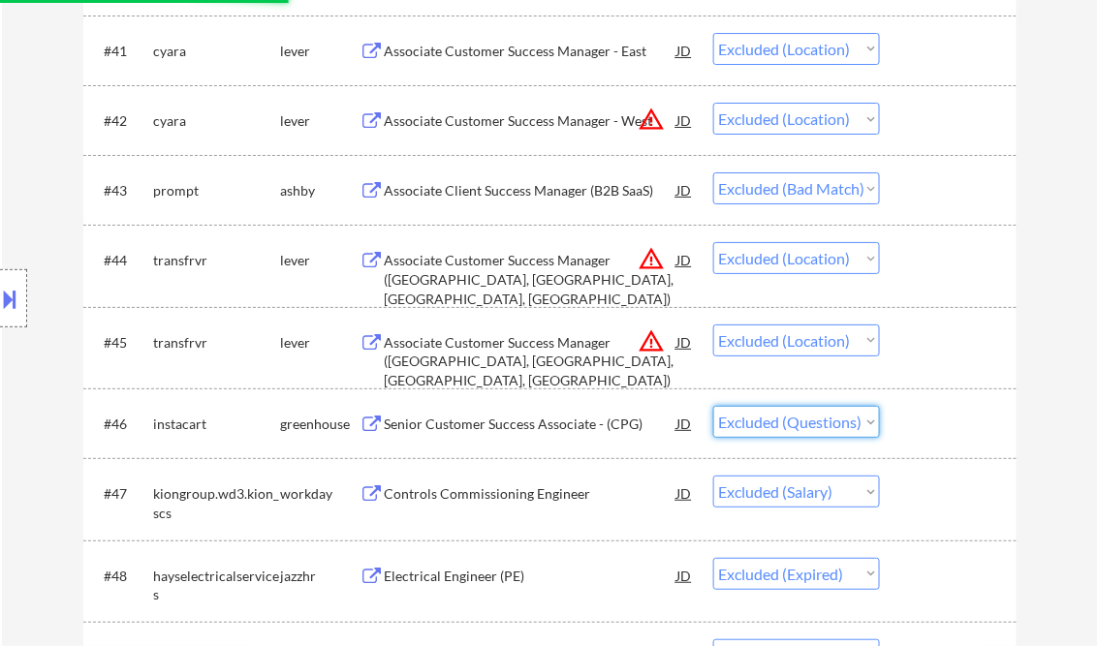
click at [871, 422] on select "Choose an option... Pending Applied Excluded (Questions) Excluded (Expired) Exc…" at bounding box center [796, 422] width 167 height 32
select select ""pending""
click at [713, 406] on select "Choose an option... Pending Applied Excluded (Questions) Excluded (Expired) Exc…" at bounding box center [796, 422] width 167 height 32
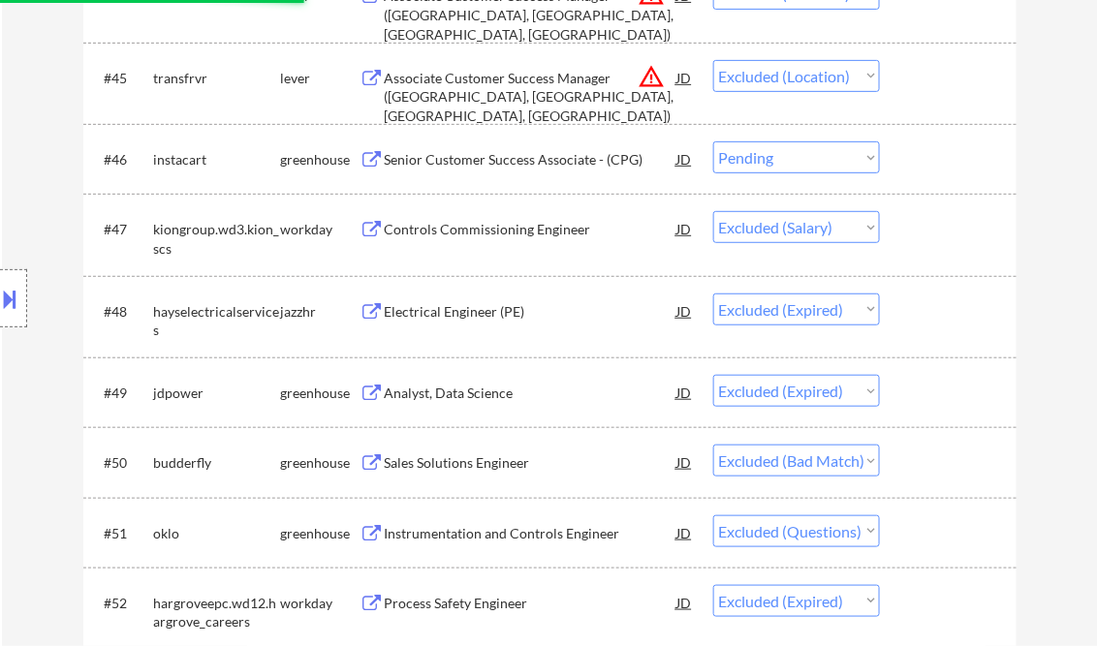
scroll to position [3953, 0]
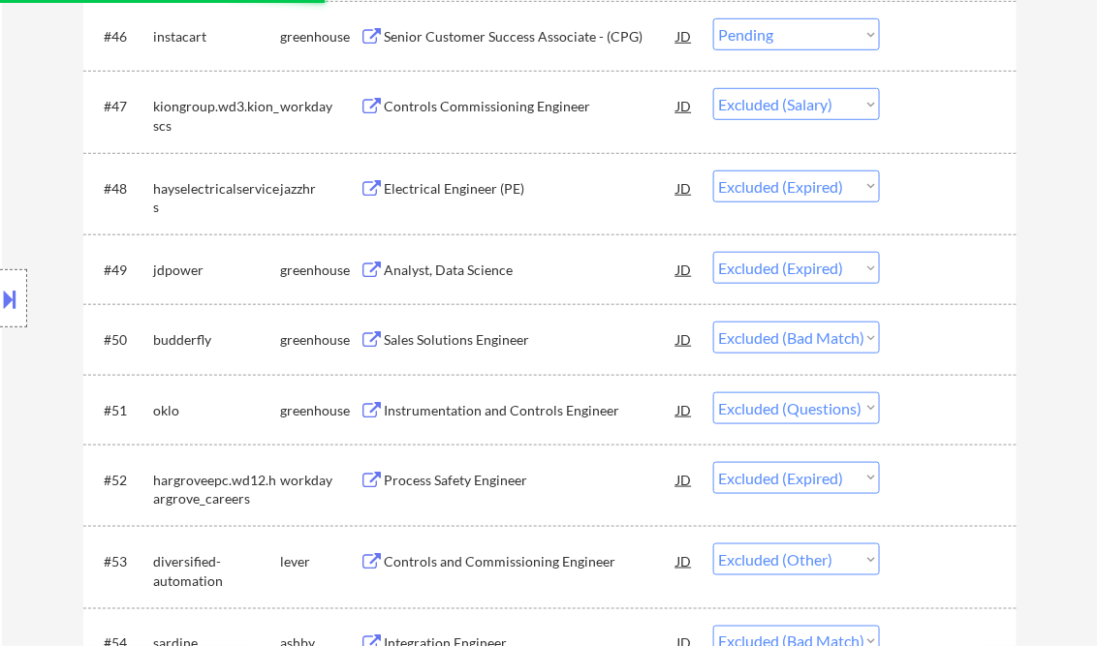
click at [874, 408] on select "Choose an option... Pending Applied Excluded (Questions) Excluded (Expired) Exc…" at bounding box center [796, 408] width 167 height 32
select select ""pending""
click at [713, 392] on select "Choose an option... Pending Applied Excluded (Questions) Excluded (Expired) Exc…" at bounding box center [796, 408] width 167 height 32
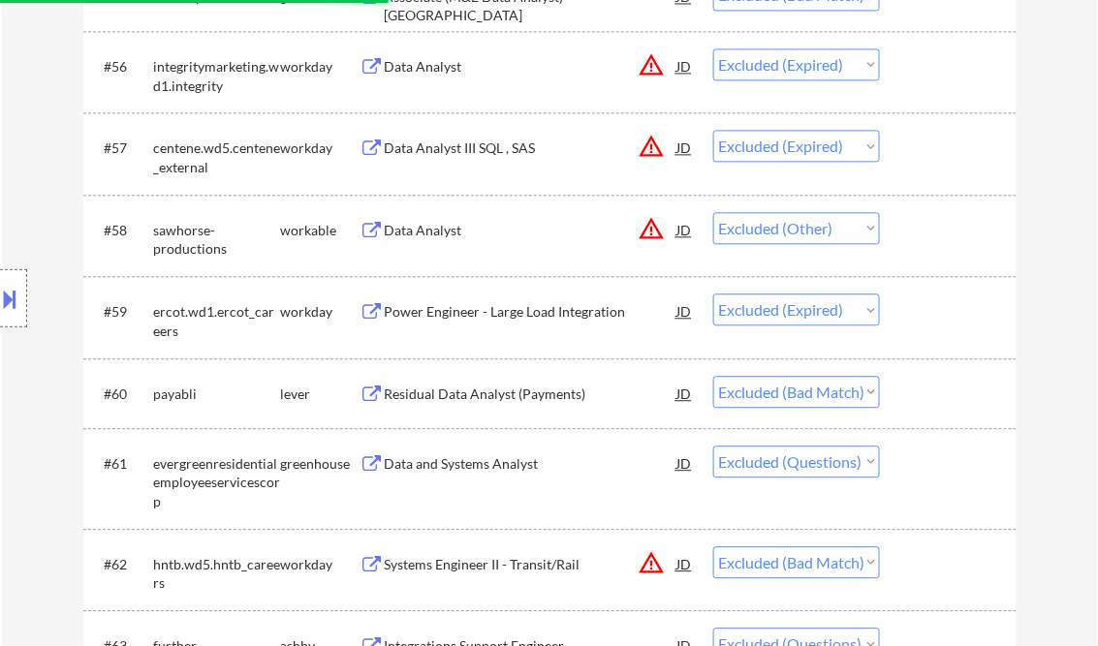
scroll to position [4728, 0]
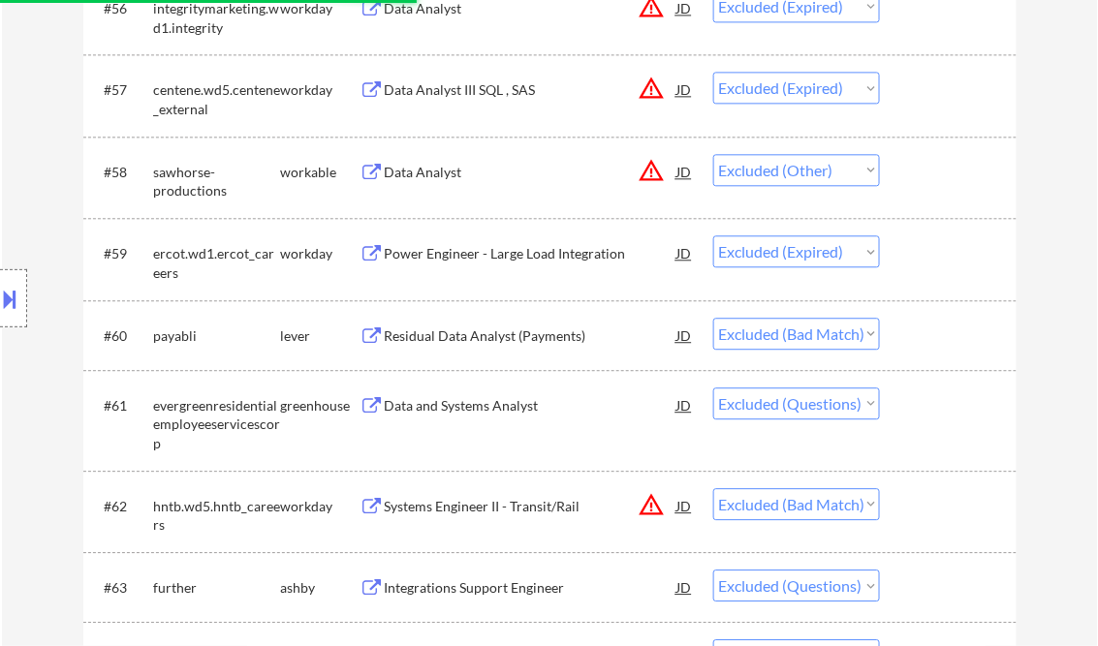
click at [873, 403] on select "Choose an option... Pending Applied Excluded (Questions) Excluded (Expired) Exc…" at bounding box center [796, 404] width 167 height 32
select select ""pending""
click at [713, 388] on select "Choose an option... Pending Applied Excluded (Questions) Excluded (Expired) Exc…" at bounding box center [796, 404] width 167 height 32
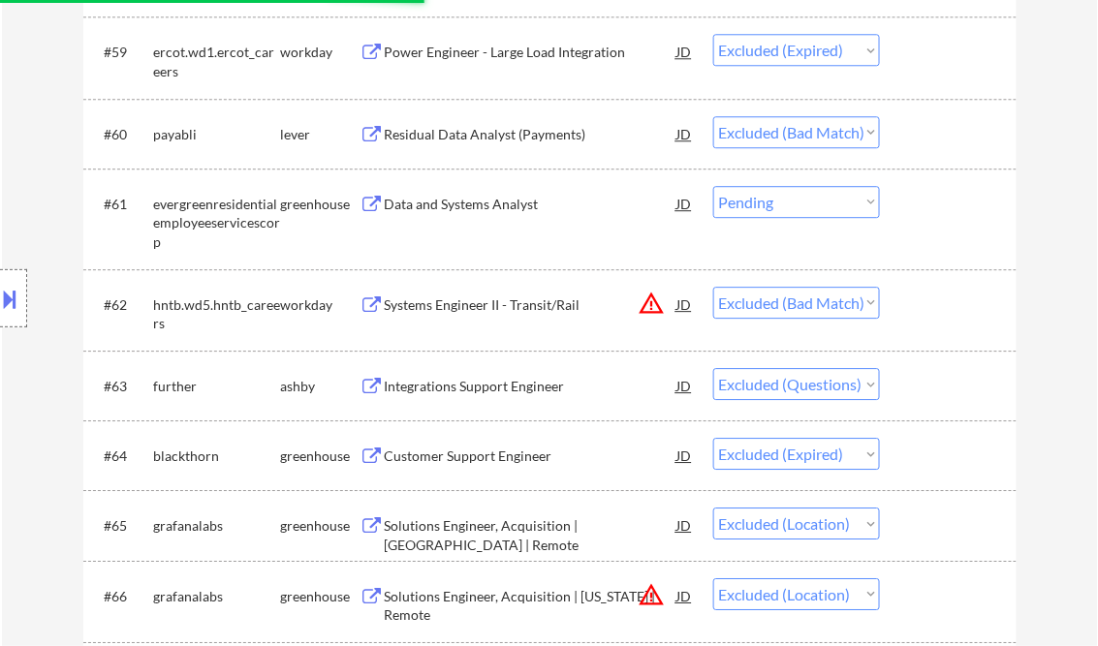
scroll to position [5038, 0]
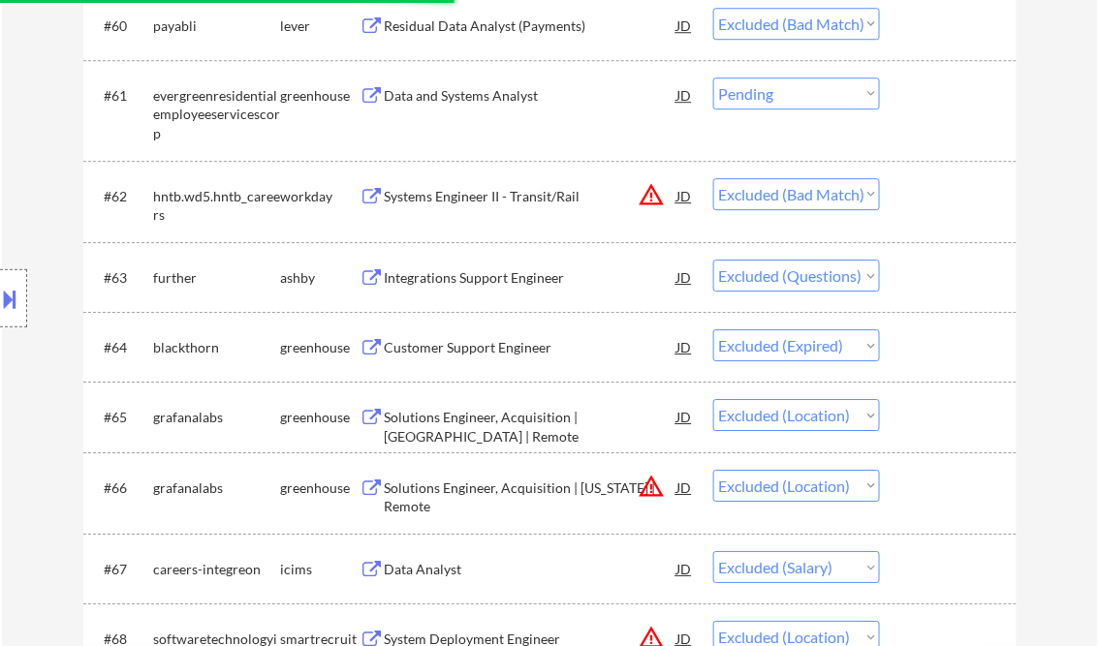
click at [874, 279] on select "Choose an option... Pending Applied Excluded (Questions) Excluded (Expired) Exc…" at bounding box center [796, 276] width 167 height 32
select select ""pending""
click at [713, 260] on select "Choose an option... Pending Applied Excluded (Questions) Excluded (Expired) Exc…" at bounding box center [796, 276] width 167 height 32
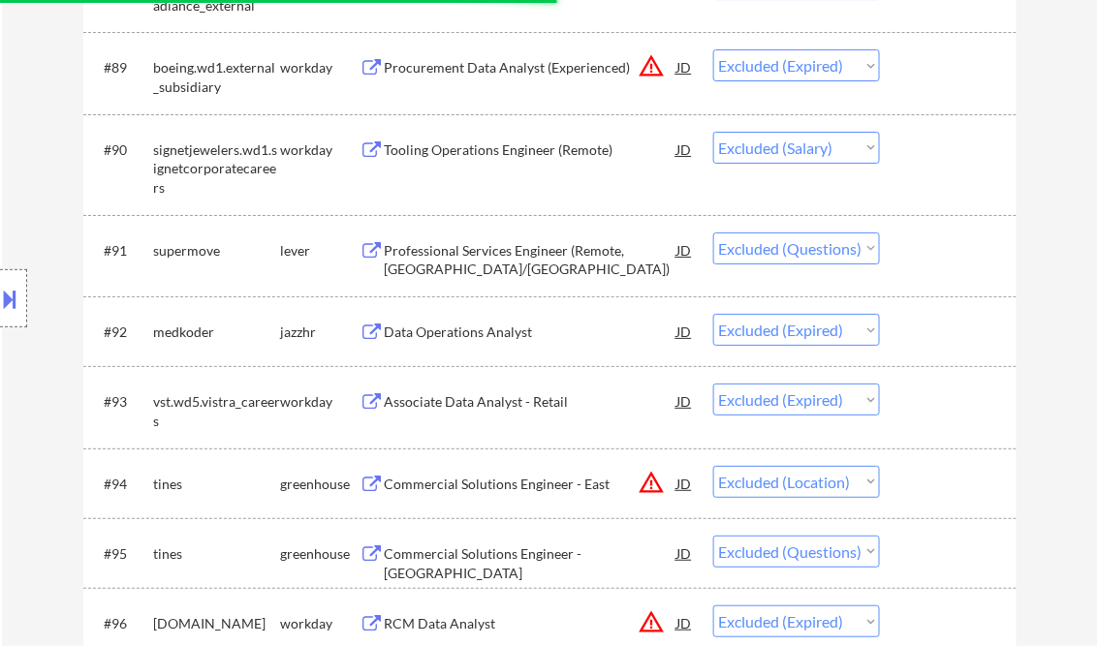
scroll to position [7131, 0]
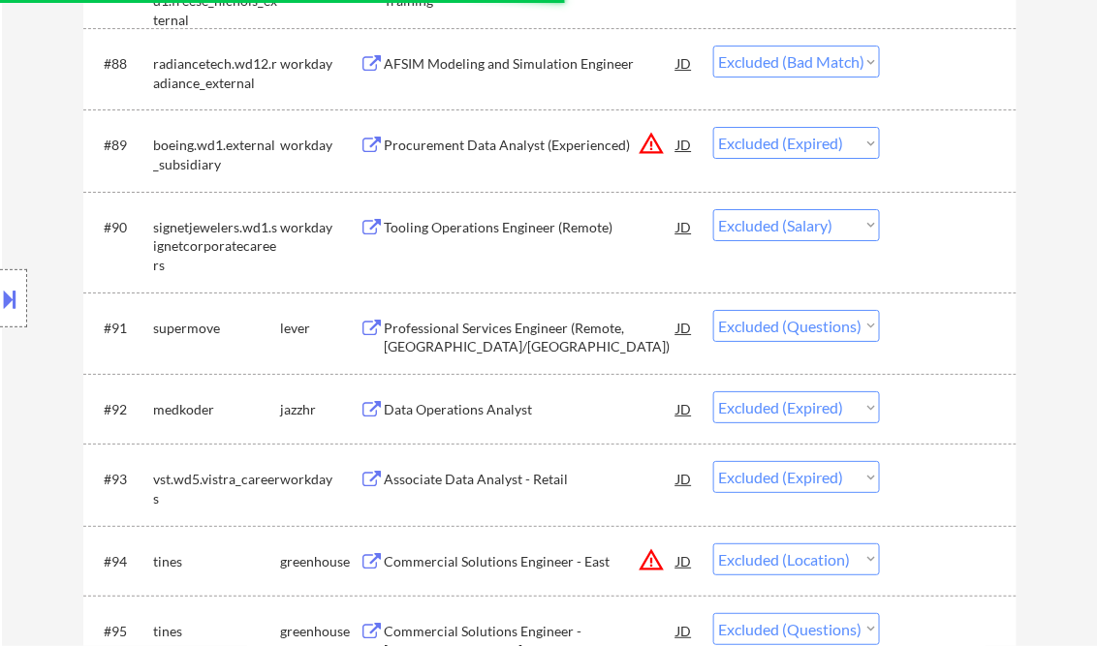
click at [879, 331] on select "Choose an option... Pending Applied Excluded (Questions) Excluded (Expired) Exc…" at bounding box center [796, 326] width 167 height 32
select select ""pending""
click at [713, 310] on select "Choose an option... Pending Applied Excluded (Questions) Excluded (Expired) Exc…" at bounding box center [796, 326] width 167 height 32
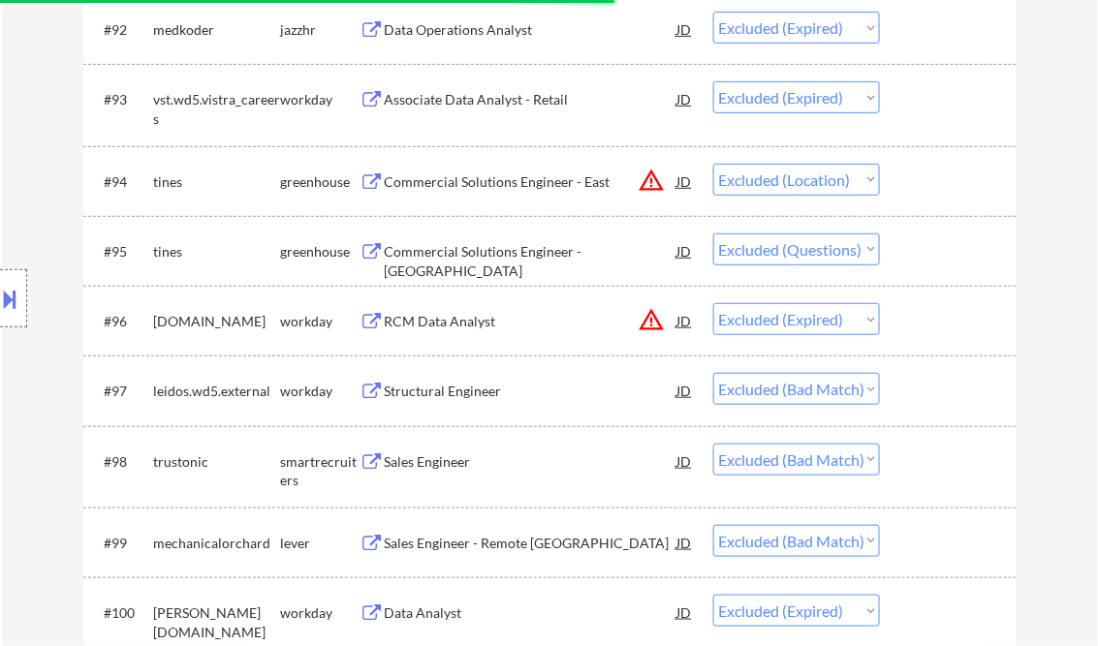
scroll to position [7518, 0]
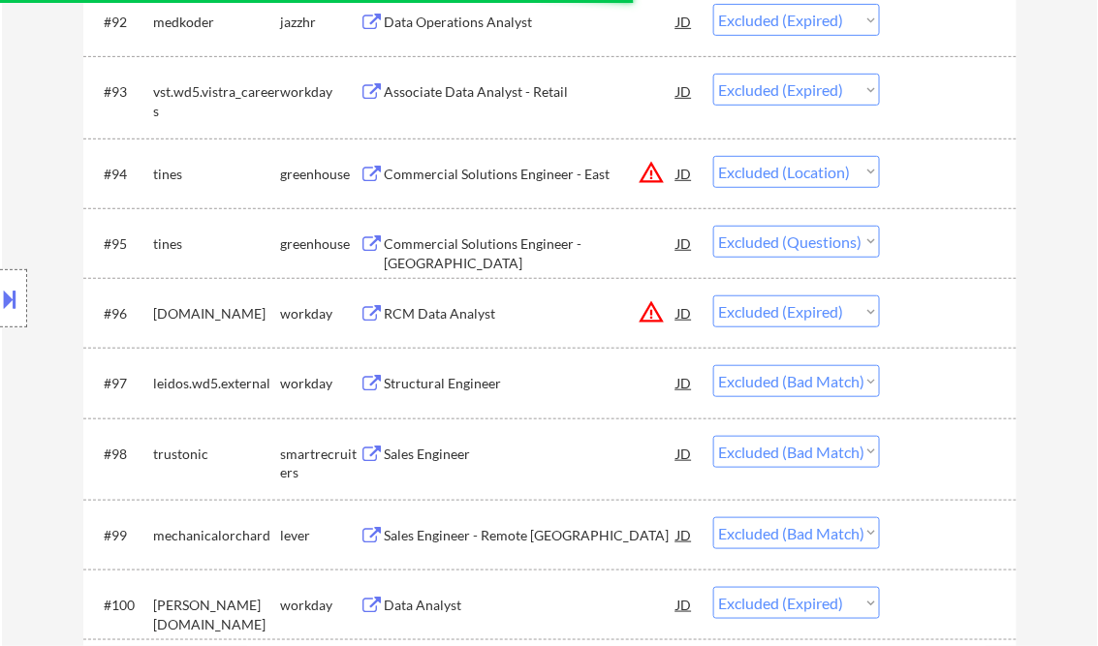
click at [870, 242] on select "Choose an option... Pending Applied Excluded (Questions) Excluded (Expired) Exc…" at bounding box center [796, 242] width 167 height 32
select select ""pending""
click at [713, 226] on select "Choose an option... Pending Applied Excluded (Questions) Excluded (Expired) Exc…" at bounding box center [796, 242] width 167 height 32
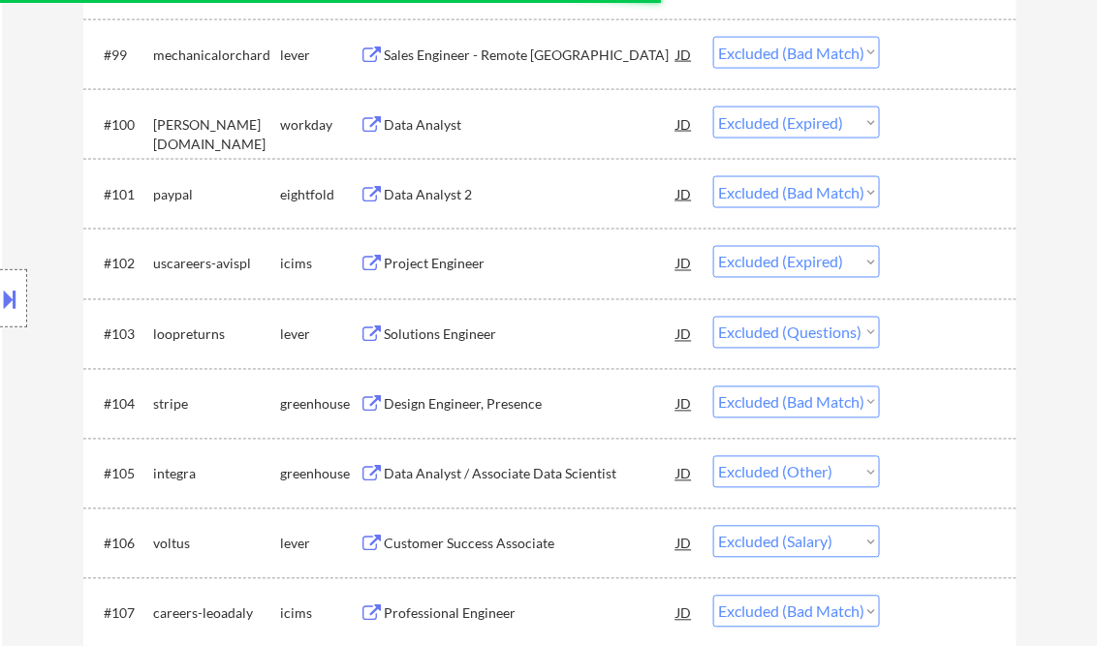
scroll to position [8061, 0]
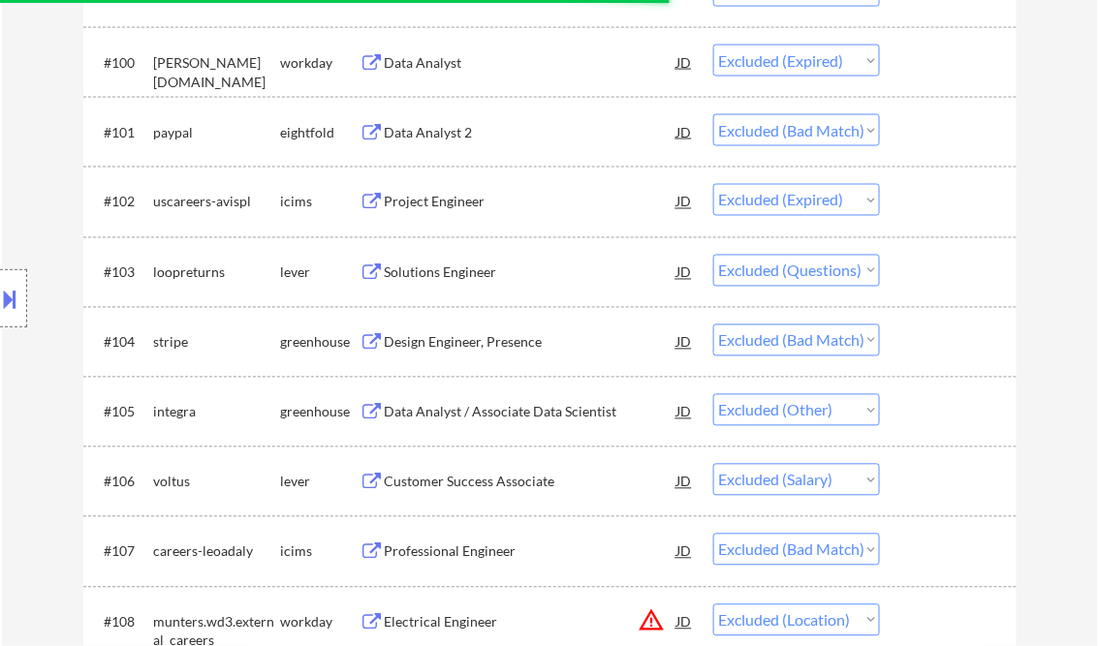
click at [869, 271] on select "Choose an option... Pending Applied Excluded (Questions) Excluded (Expired) Exc…" at bounding box center [796, 271] width 167 height 32
select select ""pending""
click at [713, 255] on select "Choose an option... Pending Applied Excluded (Questions) Excluded (Expired) Exc…" at bounding box center [796, 271] width 167 height 32
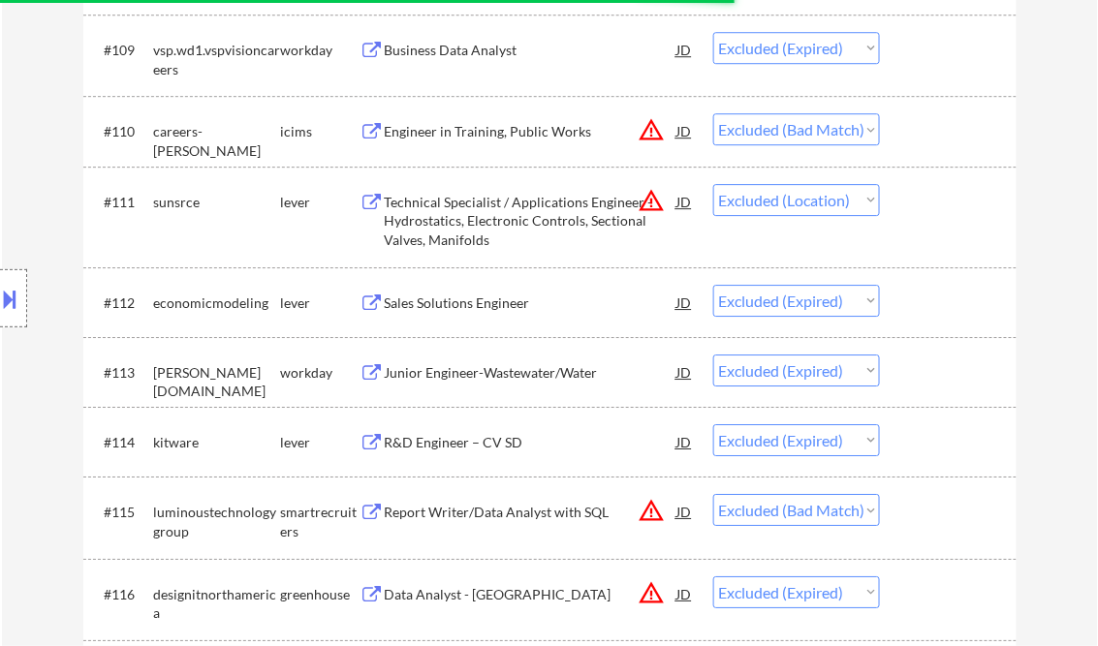
scroll to position [8758, 0]
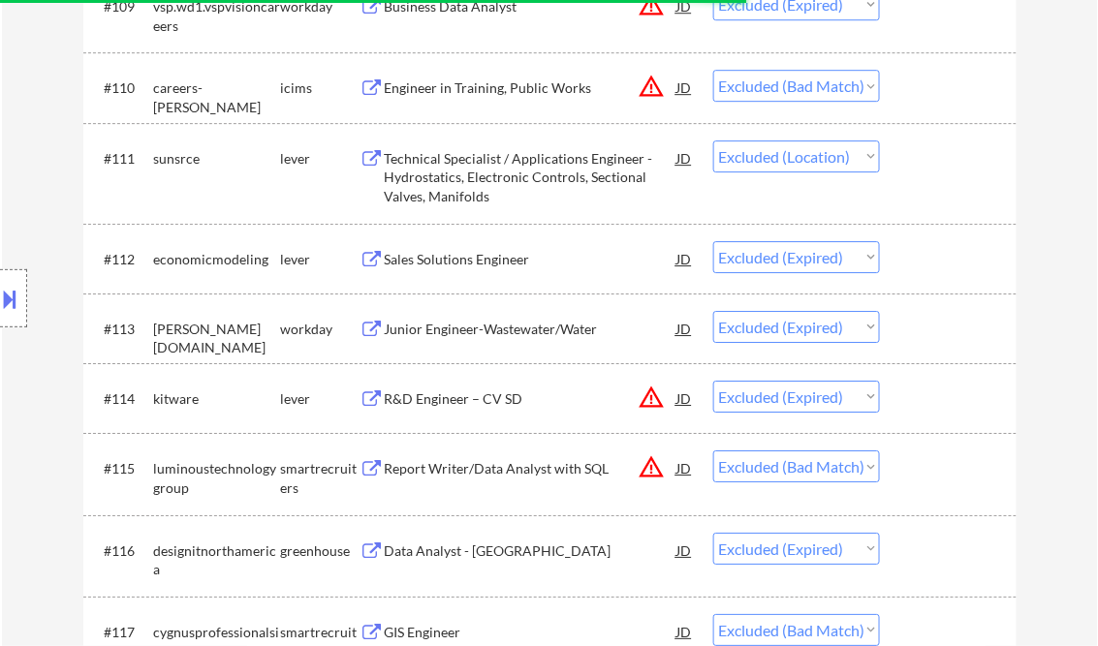
select select ""excluded__salary_""
select select ""excluded__location_""
select select ""excluded__salary_""
select select ""excluded__expired_""
select select ""excluded""
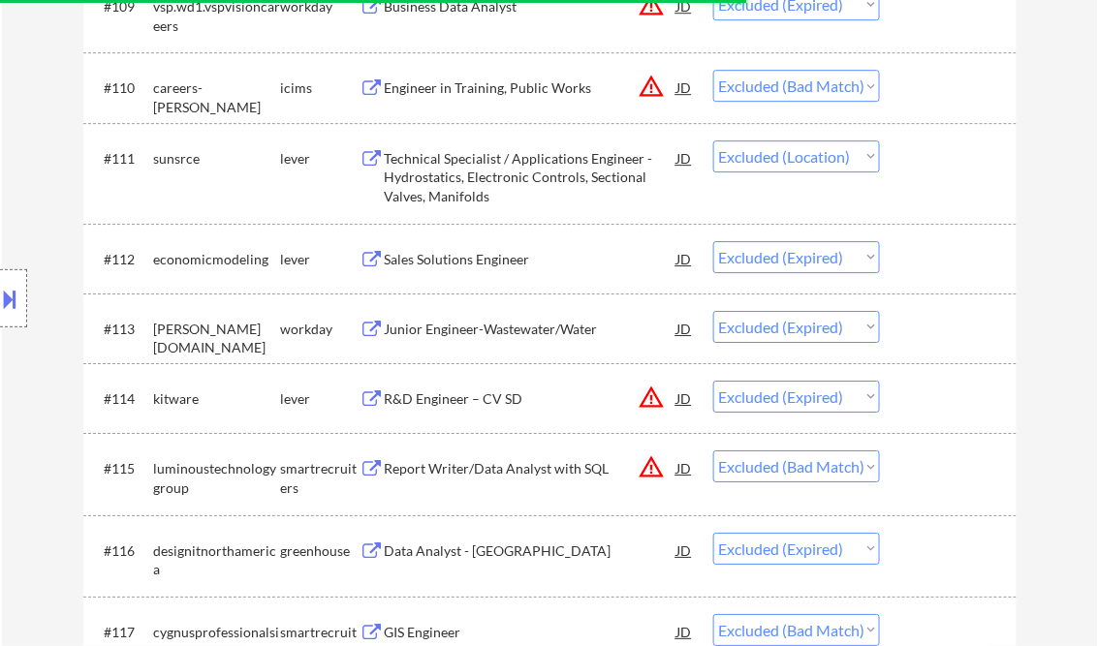
select select ""excluded__expired_""
select select ""excluded__salary_""
select select ""excluded__expired_""
select select ""excluded__bad_match_""
select select ""excluded__salary_""
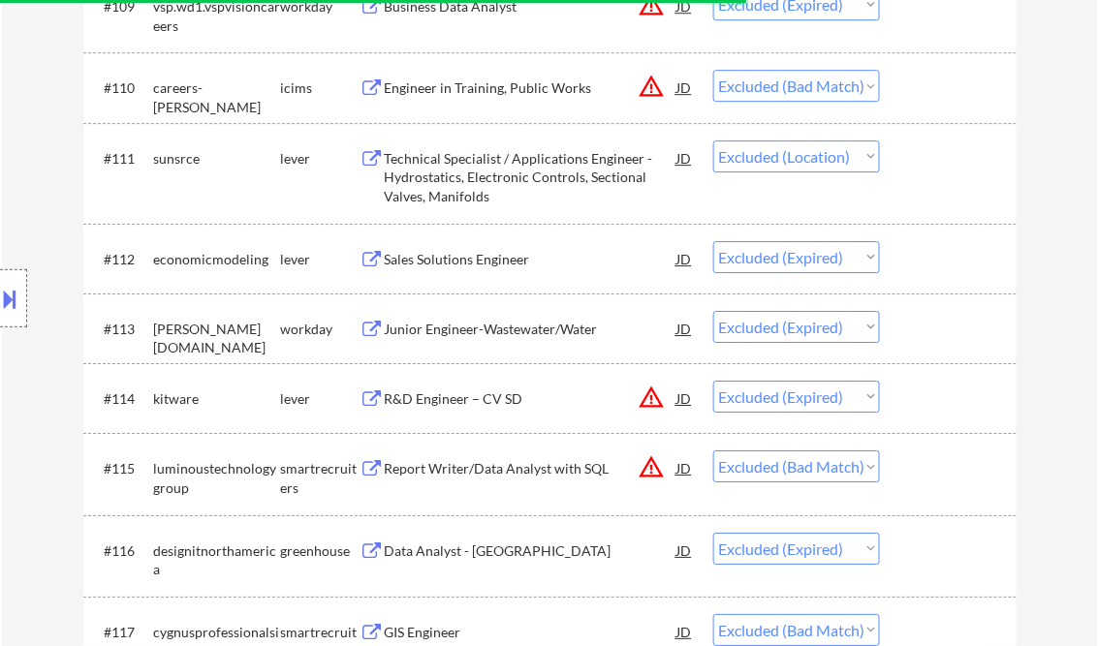
select select ""excluded__expired_""
select select ""excluded__salary_""
select select ""excluded__expired_""
select select ""excluded__location_""
select select ""excluded__expired_""
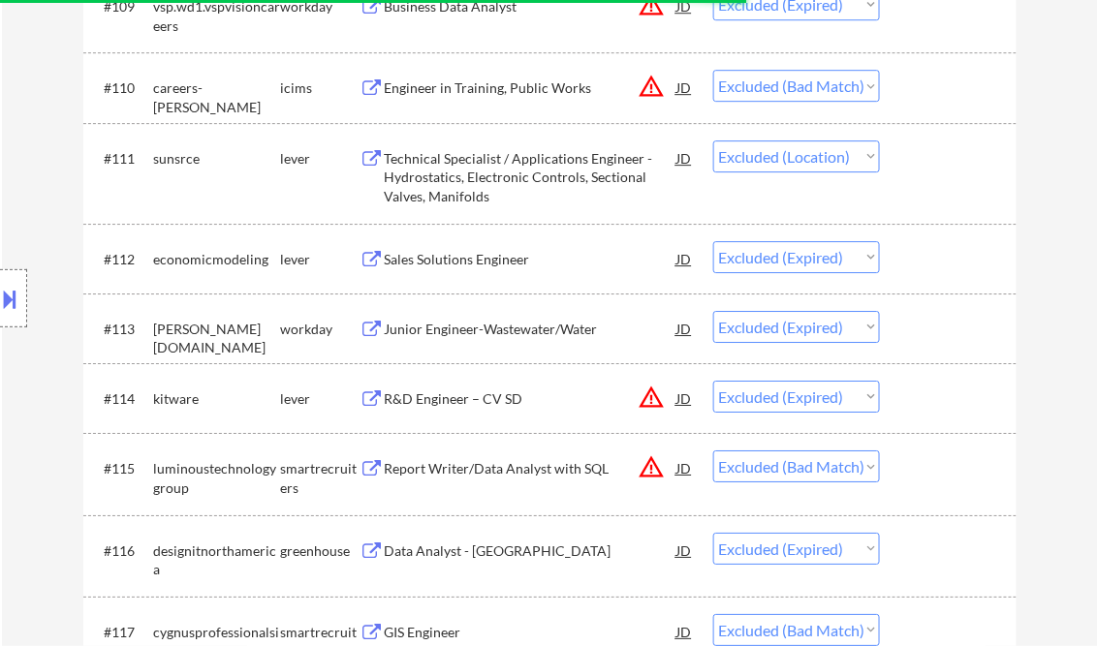
select select ""excluded""
select select ""excluded__expired_""
select select ""excluded__location_""
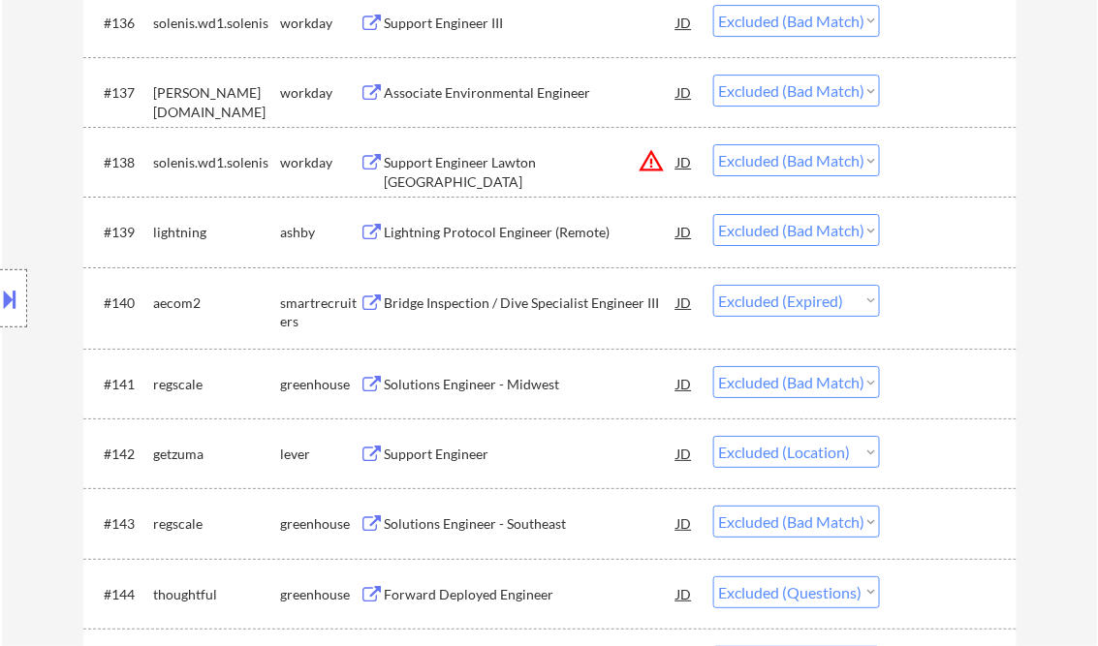
scroll to position [10851, 0]
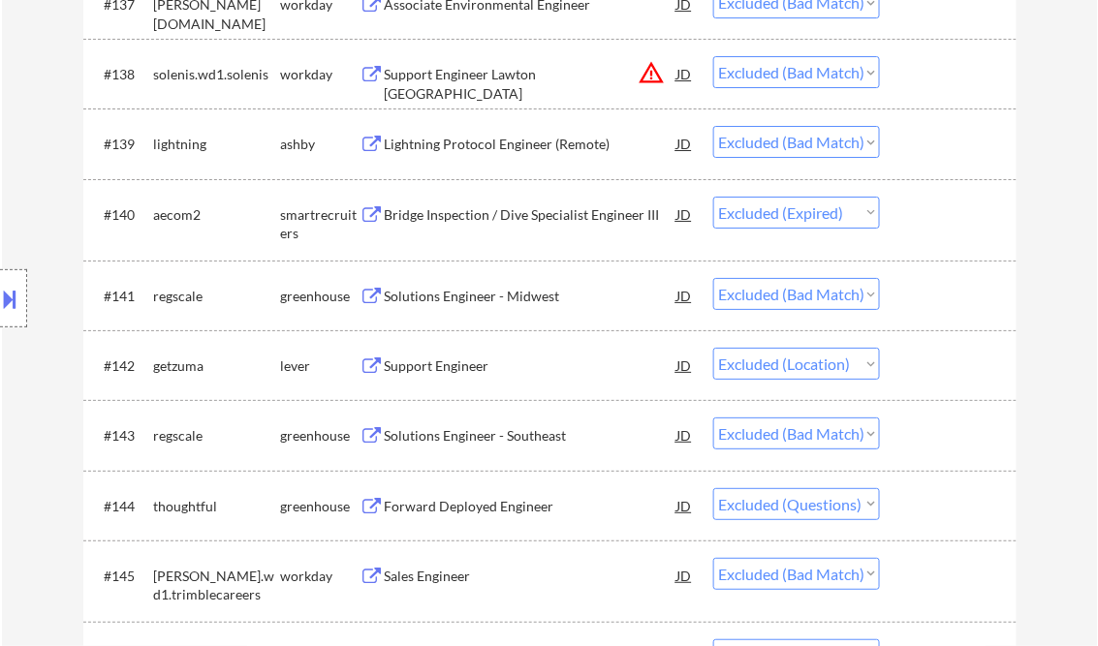
click at [866, 509] on select "Choose an option... Pending Applied Excluded (Questions) Excluded (Expired) Exc…" at bounding box center [796, 504] width 167 height 32
click at [713, 489] on select "Choose an option... Pending Applied Excluded (Questions) Excluded (Expired) Exc…" at bounding box center [796, 504] width 167 height 32
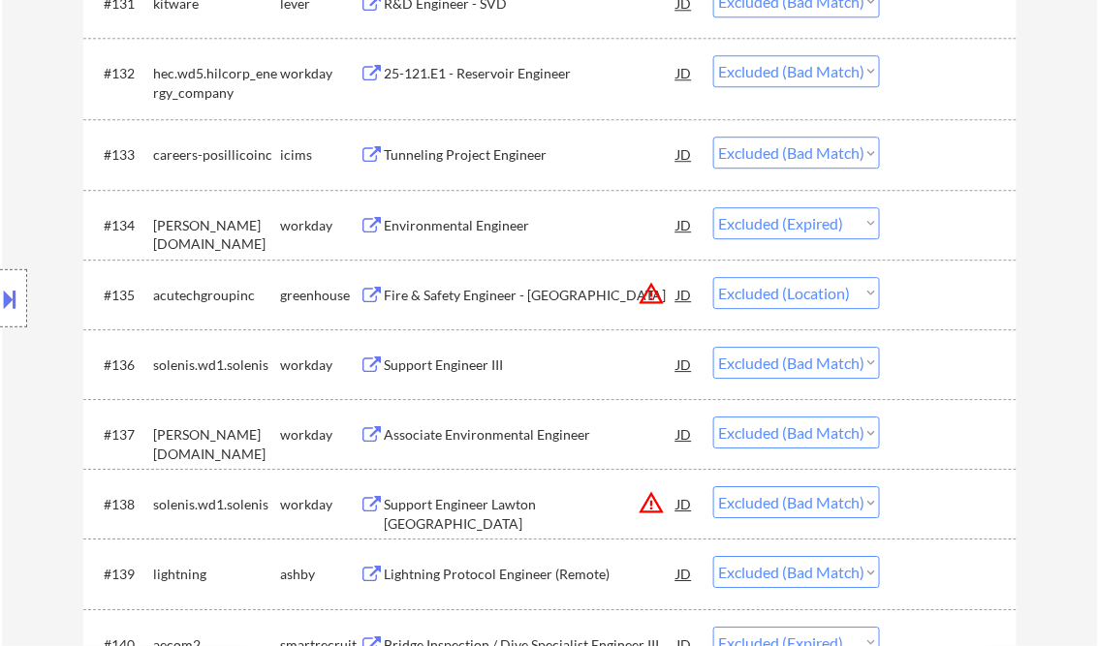
scroll to position [0, 0]
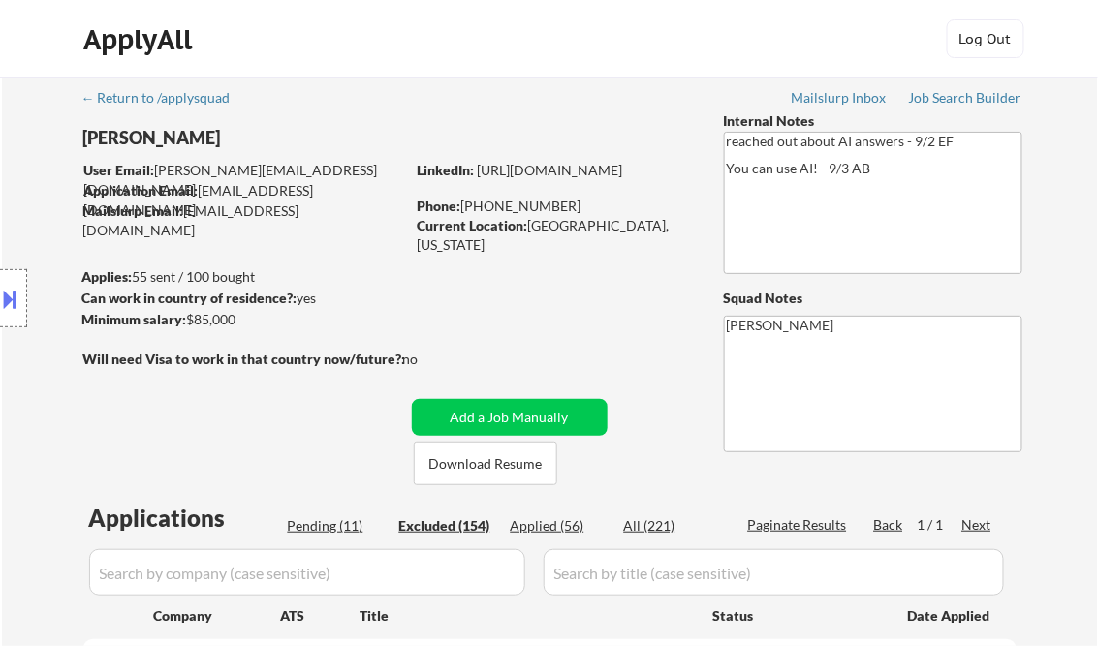
click at [332, 525] on div "Pending (11)" at bounding box center [336, 525] width 97 height 19
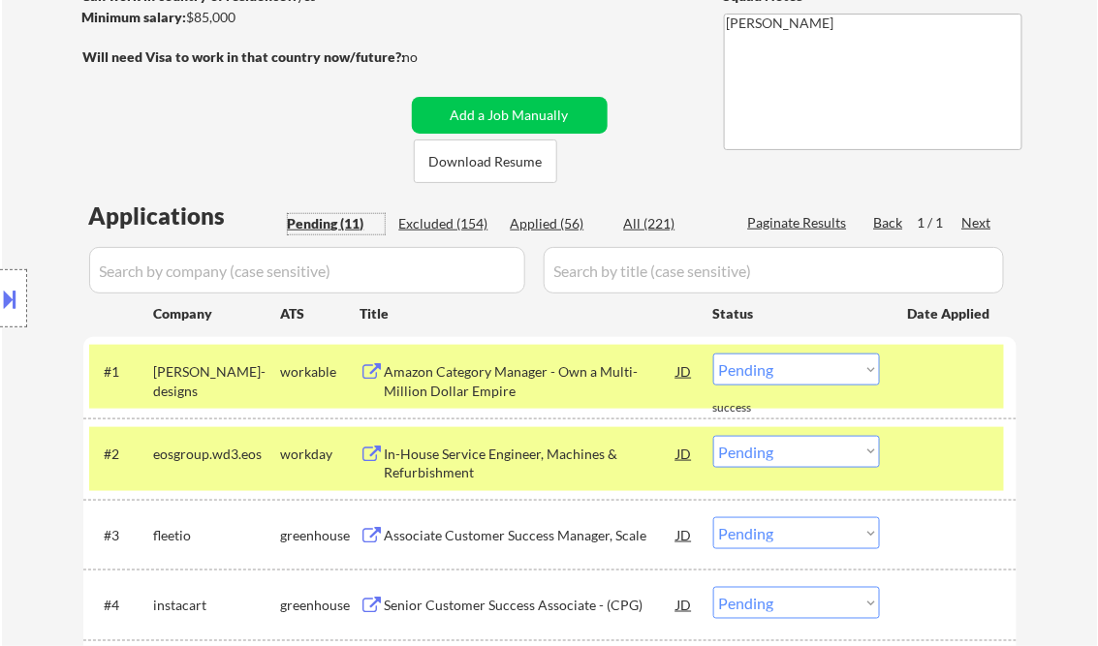
scroll to position [310, 0]
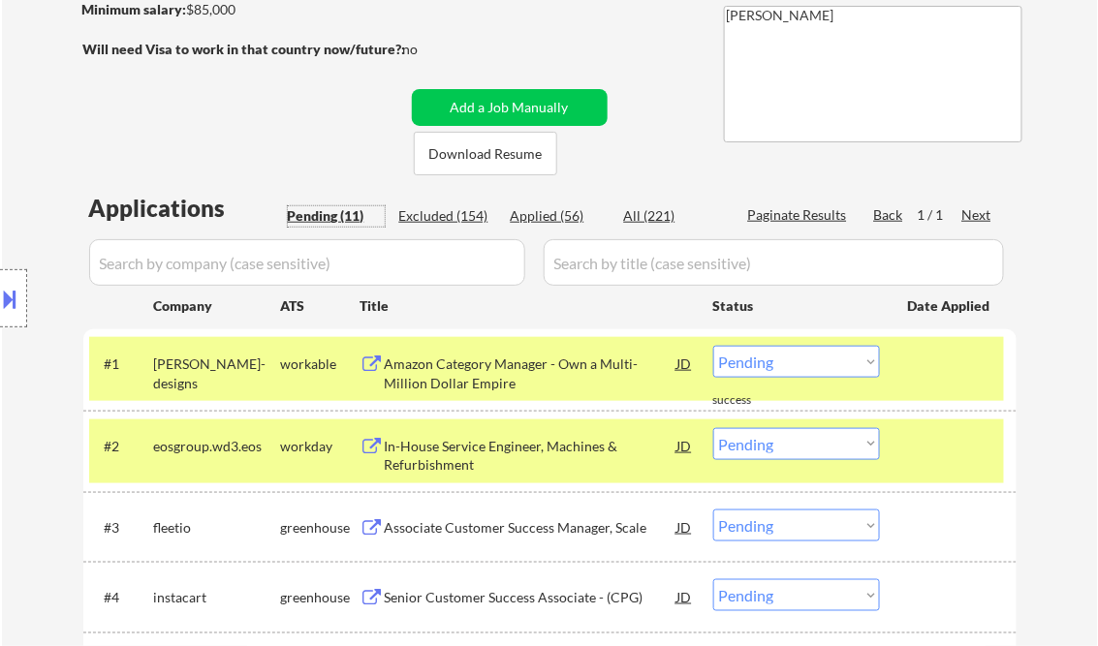
click at [934, 362] on div at bounding box center [950, 363] width 85 height 35
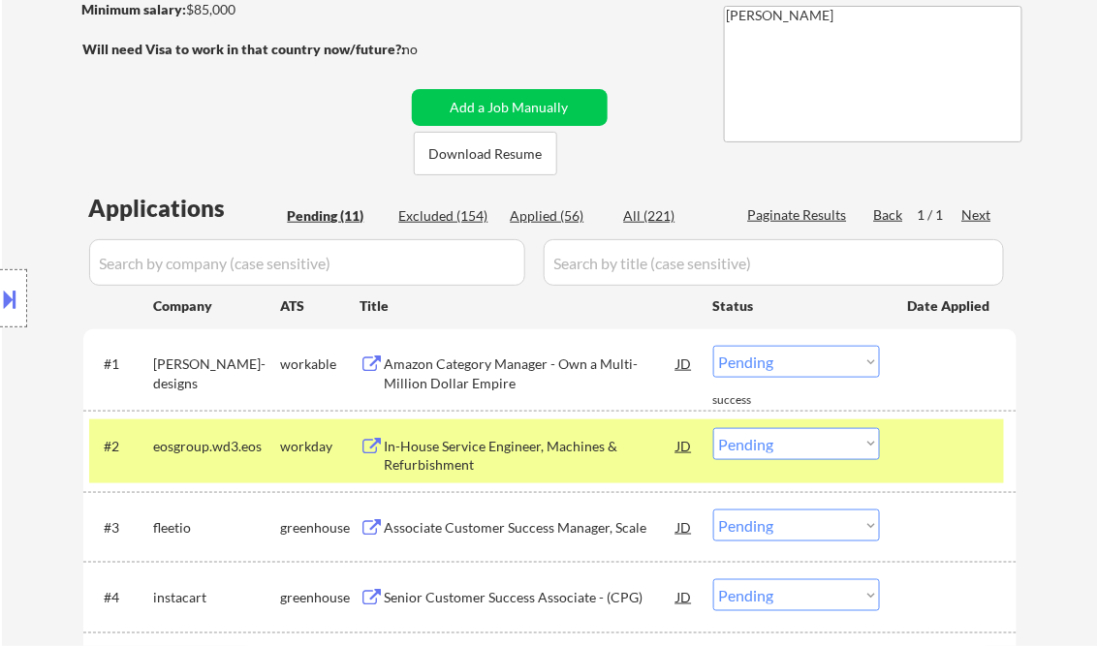
click at [923, 451] on div at bounding box center [950, 445] width 85 height 35
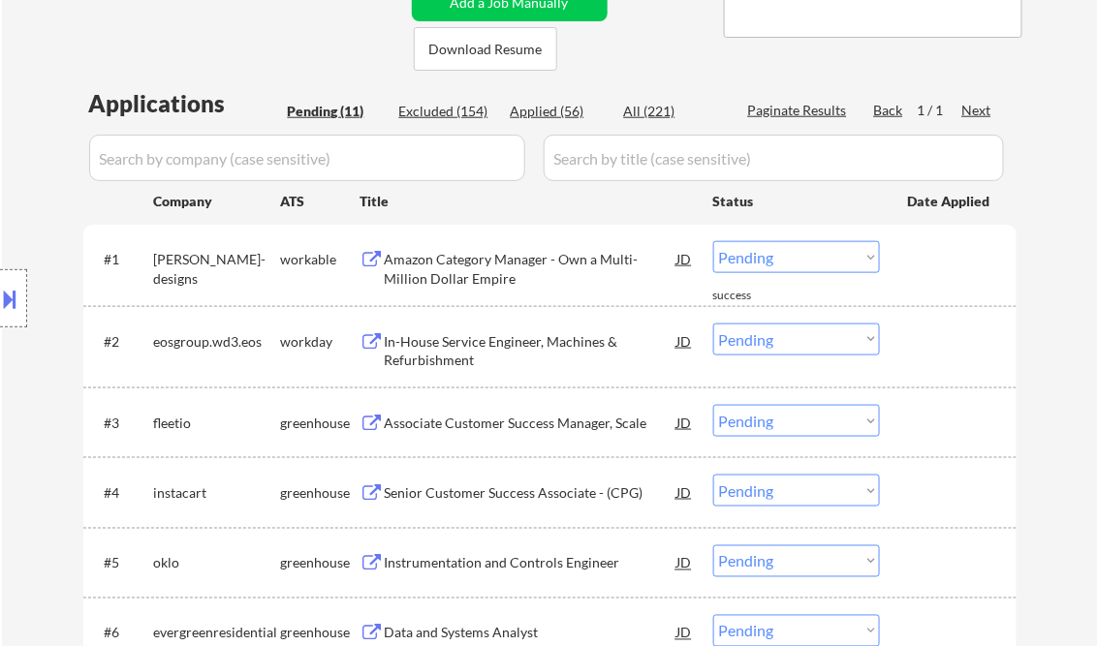
scroll to position [388, 0]
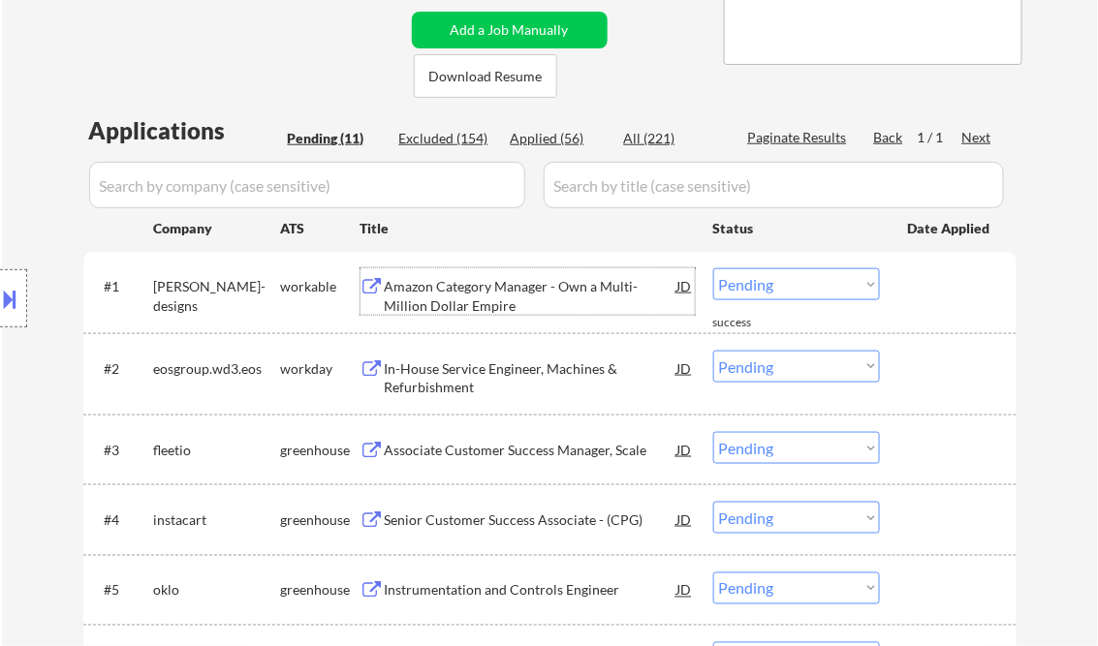
click at [512, 285] on div "Amazon Category Manager - Own a Multi-Million Dollar Empire" at bounding box center [531, 296] width 293 height 38
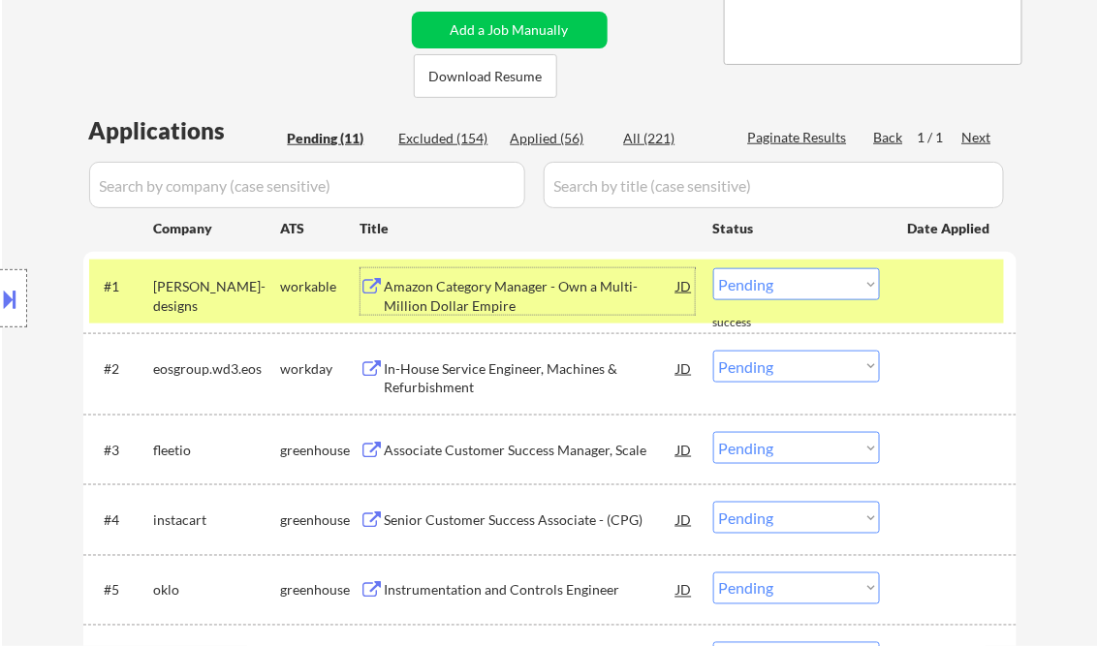
click at [800, 285] on select "Choose an option... Pending Applied Excluded (Questions) Excluded (Expired) Exc…" at bounding box center [796, 284] width 167 height 32
click at [713, 268] on select "Choose an option... Pending Applied Excluded (Questions) Excluded (Expired) Exc…" at bounding box center [796, 284] width 167 height 32
click at [494, 368] on div "In-House Service Engineer, Machines & Refurbishment" at bounding box center [531, 378] width 293 height 38
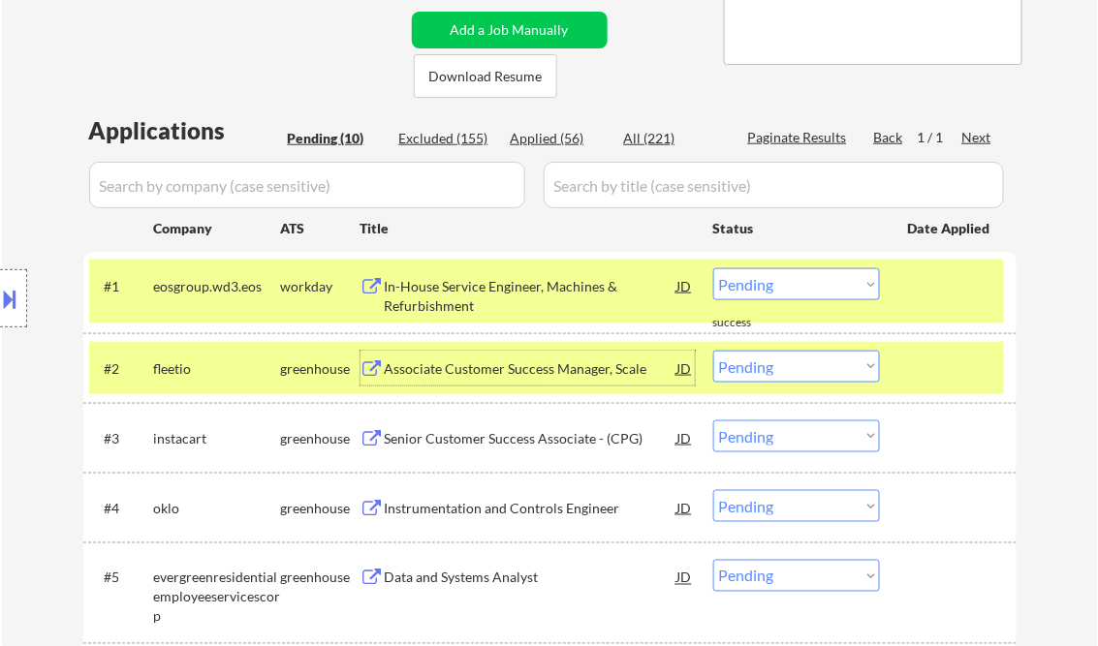
drag, startPoint x: 784, startPoint y: 280, endPoint x: 807, endPoint y: 301, distance: 31.5
click at [785, 280] on select "Choose an option... Pending Applied Excluded (Questions) Excluded (Expired) Exc…" at bounding box center [796, 284] width 167 height 32
click at [713, 268] on select "Choose an option... Pending Applied Excluded (Questions) Excluded (Expired) Exc…" at bounding box center [796, 284] width 167 height 32
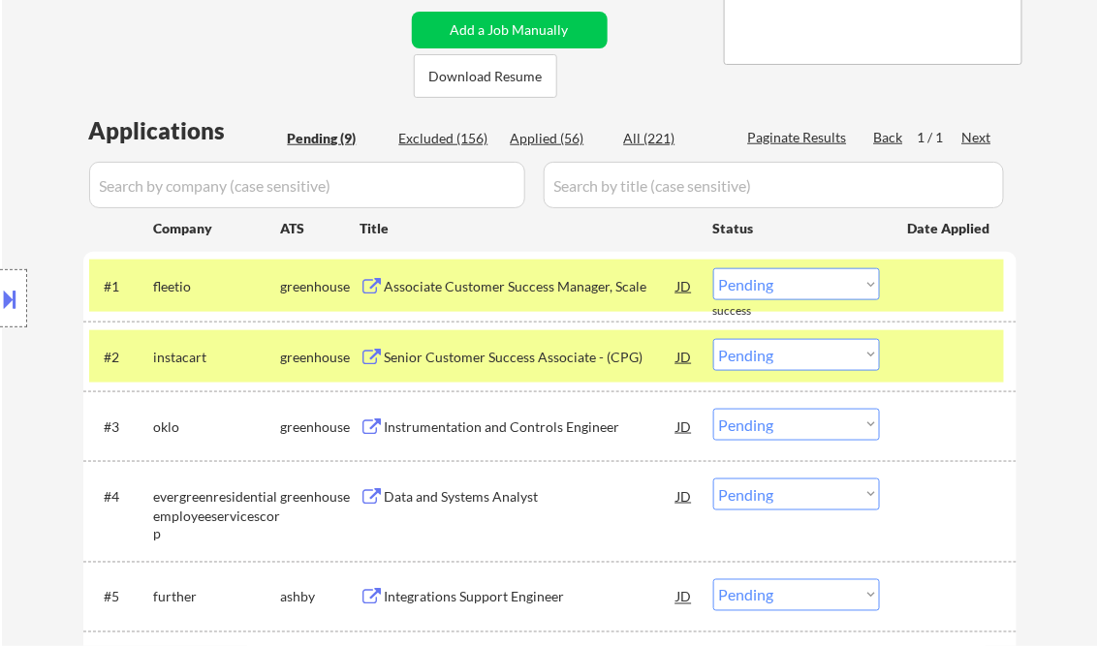
click at [504, 295] on div "Associate Customer Success Manager, Scale" at bounding box center [531, 286] width 293 height 19
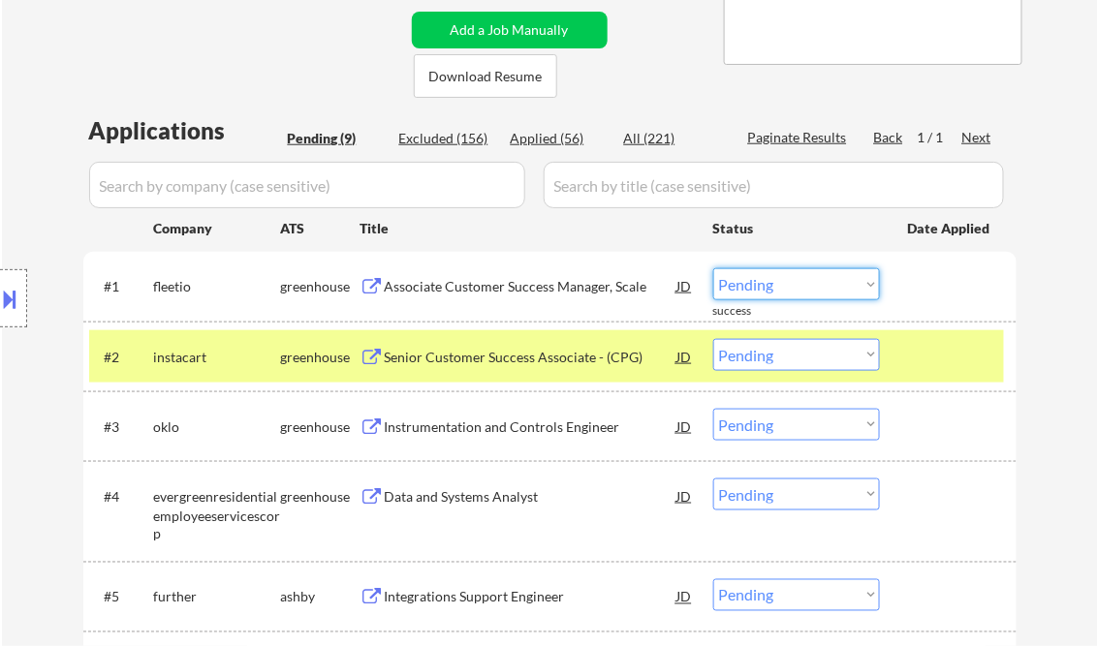
drag, startPoint x: 782, startPoint y: 280, endPoint x: 802, endPoint y: 300, distance: 28.8
click at [782, 280] on select "Choose an option... Pending Applied Excluded (Questions) Excluded (Expired) Exc…" at bounding box center [796, 284] width 167 height 32
click at [713, 268] on select "Choose an option... Pending Applied Excluded (Questions) Excluded (Expired) Exc…" at bounding box center [796, 284] width 167 height 32
click at [535, 354] on div "Senior Customer Success Associate - (CPG)" at bounding box center [531, 357] width 293 height 19
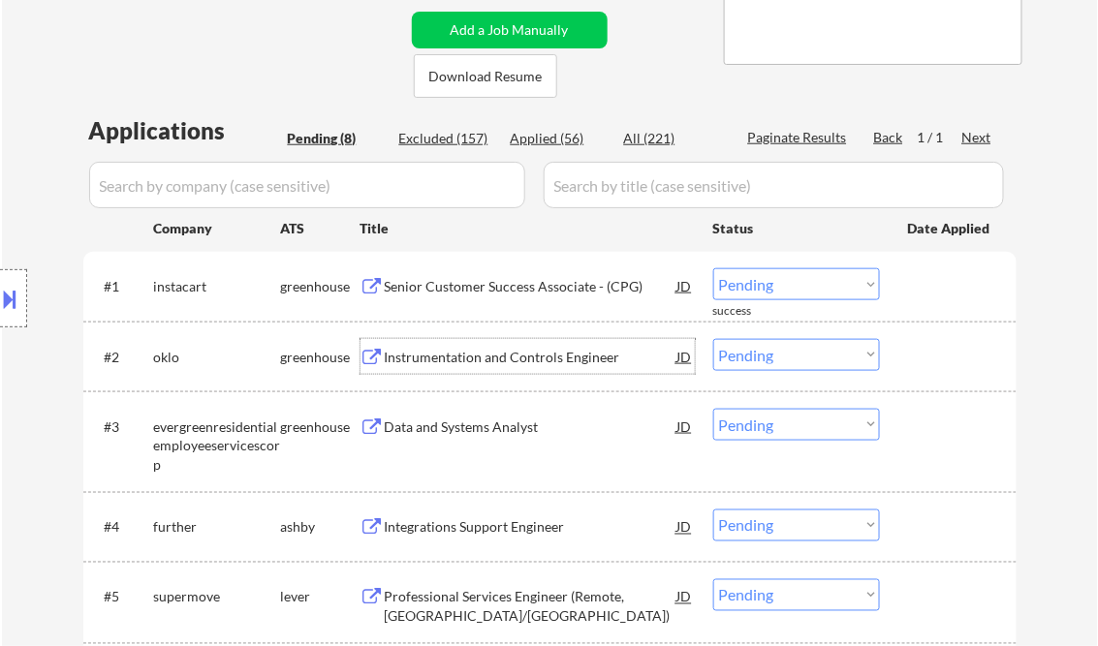
drag, startPoint x: 763, startPoint y: 293, endPoint x: 785, endPoint y: 300, distance: 22.7
click at [763, 293] on select "Choose an option... Pending Applied Excluded (Questions) Excluded (Expired) Exc…" at bounding box center [796, 284] width 167 height 32
click at [713, 268] on select "Choose an option... Pending Applied Excluded (Questions) Excluded (Expired) Exc…" at bounding box center [796, 284] width 167 height 32
click at [564, 363] on div "Instrumentation and Controls Engineer" at bounding box center [531, 357] width 293 height 19
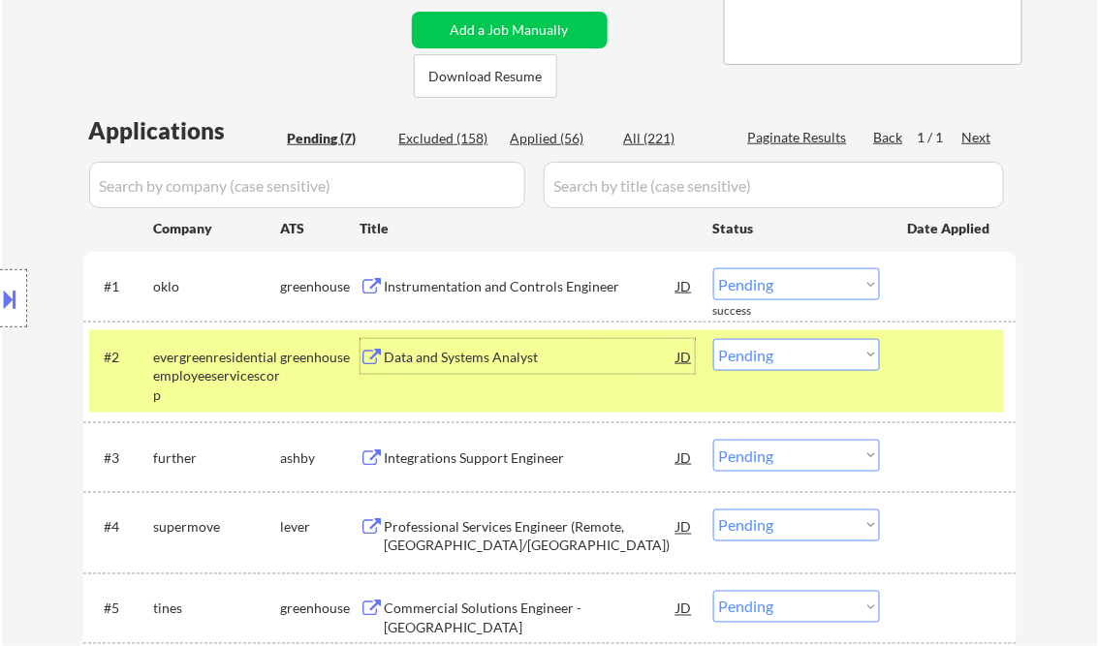
click at [809, 295] on select "Choose an option... Pending Applied Excluded (Questions) Excluded (Expired) Exc…" at bounding box center [796, 284] width 167 height 32
click at [713, 268] on select "Choose an option... Pending Applied Excluded (Questions) Excluded (Expired) Exc…" at bounding box center [796, 284] width 167 height 32
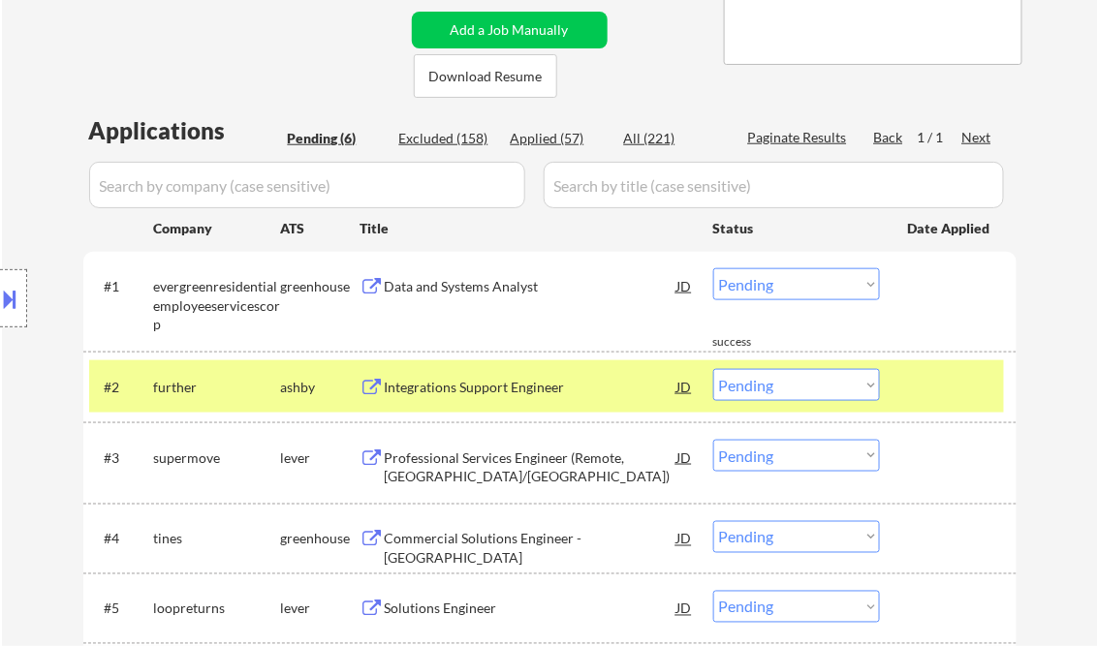
click at [963, 378] on div at bounding box center [950, 386] width 85 height 35
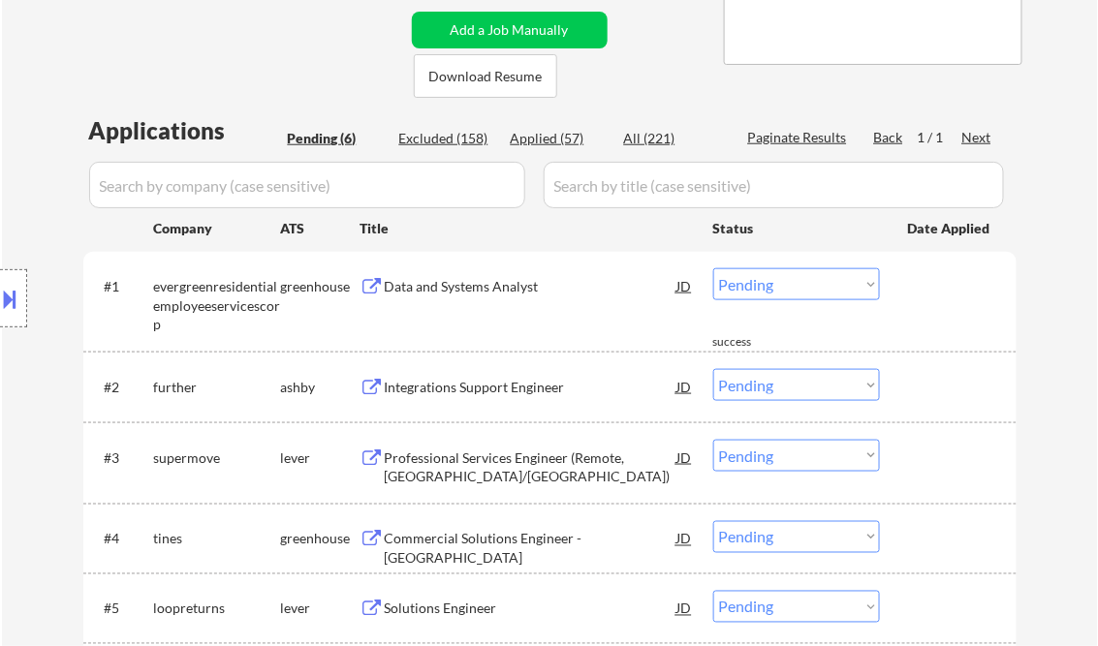
click at [509, 273] on div "Data and Systems Analyst" at bounding box center [531, 285] width 293 height 35
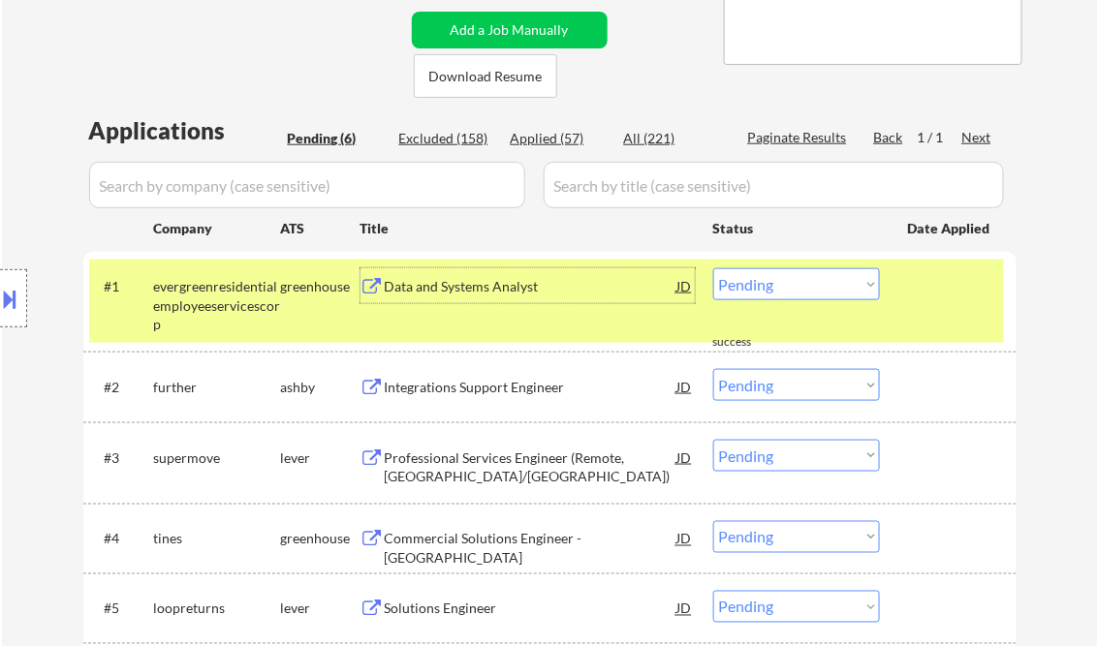
drag, startPoint x: 771, startPoint y: 287, endPoint x: 881, endPoint y: 430, distance: 180.4
click at [771, 287] on select "Choose an option... Pending Applied Excluded (Questions) Excluded (Expired) Exc…" at bounding box center [796, 284] width 167 height 32
click at [713, 268] on select "Choose an option... Pending Applied Excluded (Questions) Excluded (Expired) Exc…" at bounding box center [796, 284] width 167 height 32
click at [461, 382] on div "Integrations Support Engineer" at bounding box center [531, 387] width 293 height 19
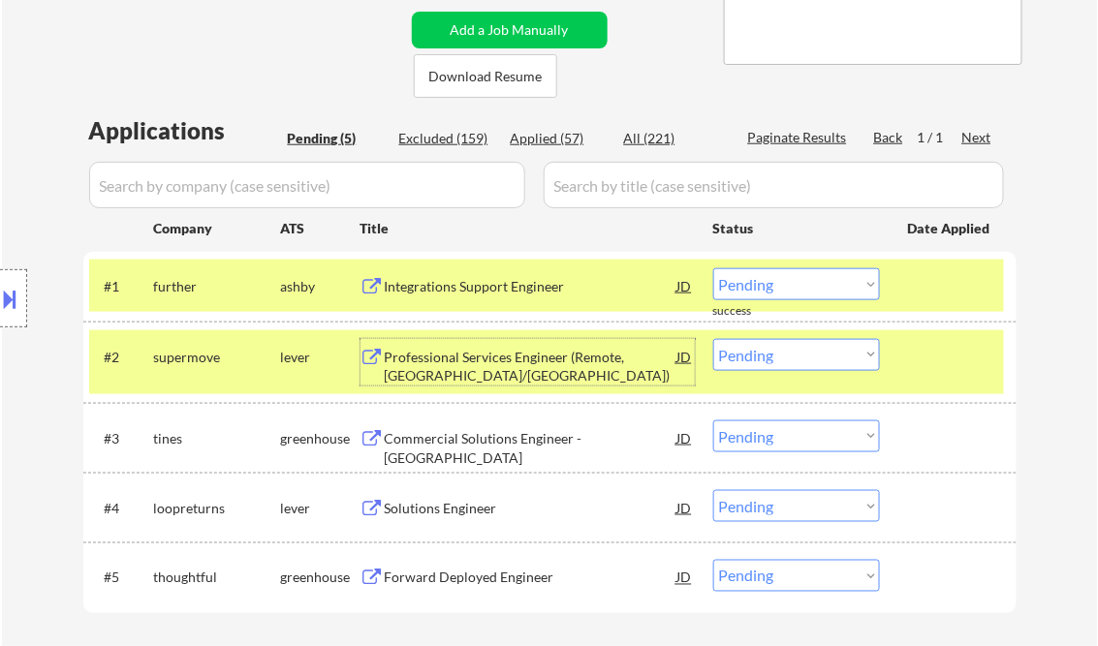
drag, startPoint x: 824, startPoint y: 284, endPoint x: 824, endPoint y: 295, distance: 11.6
click at [824, 283] on select "Choose an option... Pending Applied Excluded (Questions) Excluded (Expired) Exc…" at bounding box center [796, 284] width 167 height 32
click at [713, 268] on select "Choose an option... Pending Applied Excluded (Questions) Excluded (Expired) Exc…" at bounding box center [796, 284] width 167 height 32
click at [531, 363] on div "Professional Services Engineer (Remote, US/Canada)" at bounding box center [531, 367] width 293 height 38
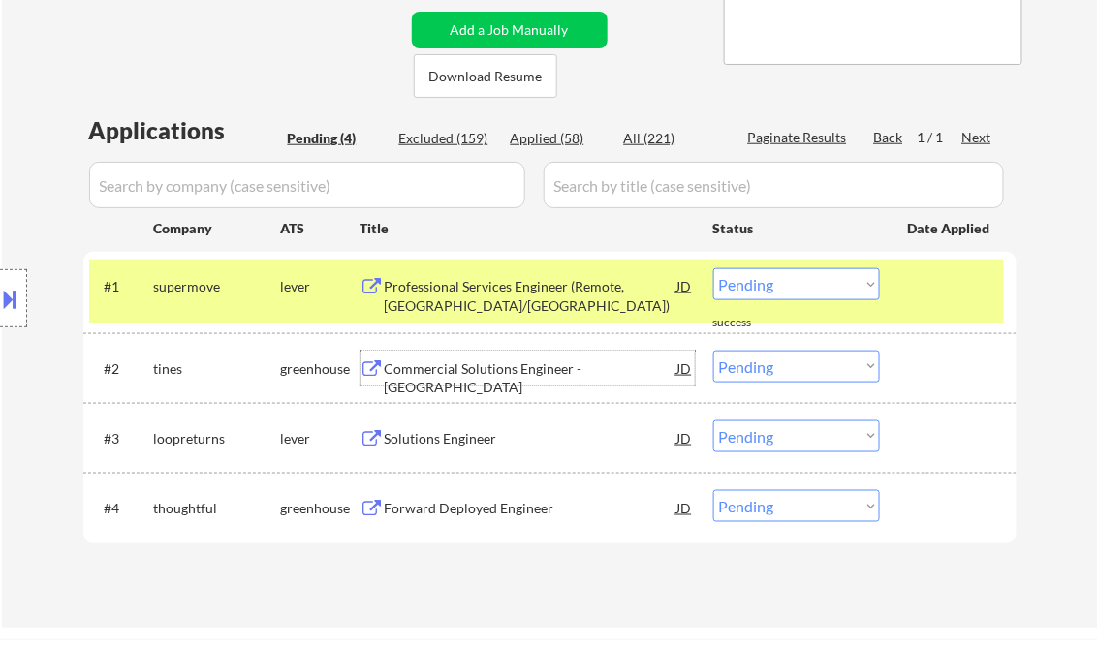
click at [523, 291] on div "Professional Services Engineer (Remote, US/Canada)" at bounding box center [531, 296] width 293 height 38
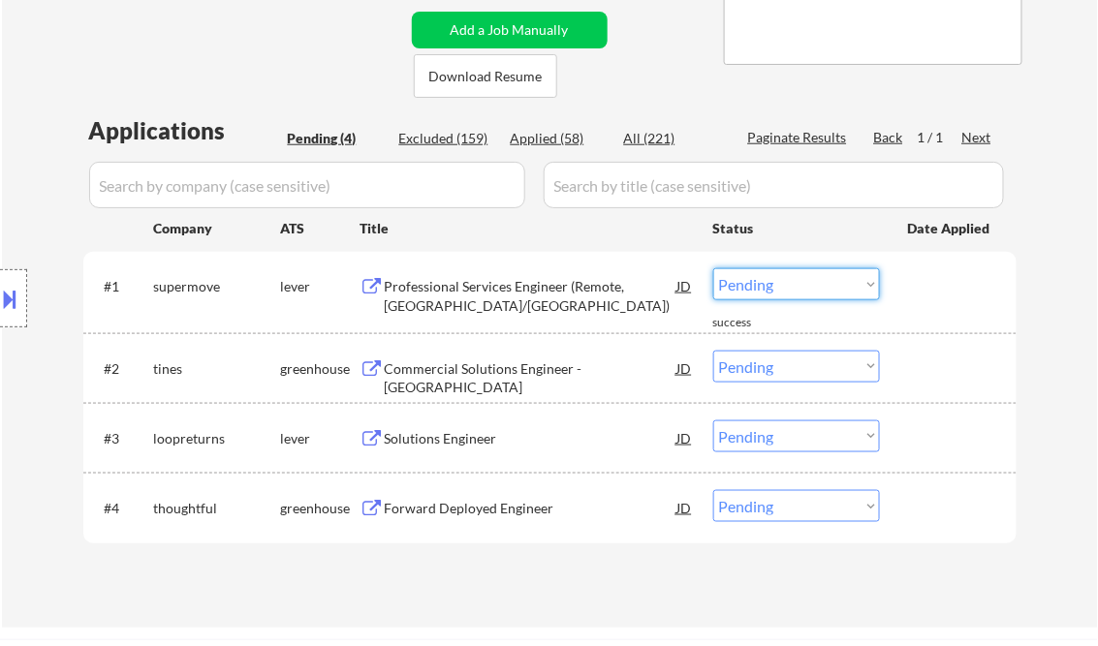
click at [771, 293] on select "Choose an option... Pending Applied Excluded (Questions) Excluded (Expired) Exc…" at bounding box center [796, 284] width 167 height 32
click at [713, 268] on select "Choose an option... Pending Applied Excluded (Questions) Excluded (Expired) Exc…" at bounding box center [796, 284] width 167 height 32
click at [546, 374] on div "Commercial Solutions Engineer - Central & West" at bounding box center [531, 378] width 293 height 38
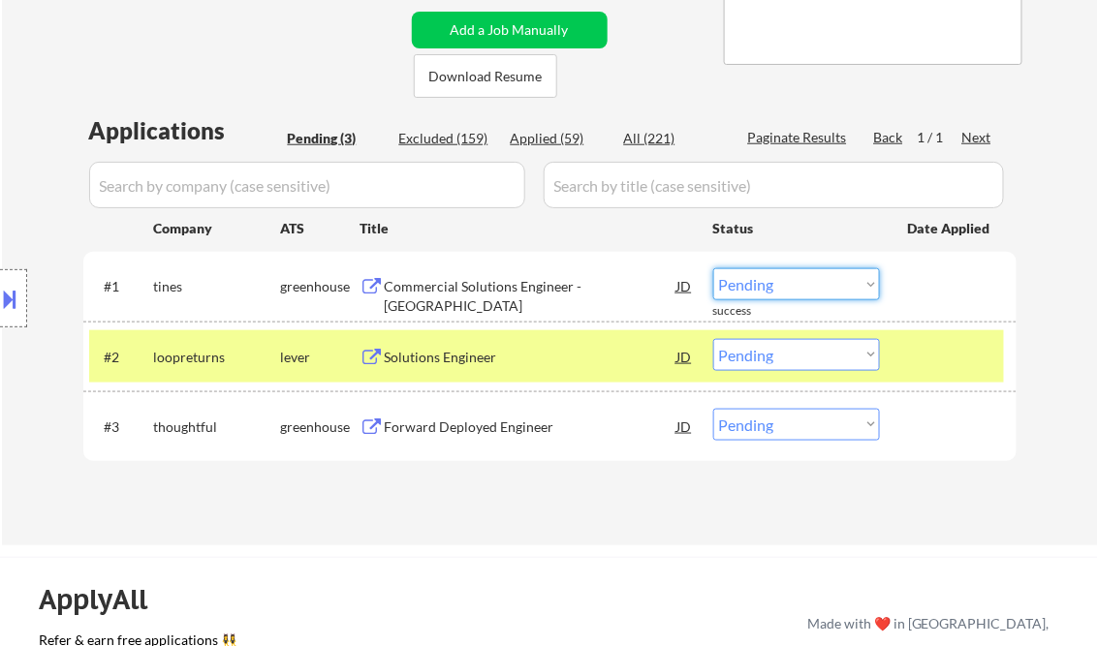
click at [775, 291] on select "Choose an option... Pending Applied Excluded (Questions) Excluded (Expired) Exc…" at bounding box center [796, 284] width 167 height 32
click at [713, 268] on select "Choose an option... Pending Applied Excluded (Questions) Excluded (Expired) Exc…" at bounding box center [796, 284] width 167 height 32
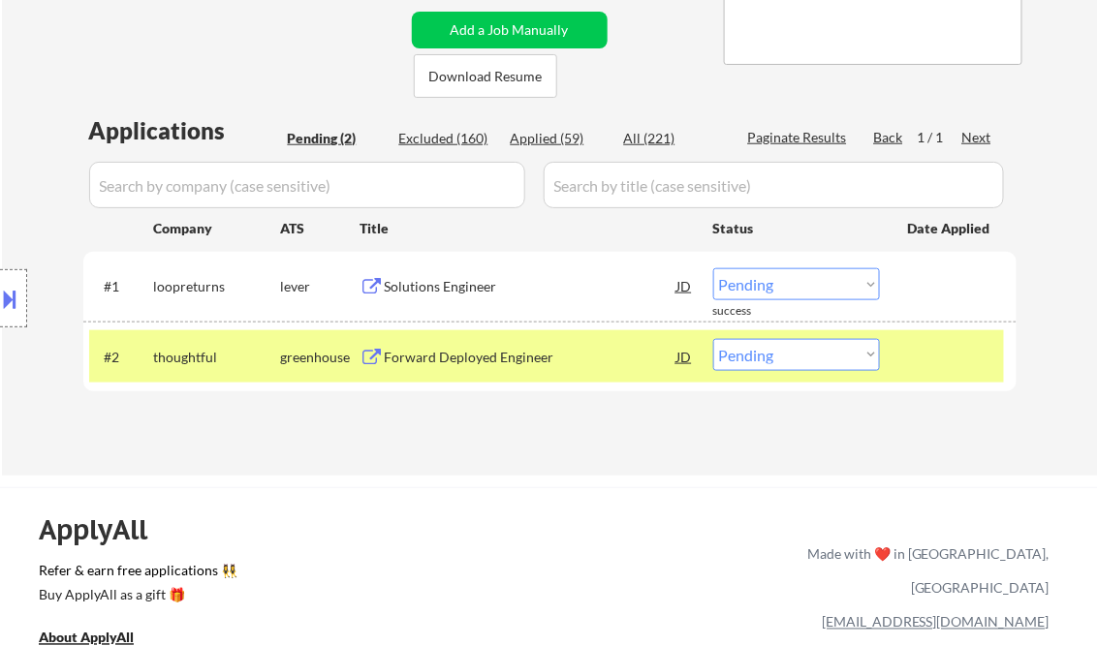
click at [476, 291] on div "Solutions Engineer" at bounding box center [531, 286] width 293 height 19
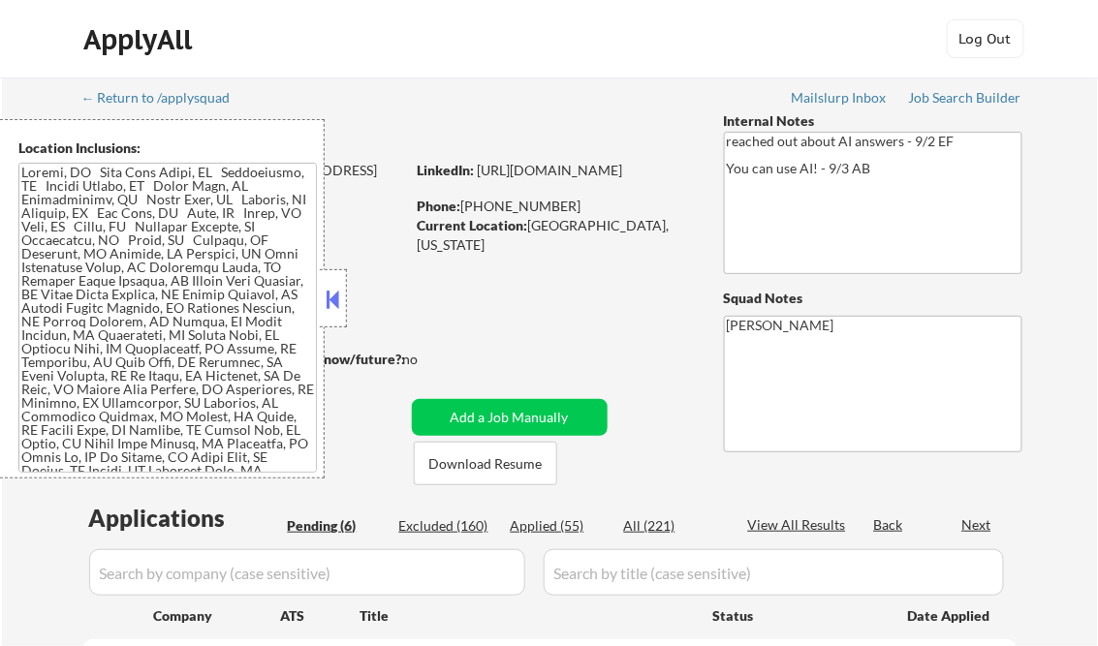
select select ""pending""
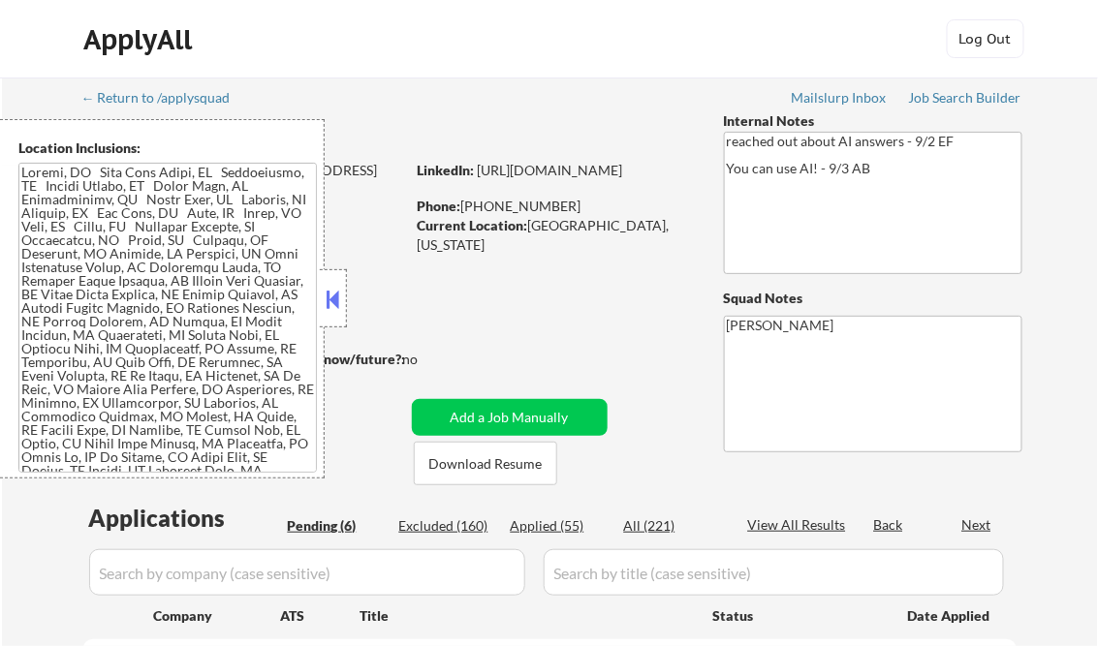
select select ""pending""
click at [330, 305] on button at bounding box center [333, 299] width 21 height 29
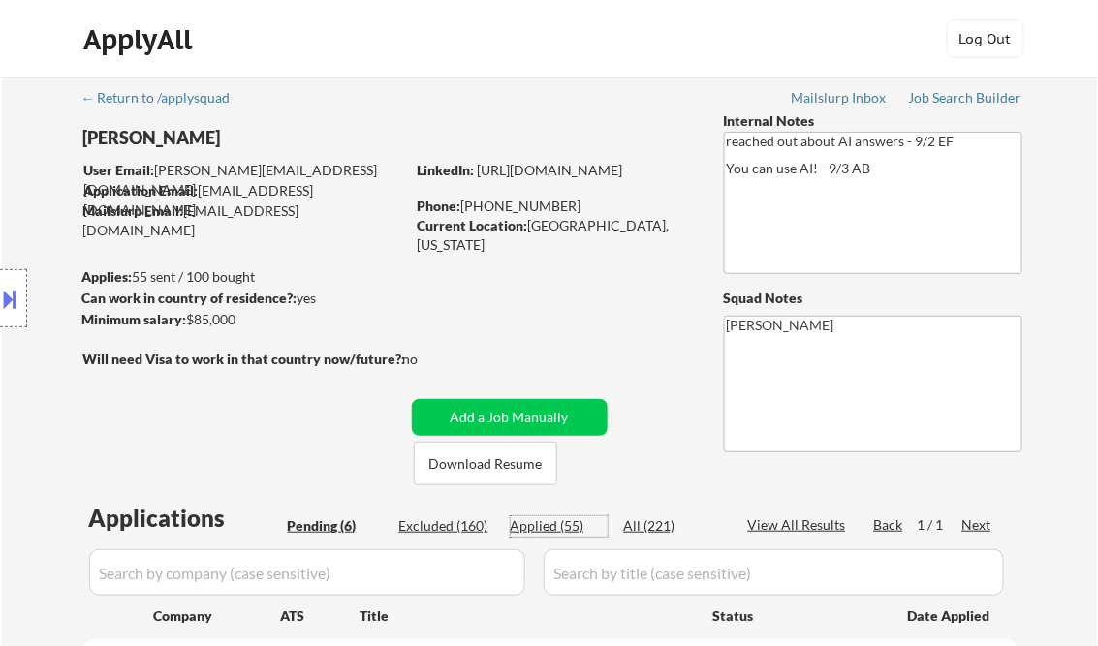
click at [570, 524] on div "Applied (55)" at bounding box center [559, 525] width 97 height 19
select select ""applied""
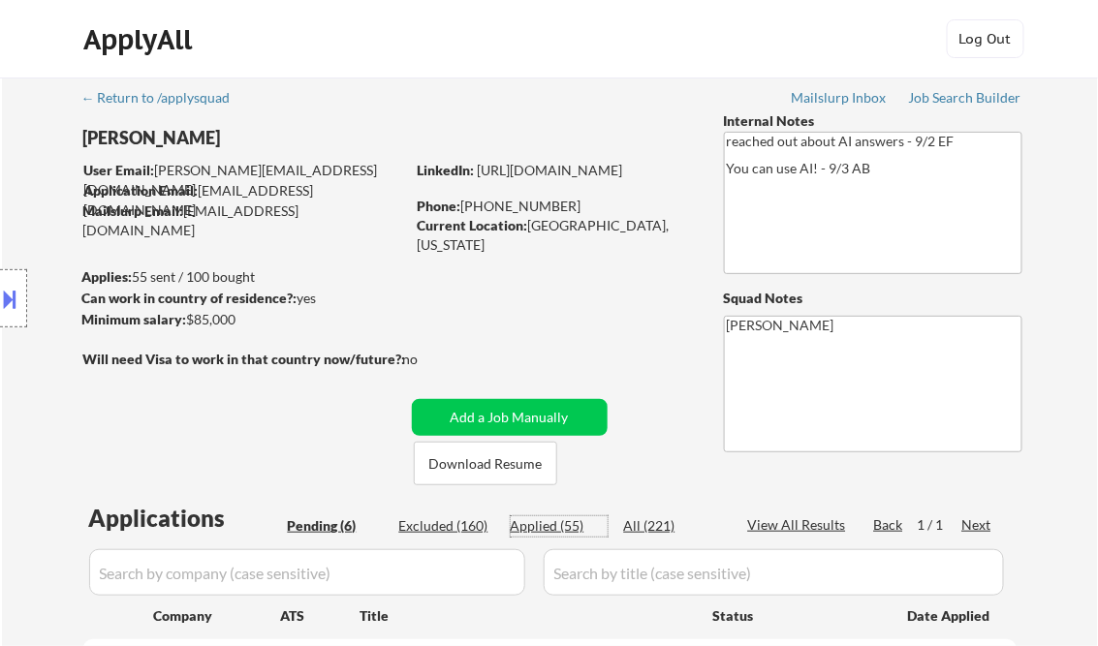
select select ""applied""
click at [798, 526] on div "View All Results" at bounding box center [800, 524] width 104 height 19
select select ""applied""
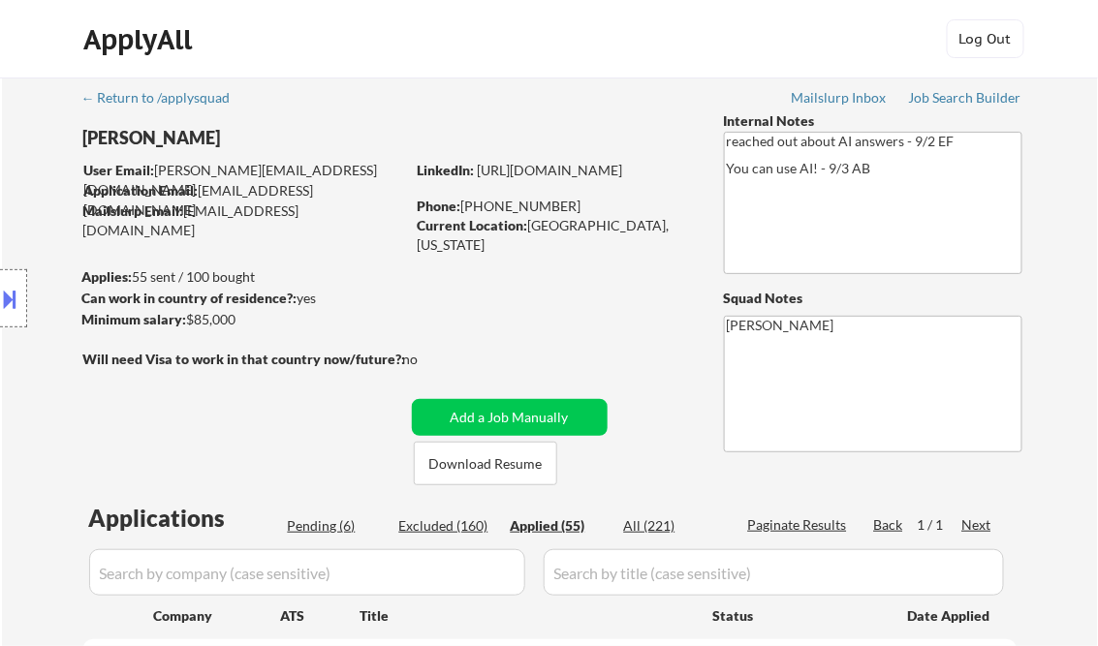
select select ""applied""
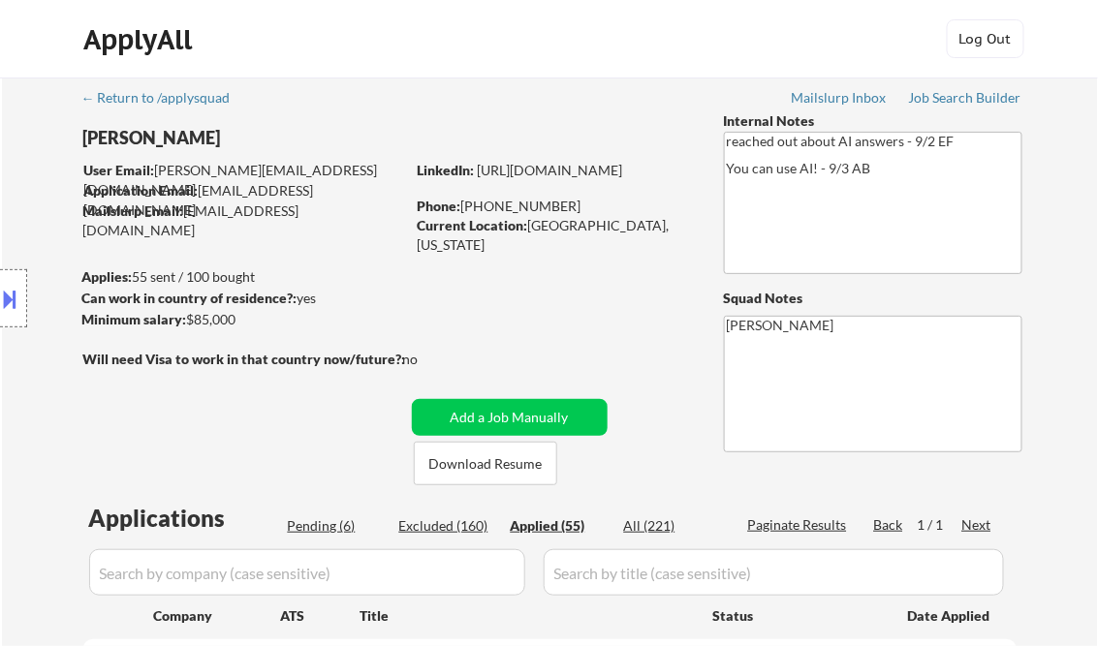
select select ""applied""
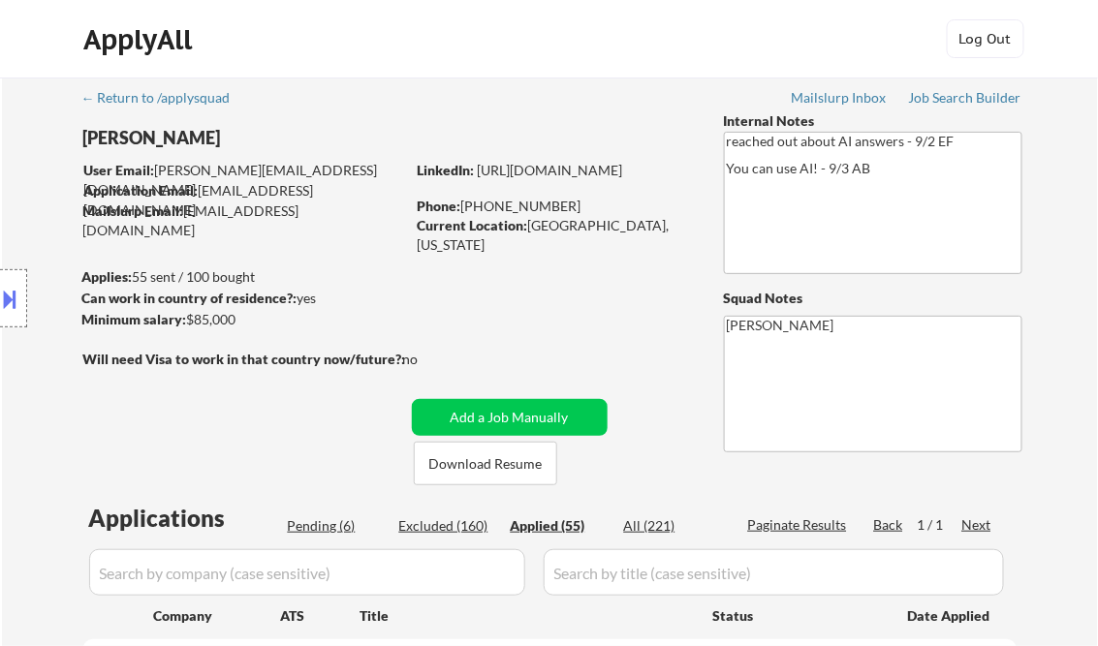
select select ""applied""
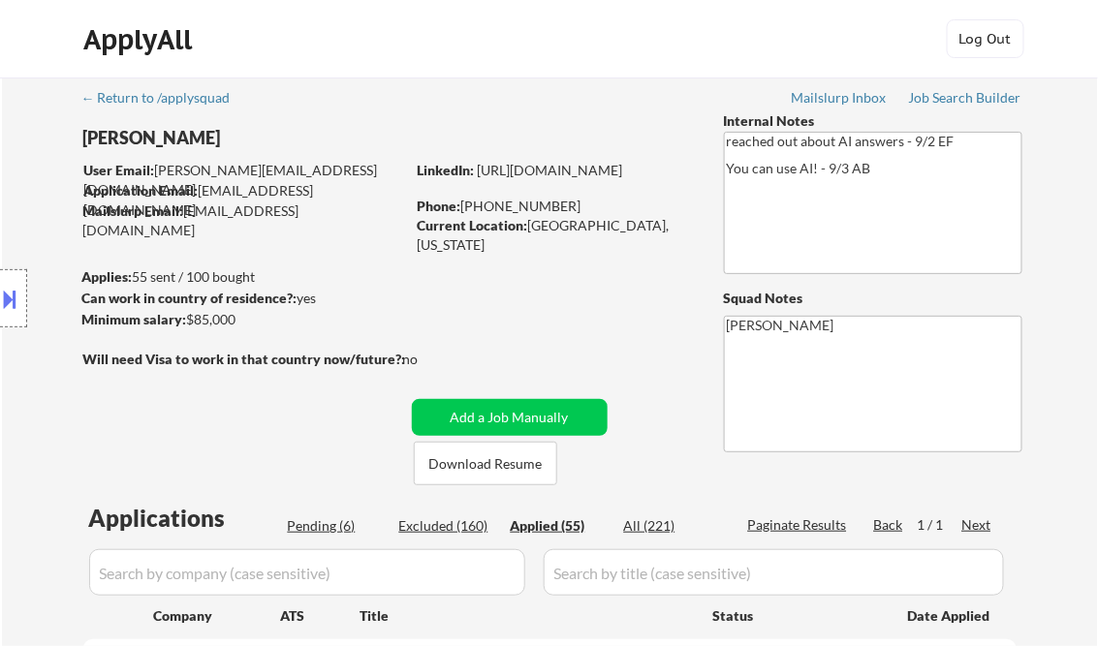
select select ""applied""
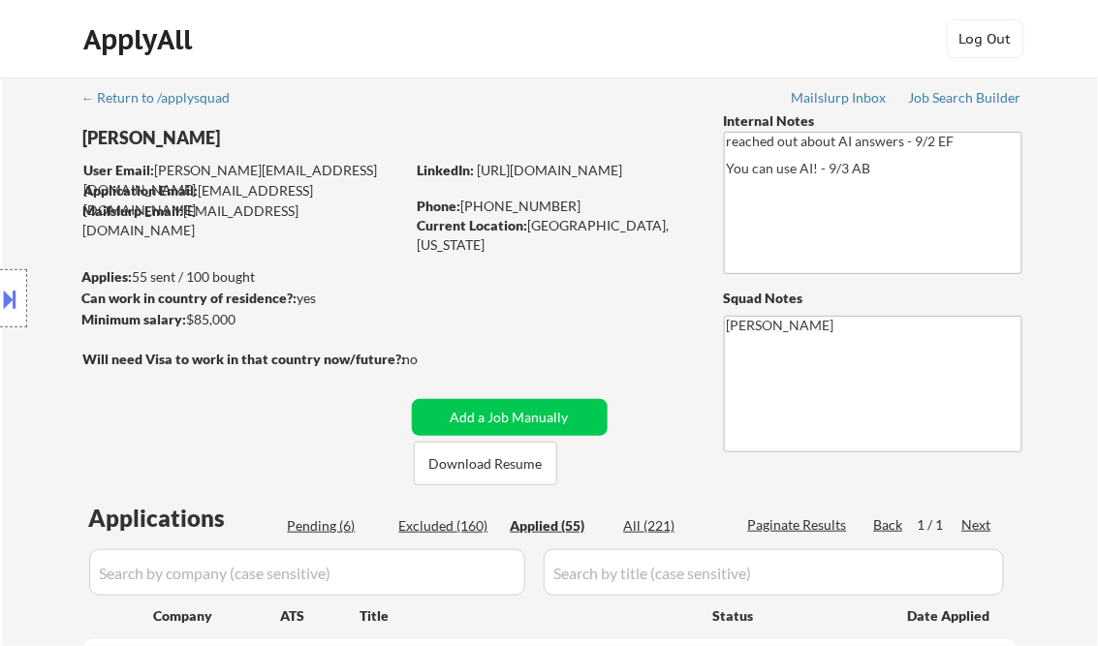
select select ""applied""
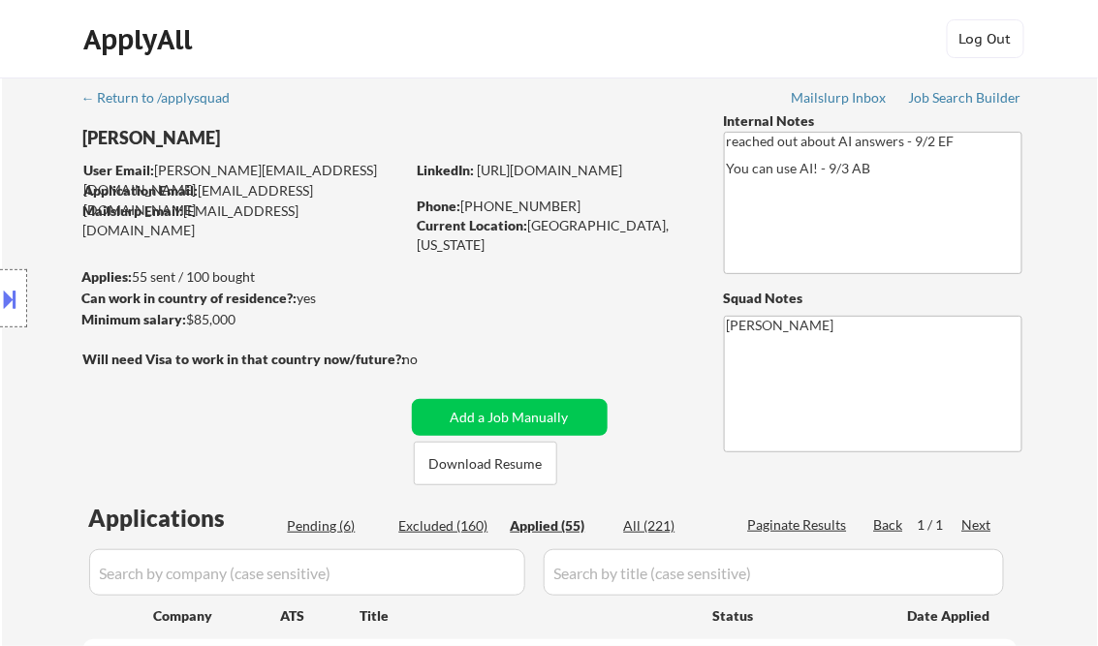
select select ""applied""
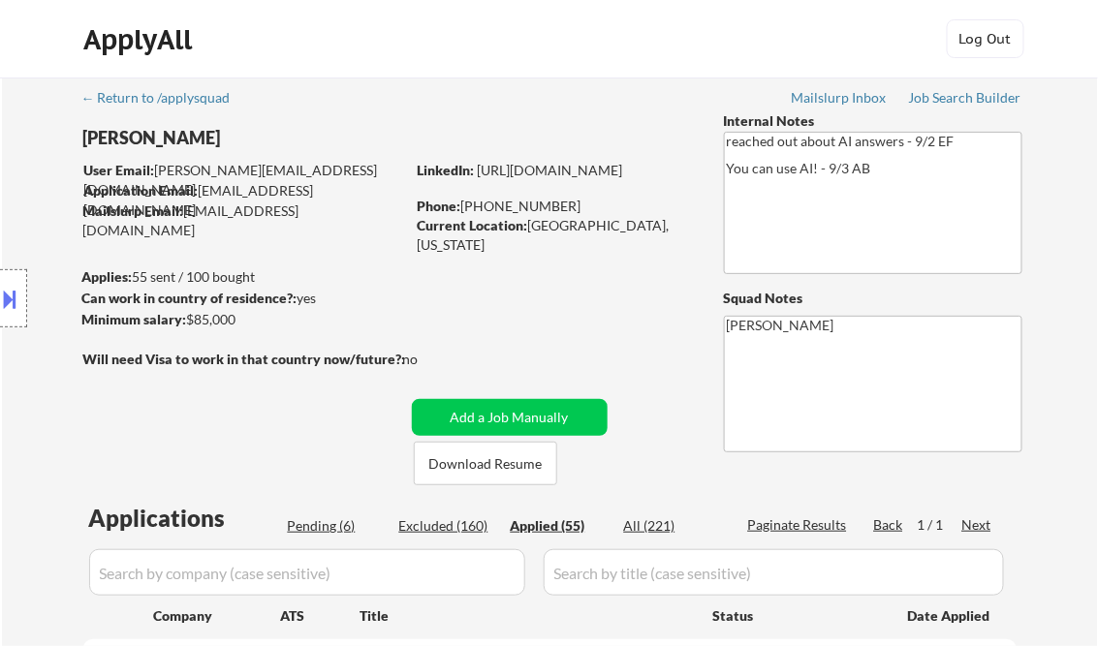
select select ""applied""
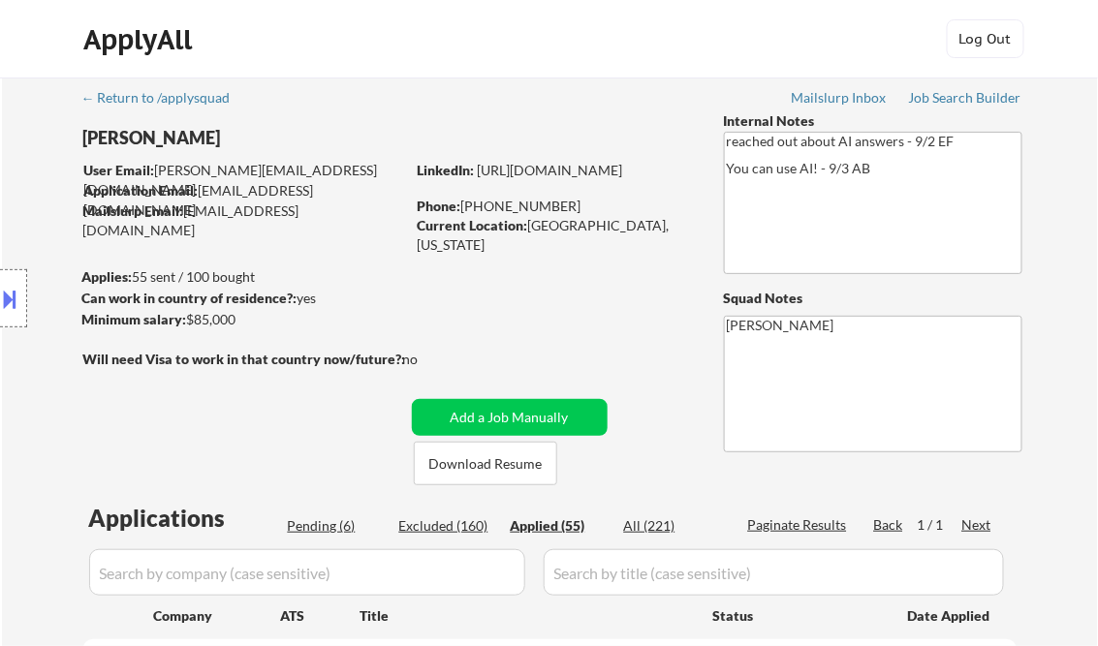
select select ""applied""
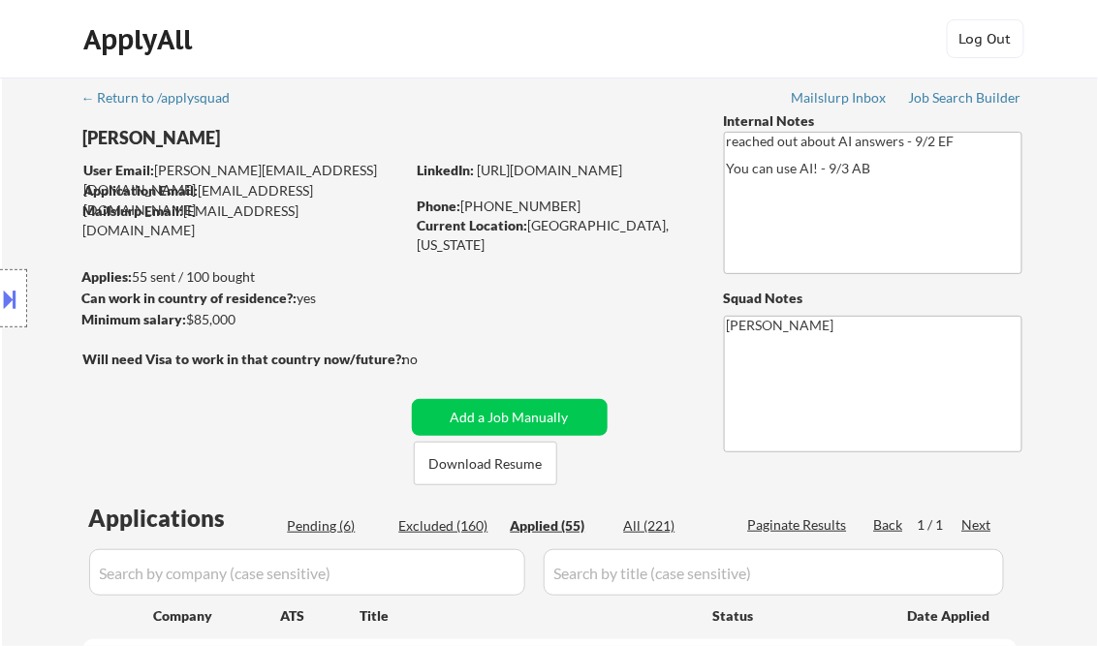
select select ""applied""
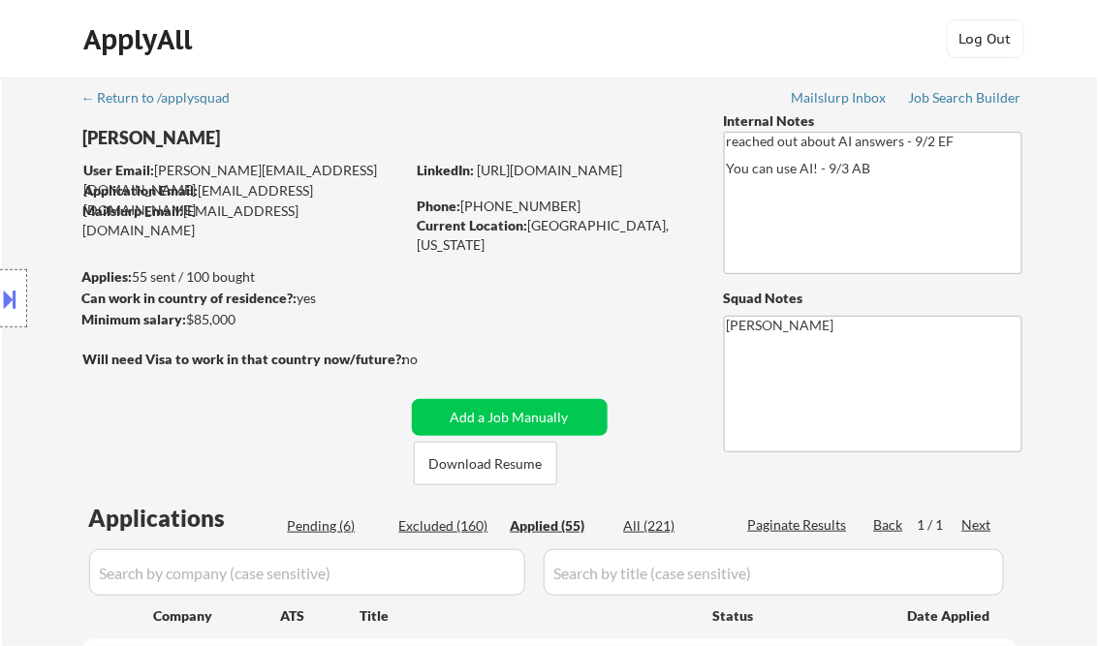
select select ""applied""
